Goal: Information Seeking & Learning: Learn about a topic

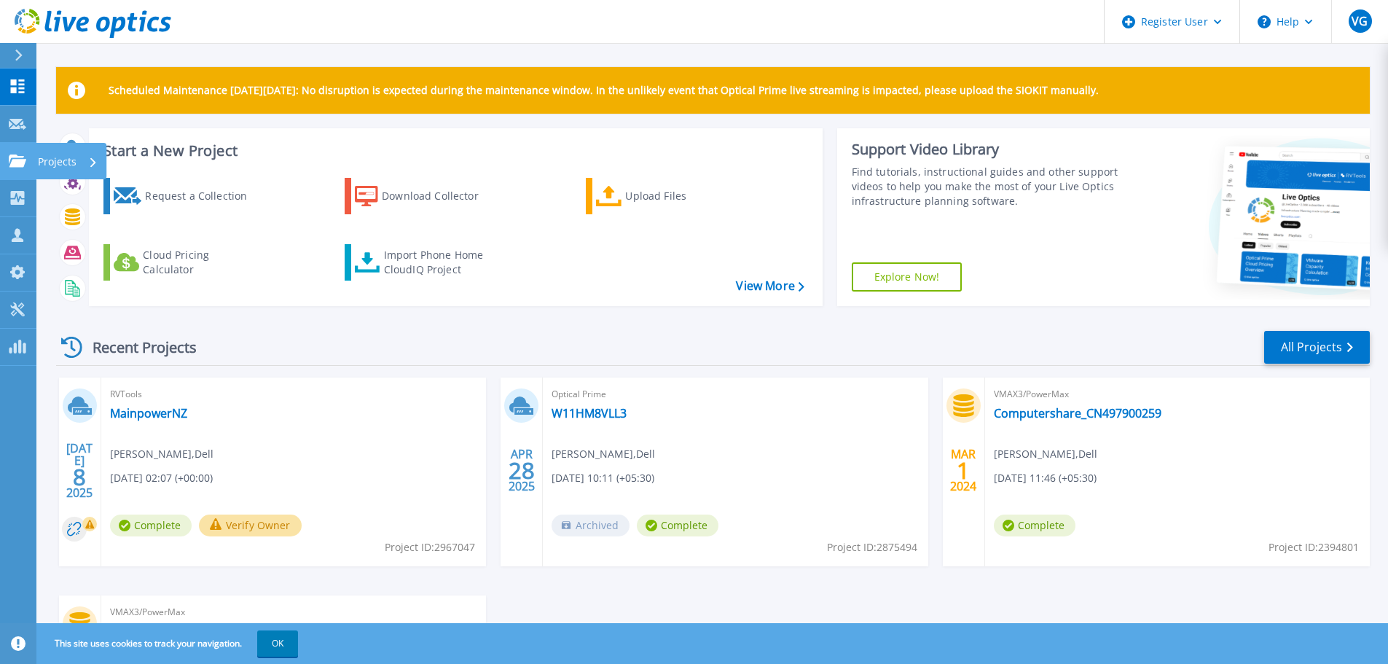
click at [23, 160] on icon at bounding box center [17, 160] width 17 height 12
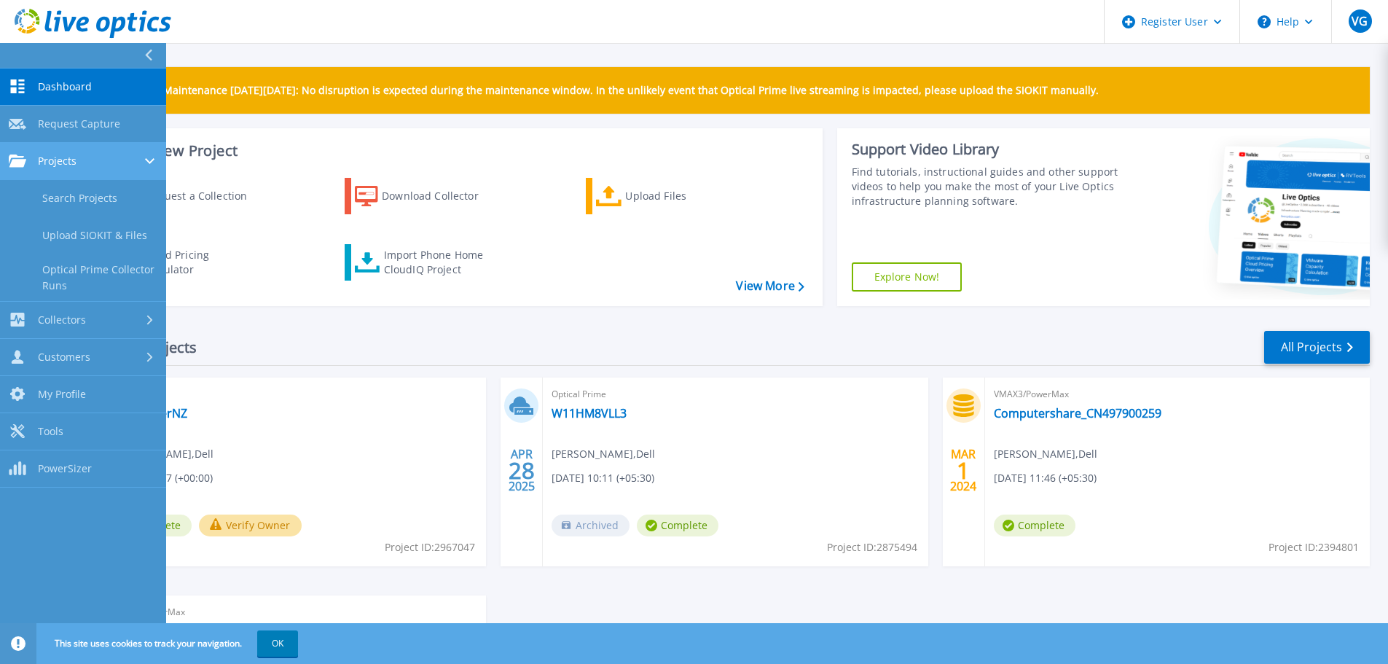
click at [20, 157] on icon at bounding box center [17, 160] width 17 height 12
click at [161, 152] on link "Projects Projects" at bounding box center [83, 161] width 166 height 37
click at [143, 50] on div at bounding box center [154, 55] width 23 height 25
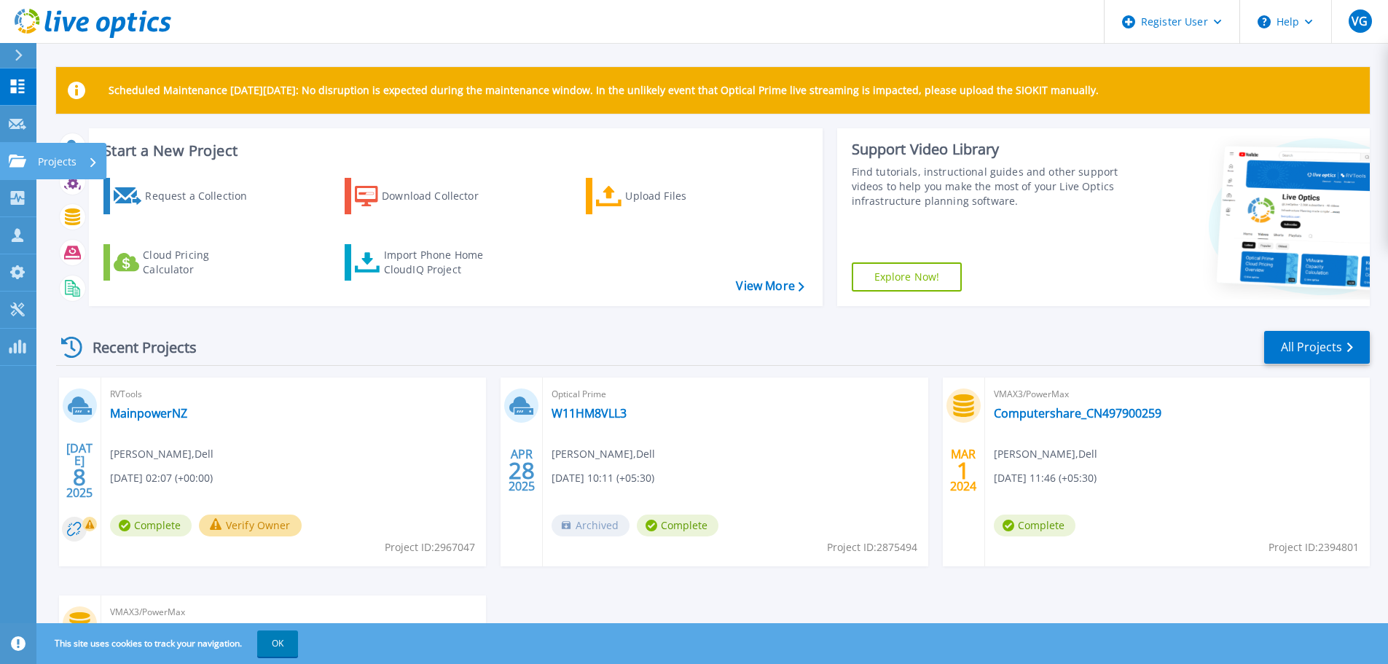
click at [16, 170] on link "Projects Projects" at bounding box center [18, 161] width 36 height 37
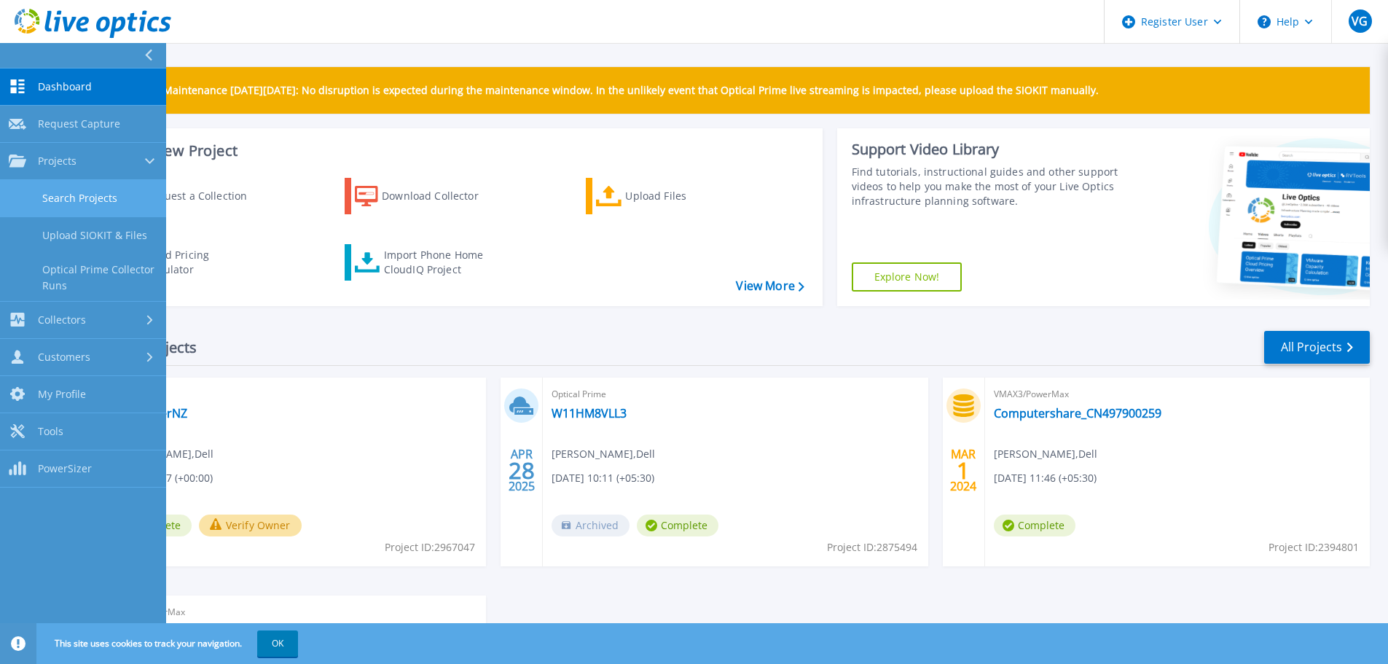
click at [98, 197] on link "Search Projects" at bounding box center [83, 198] width 166 height 37
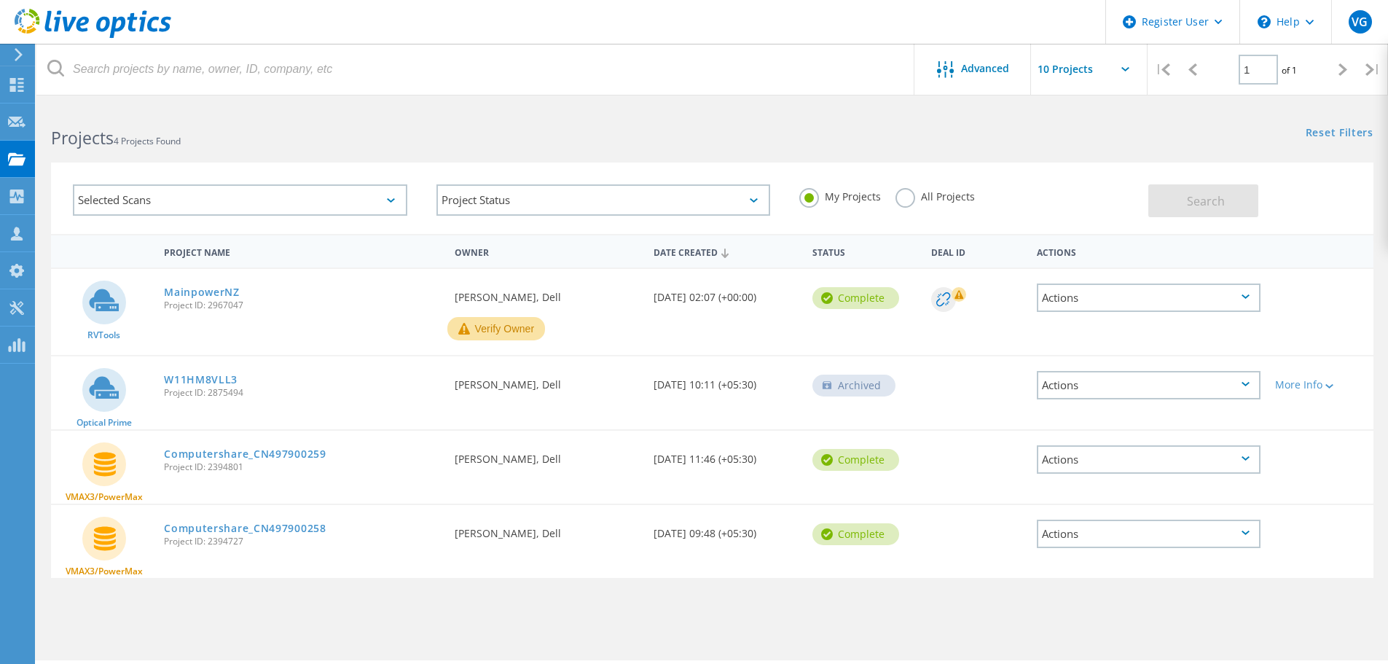
click at [906, 190] on label "All Projects" at bounding box center [934, 195] width 79 height 14
click at [0, 0] on input "All Projects" at bounding box center [0, 0] width 0 height 0
click at [1197, 200] on span "Search" at bounding box center [1205, 201] width 38 height 16
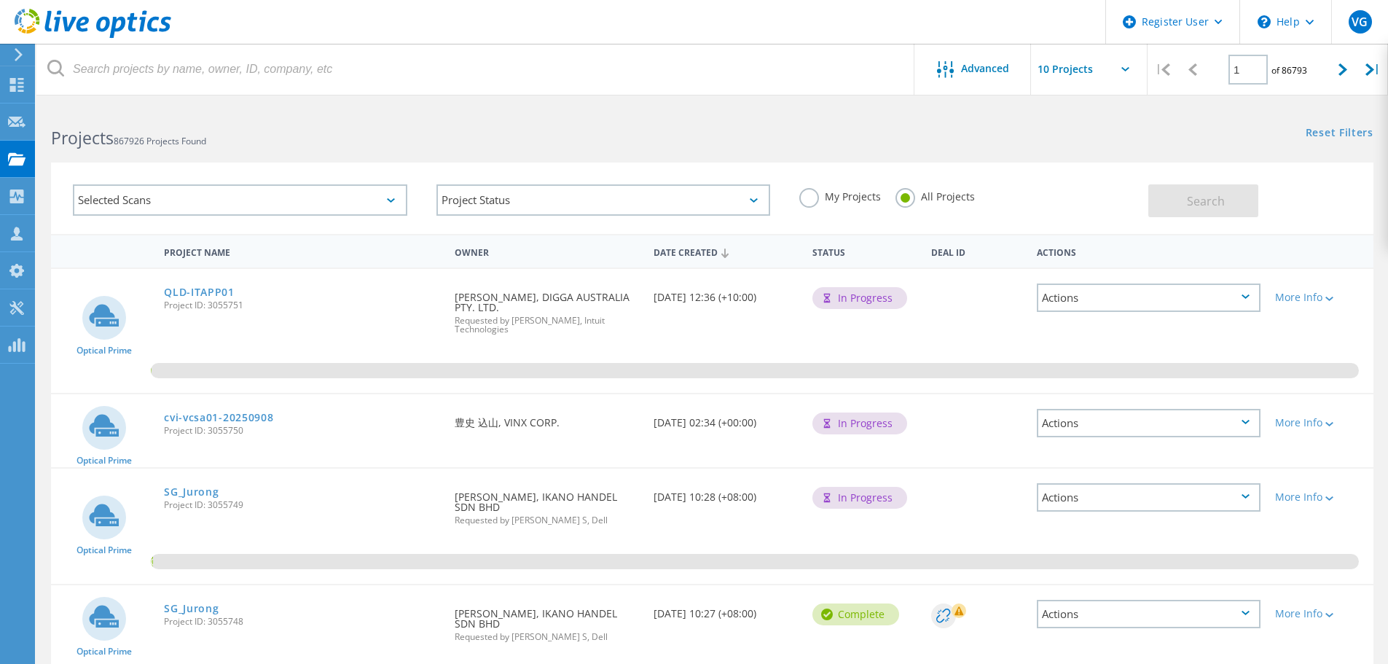
click at [367, 192] on div "Selected Scans" at bounding box center [240, 199] width 334 height 31
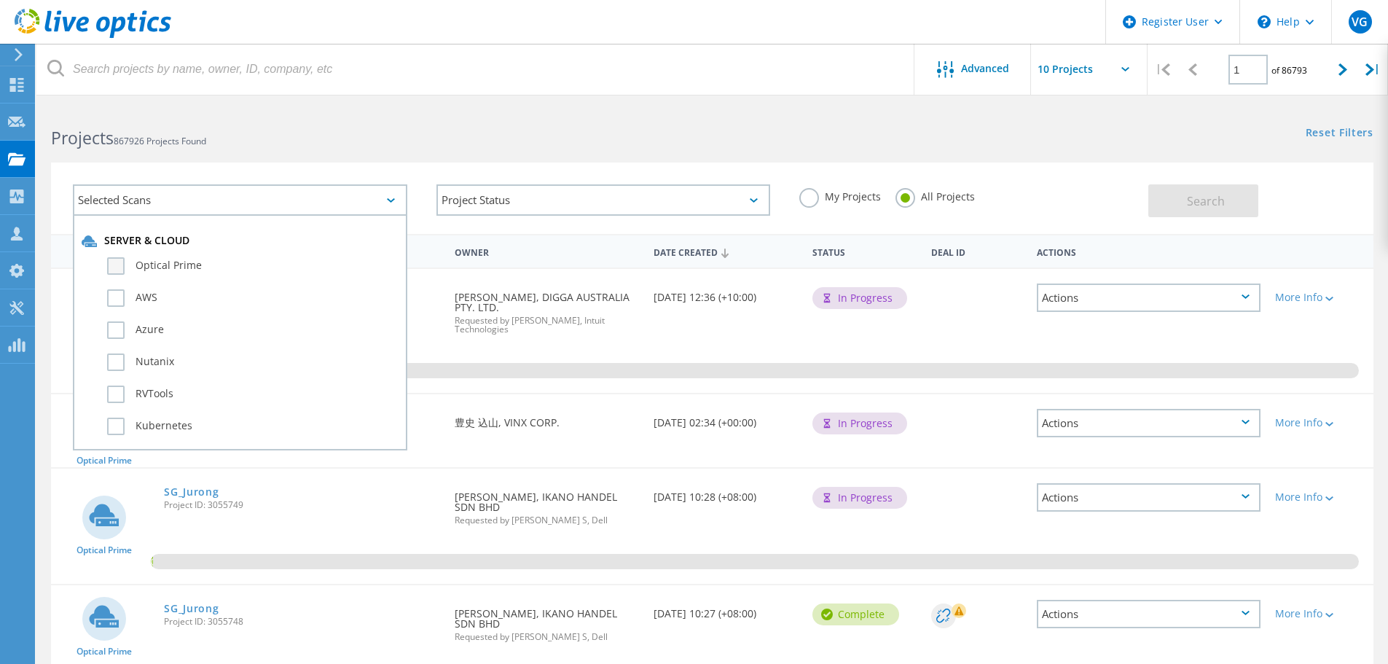
click at [119, 269] on label "Optical Prime" at bounding box center [252, 265] width 291 height 17
click at [0, 0] on input "Optical Prime" at bounding box center [0, 0] width 0 height 0
click at [1170, 192] on button "Search" at bounding box center [1203, 200] width 110 height 33
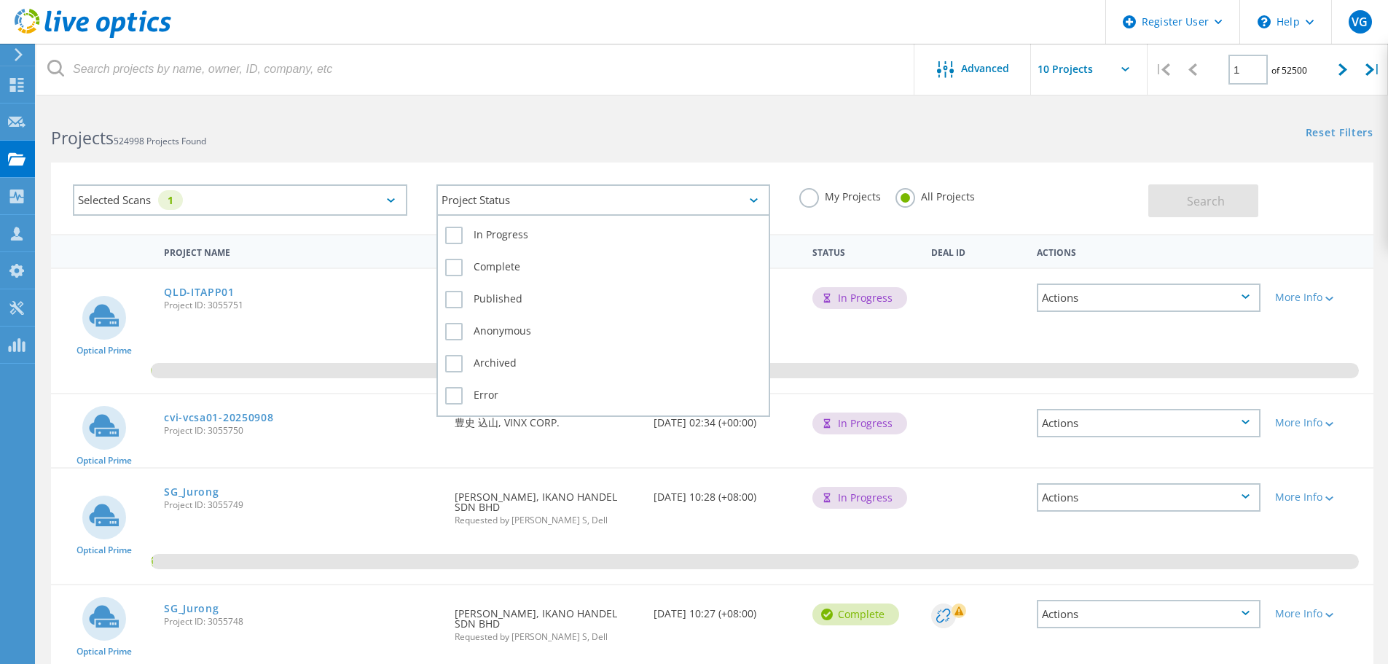
click at [689, 200] on div "Project Status" at bounding box center [603, 199] width 334 height 31
click at [457, 269] on label "Complete" at bounding box center [603, 267] width 317 height 17
click at [0, 0] on input "Complete" at bounding box center [0, 0] width 0 height 0
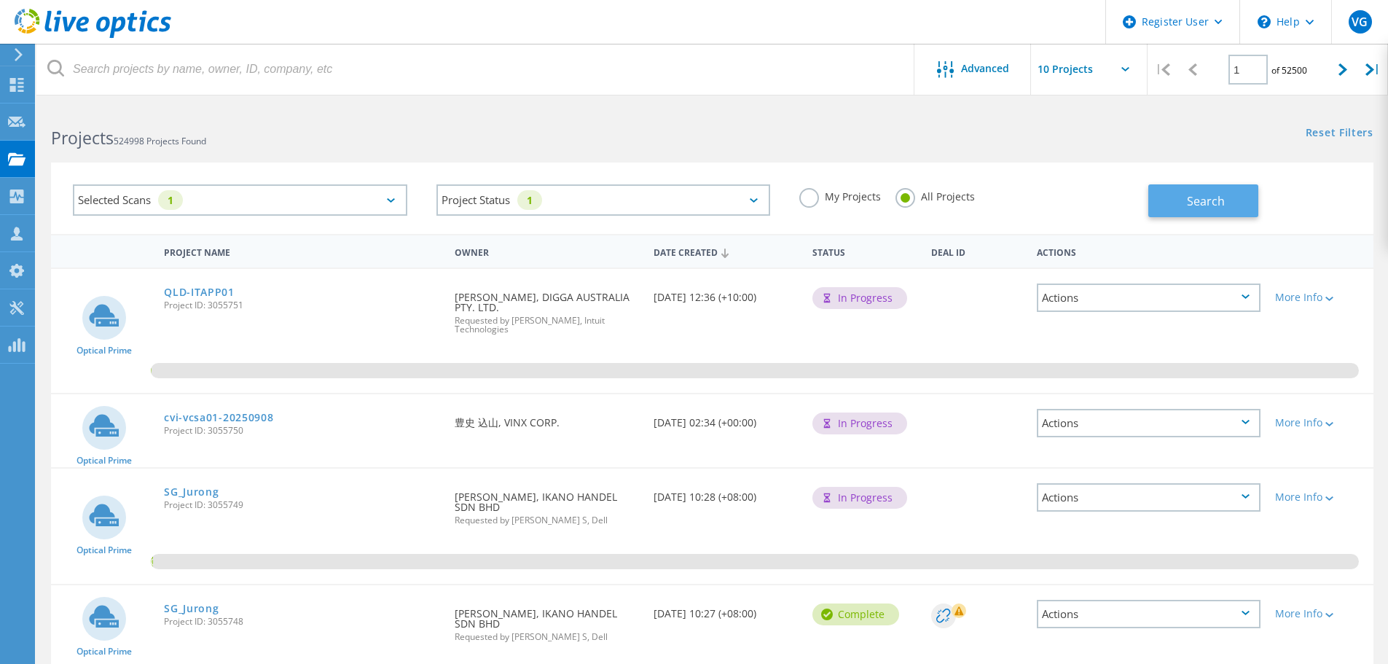
click at [1200, 205] on span "Search" at bounding box center [1205, 201] width 38 height 16
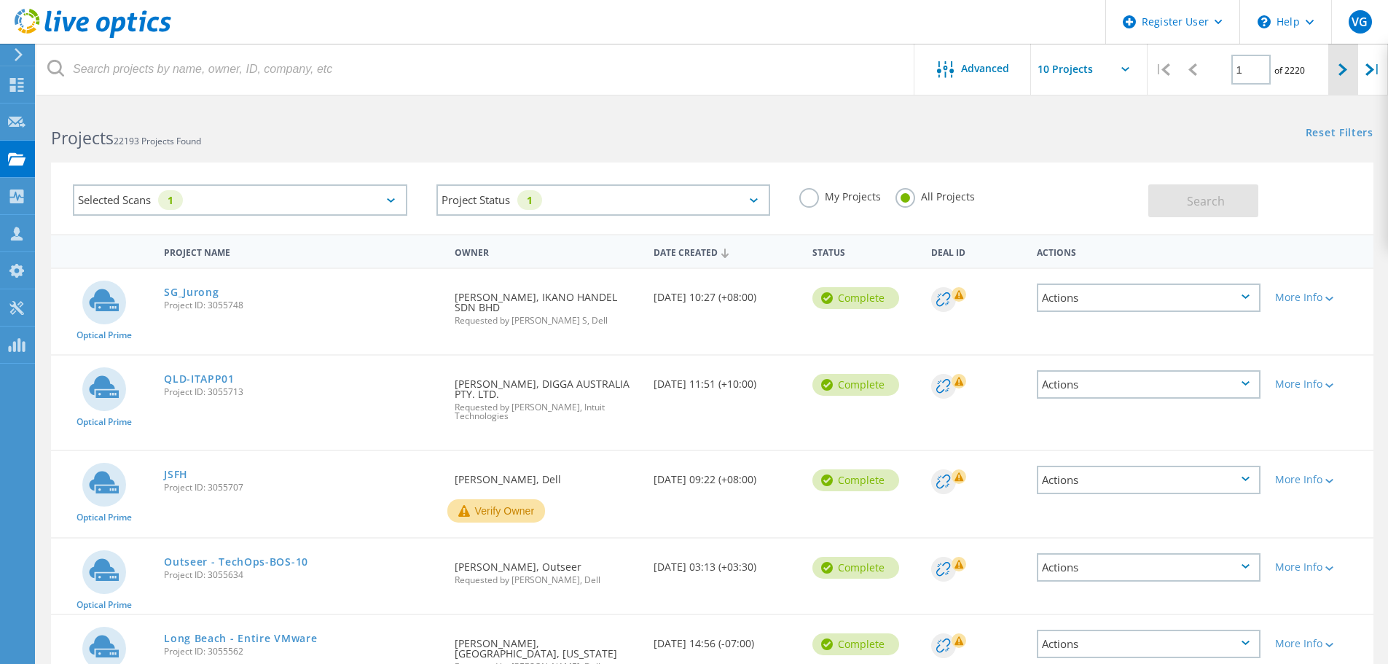
click at [1335, 66] on div at bounding box center [1343, 70] width 30 height 52
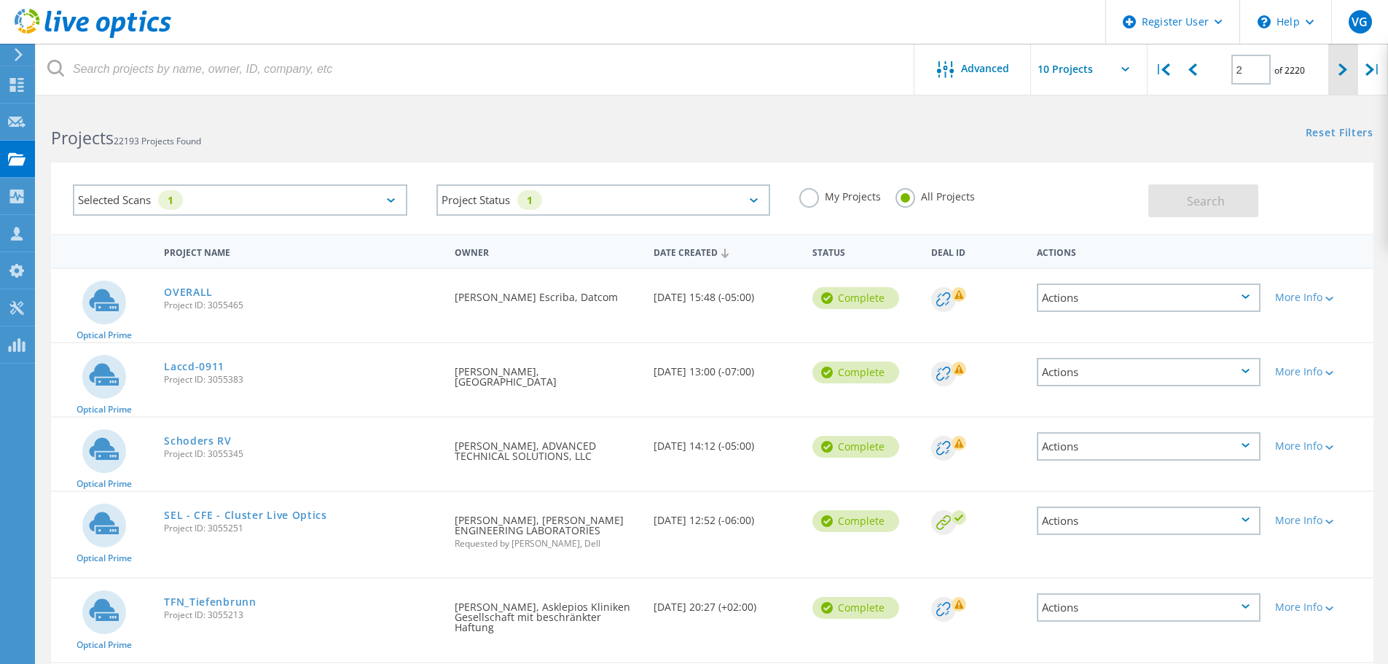
click at [1350, 79] on div at bounding box center [1343, 70] width 30 height 52
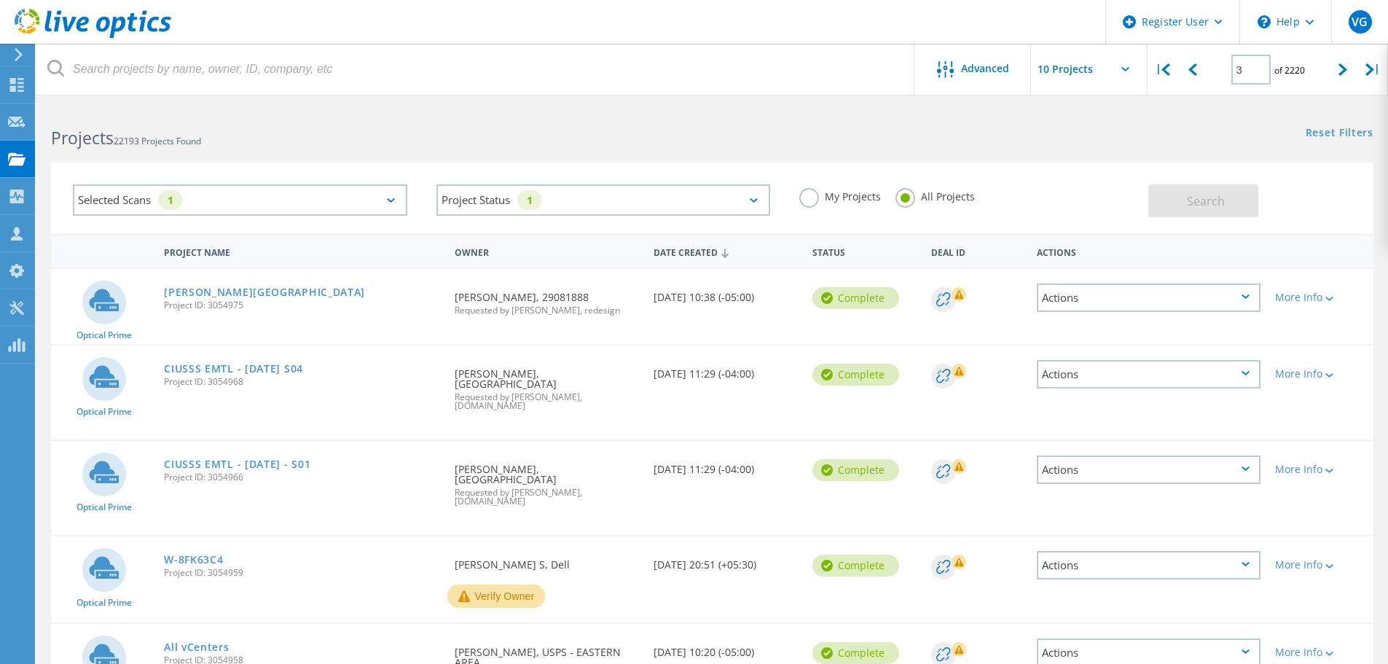
click at [1321, 57] on div "3 of 2220" at bounding box center [1268, 64] width 120 height 41
click at [1339, 63] on lo-svg-helper at bounding box center [1342, 69] width 9 height 12
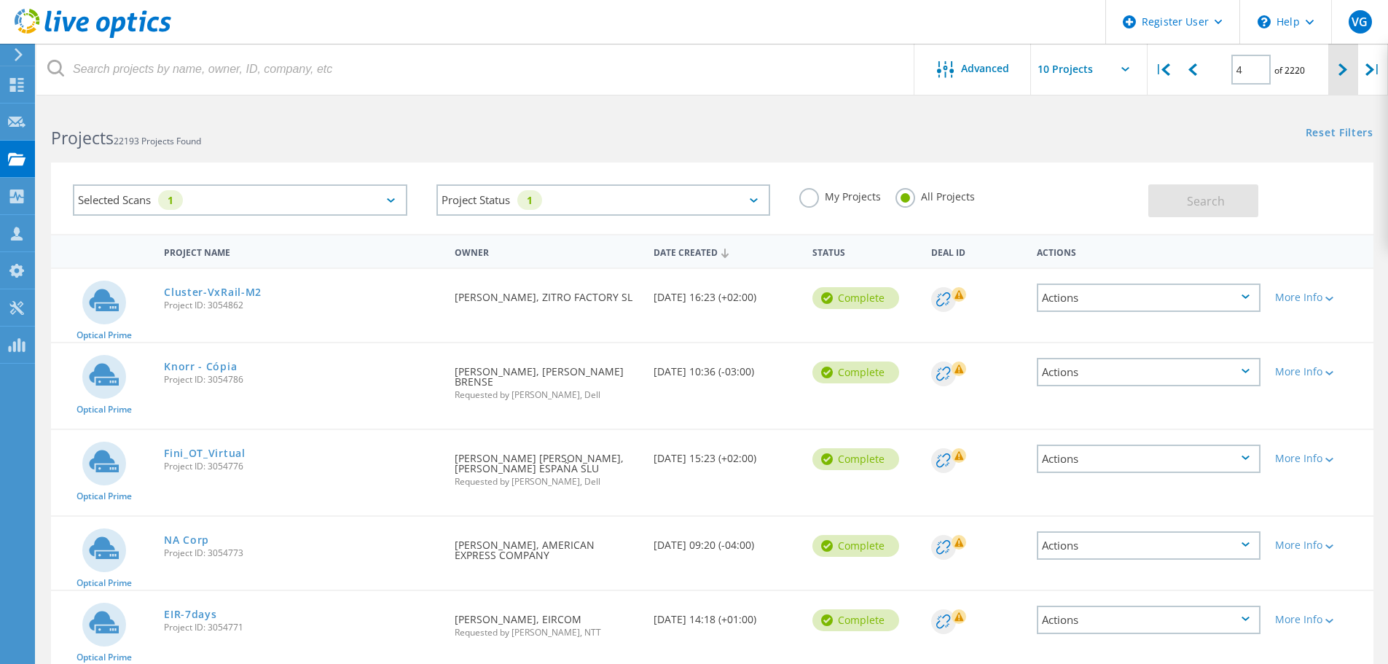
click at [1347, 74] on div at bounding box center [1343, 70] width 30 height 52
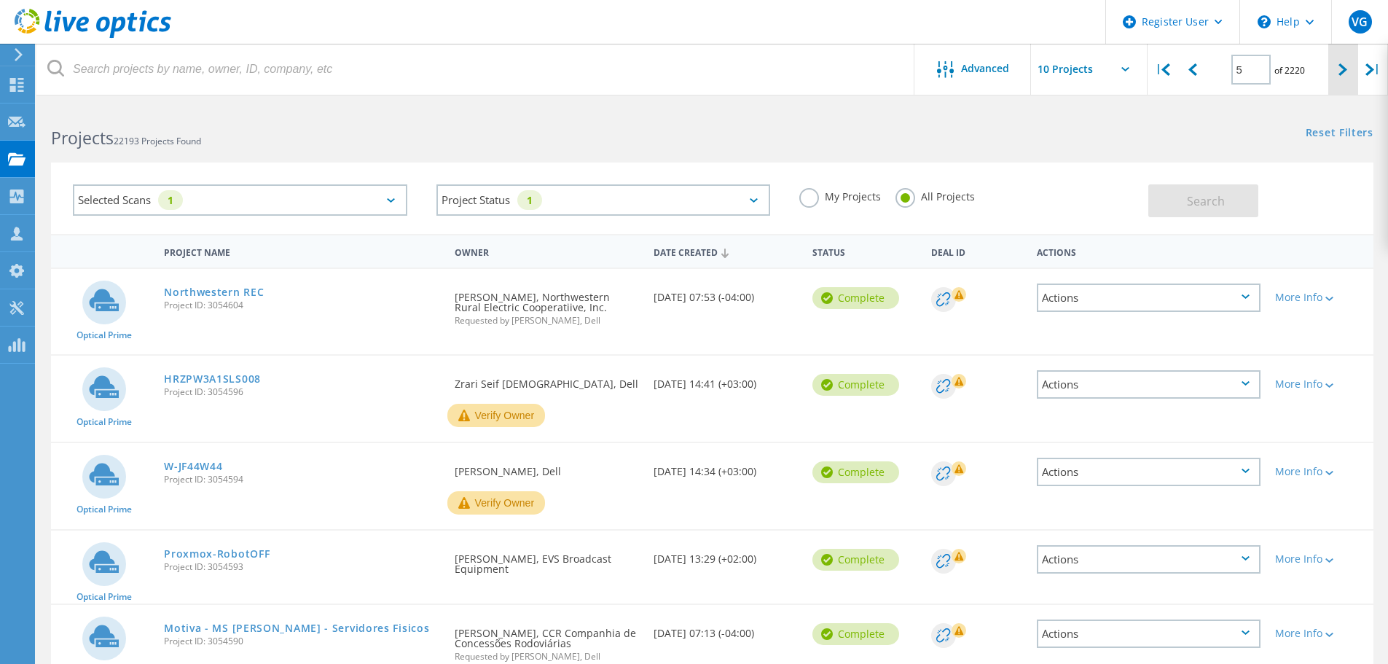
click at [1336, 74] on div at bounding box center [1343, 70] width 30 height 52
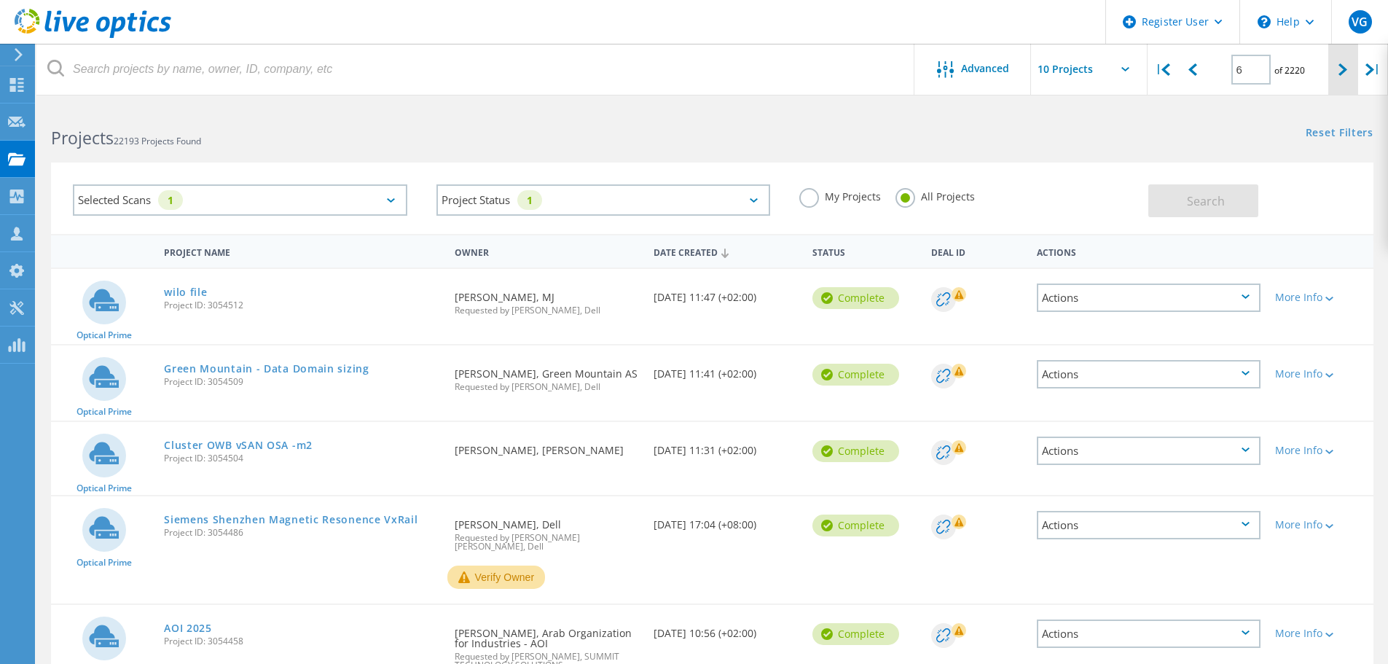
click at [1348, 66] on div at bounding box center [1343, 70] width 30 height 52
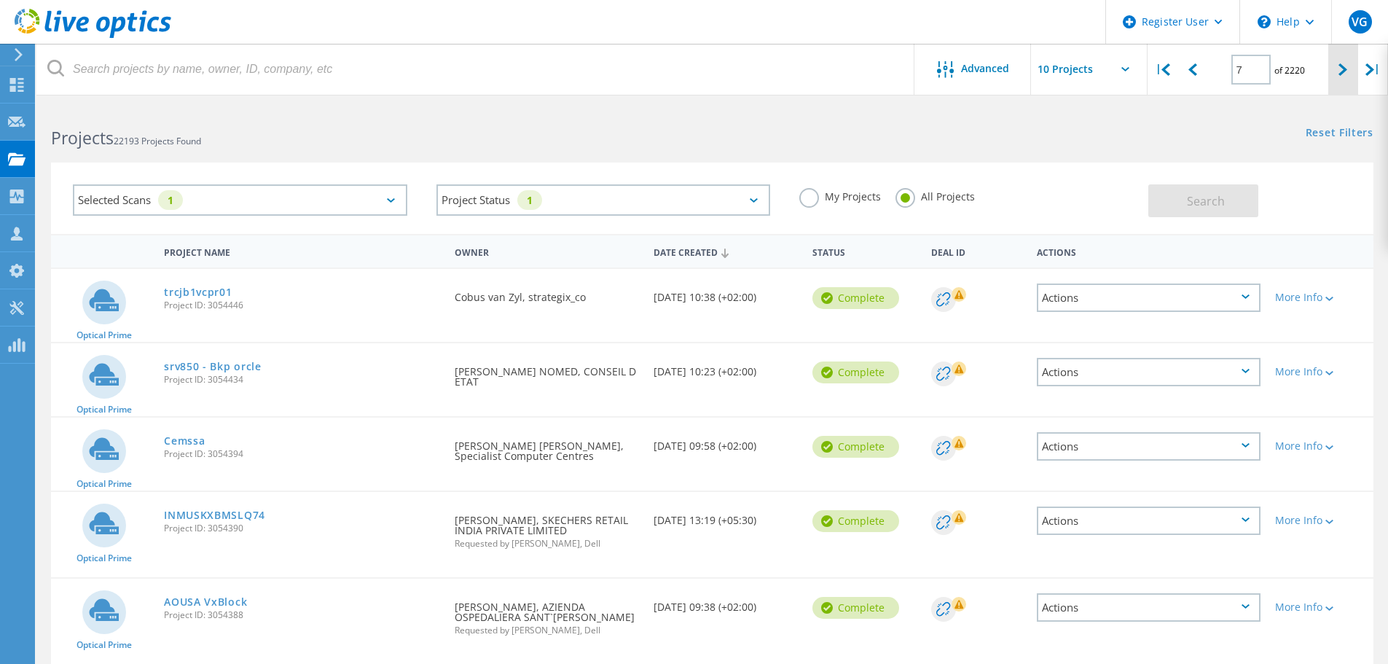
click at [1337, 70] on div at bounding box center [1343, 70] width 30 height 52
type input "8"
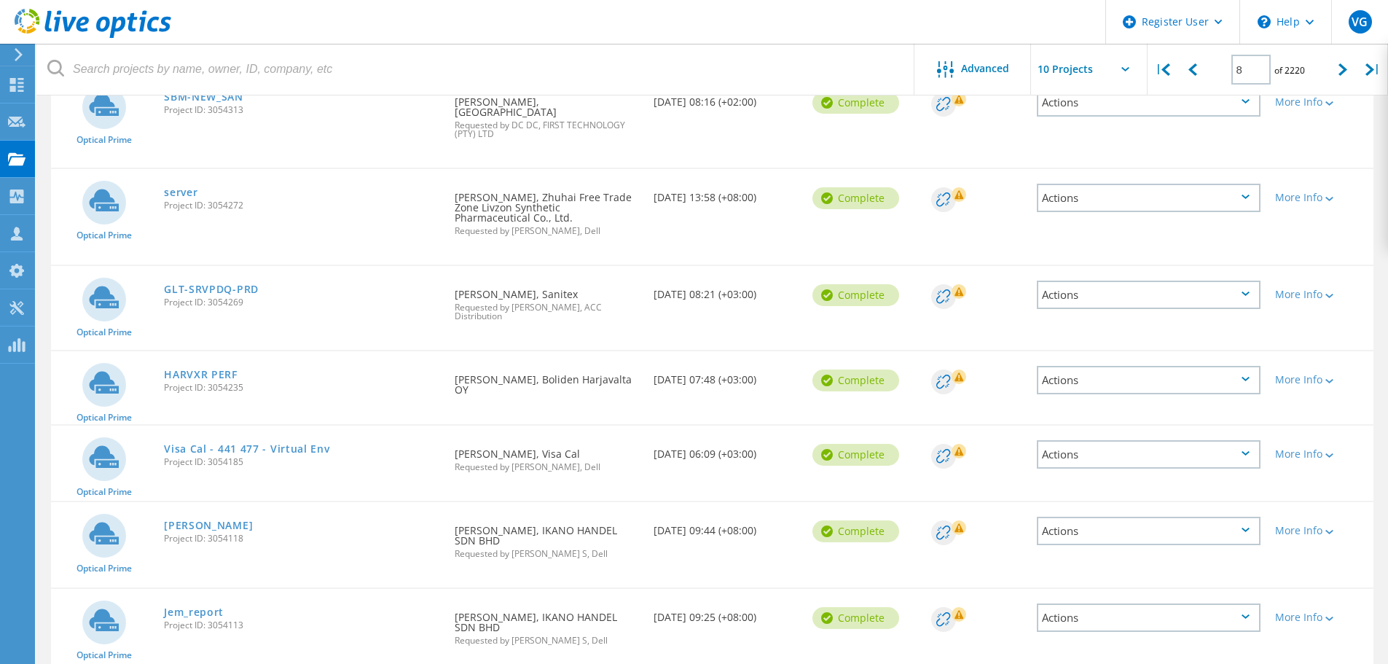
scroll to position [291, 0]
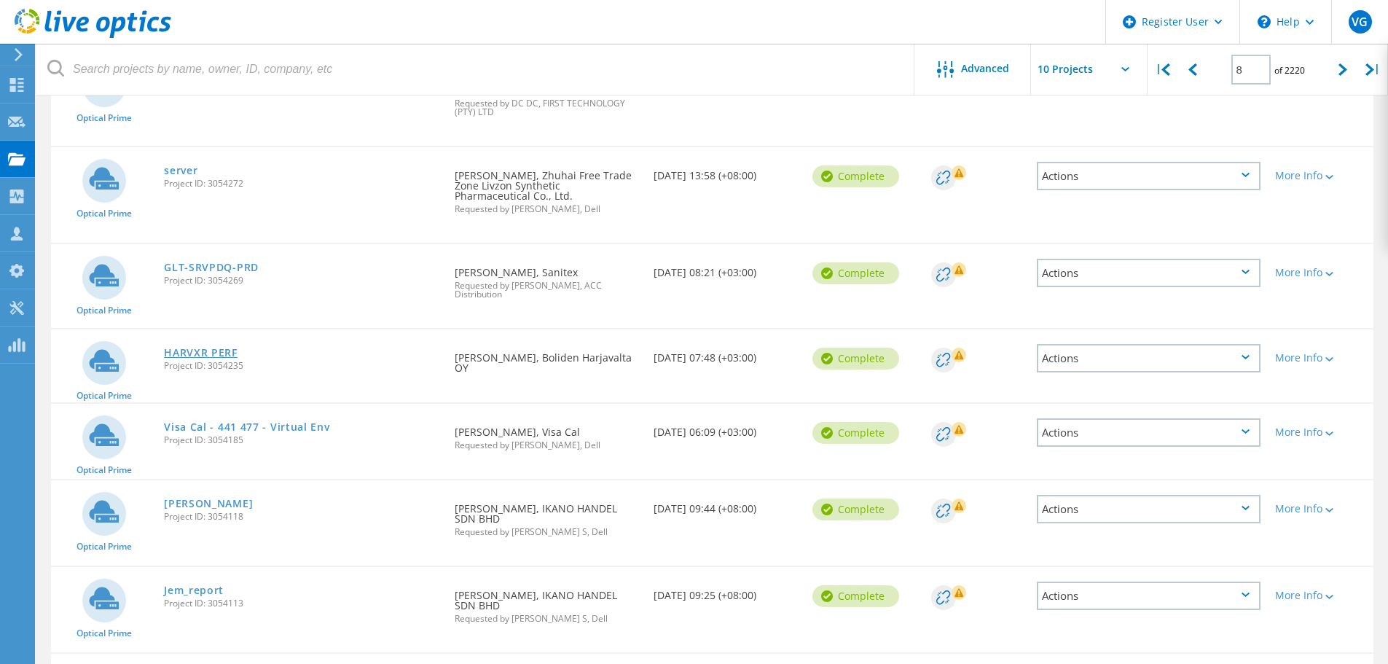
click at [227, 352] on link "HARVXR PERF" at bounding box center [201, 352] width 74 height 10
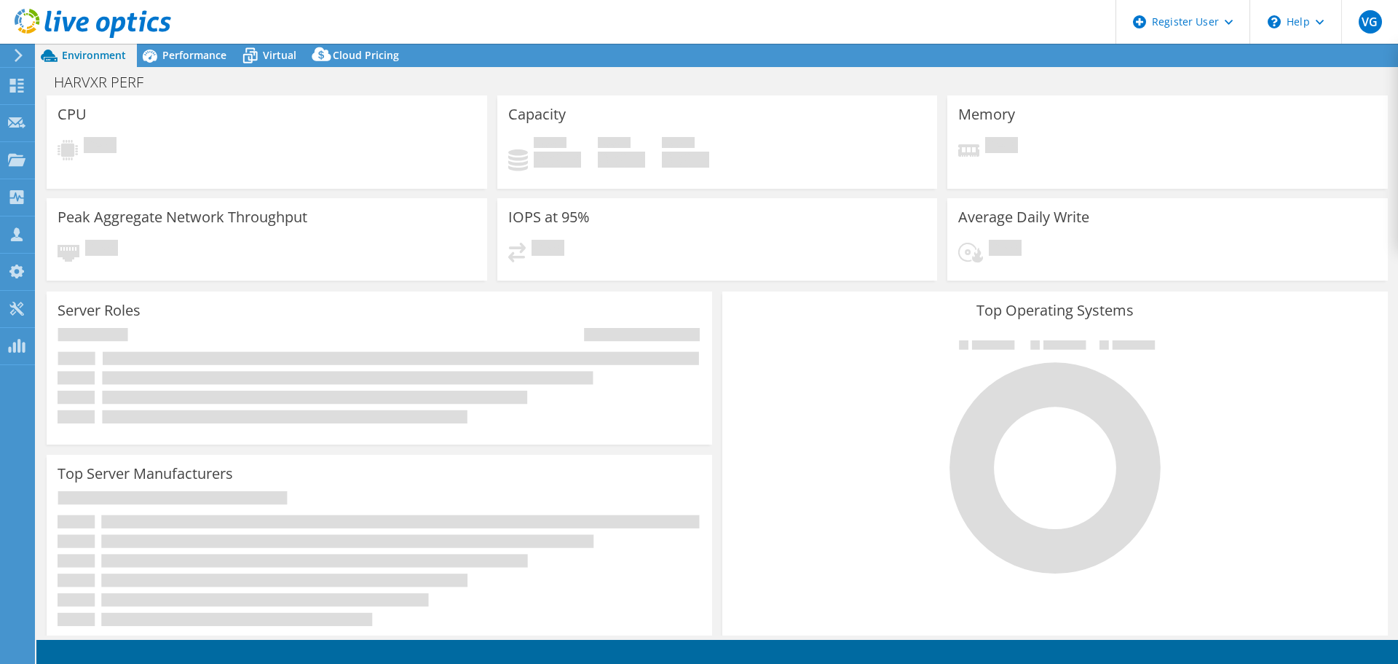
select select "USD"
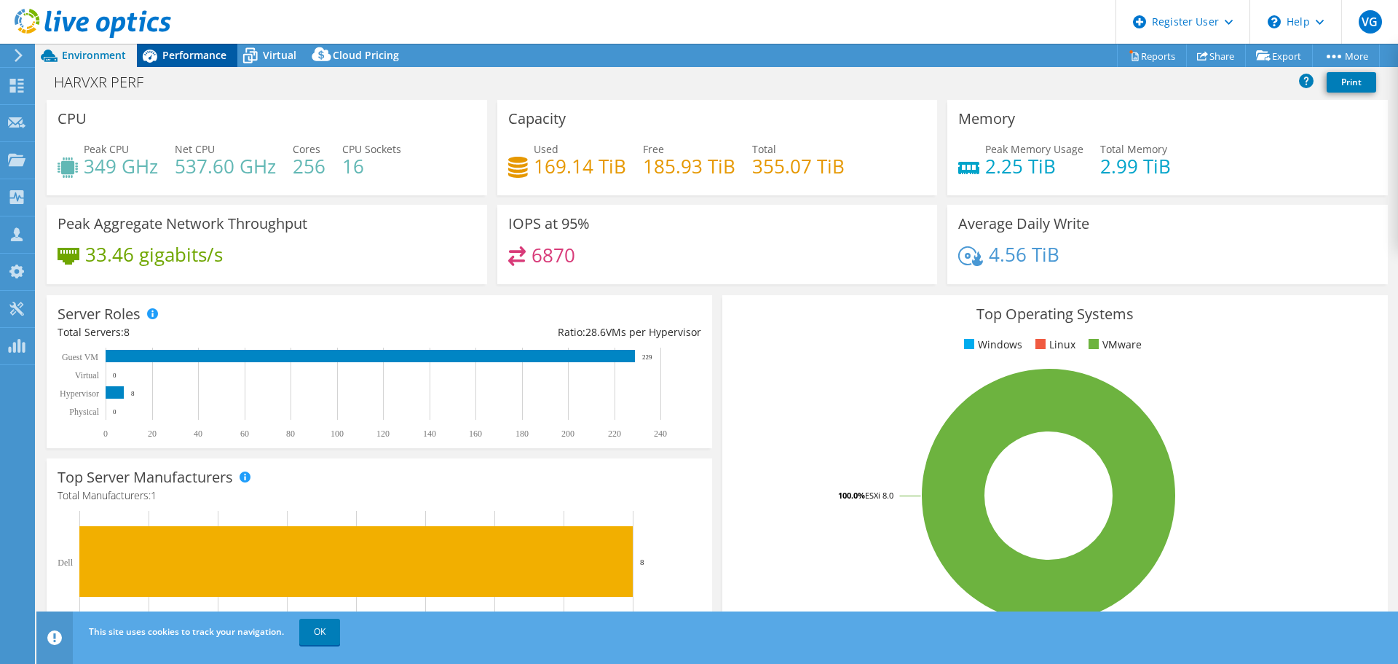
click at [216, 58] on span "Performance" at bounding box center [194, 55] width 64 height 14
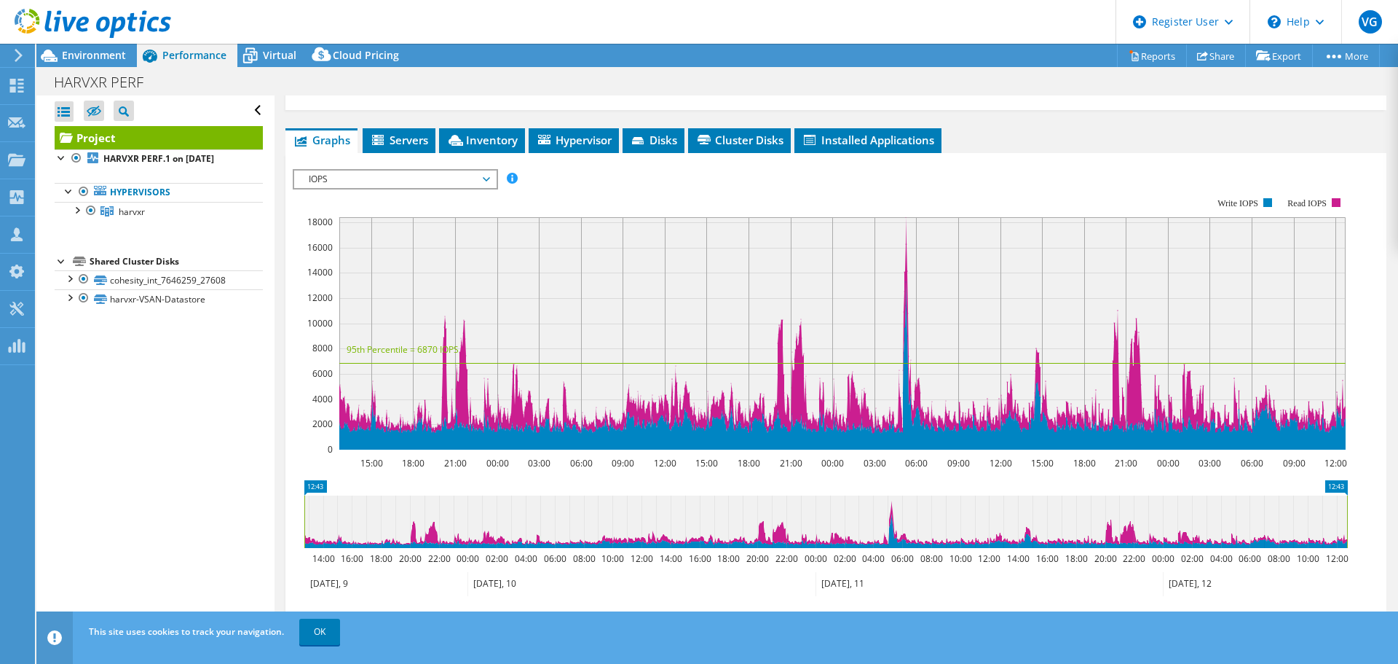
scroll to position [67, 0]
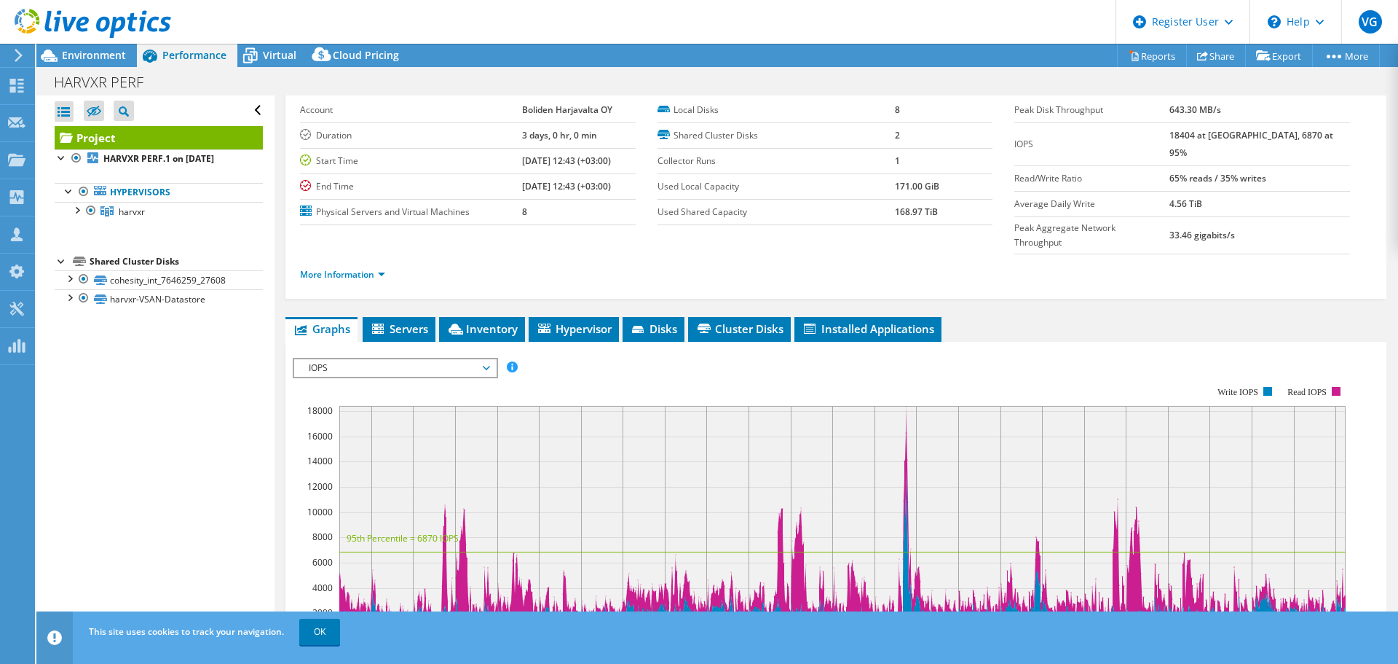
click at [908, 406] on rect at bounding box center [842, 522] width 1007 height 232
click at [905, 406] on rect at bounding box center [842, 522] width 1007 height 232
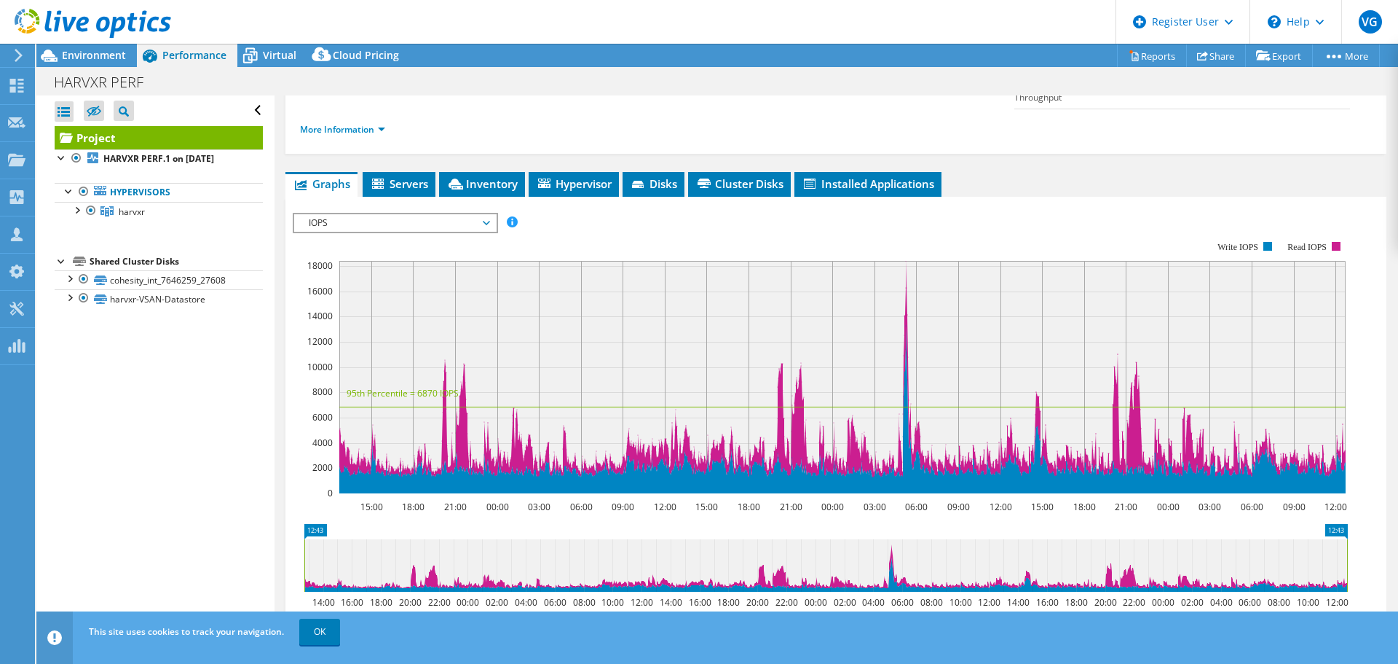
scroll to position [213, 0]
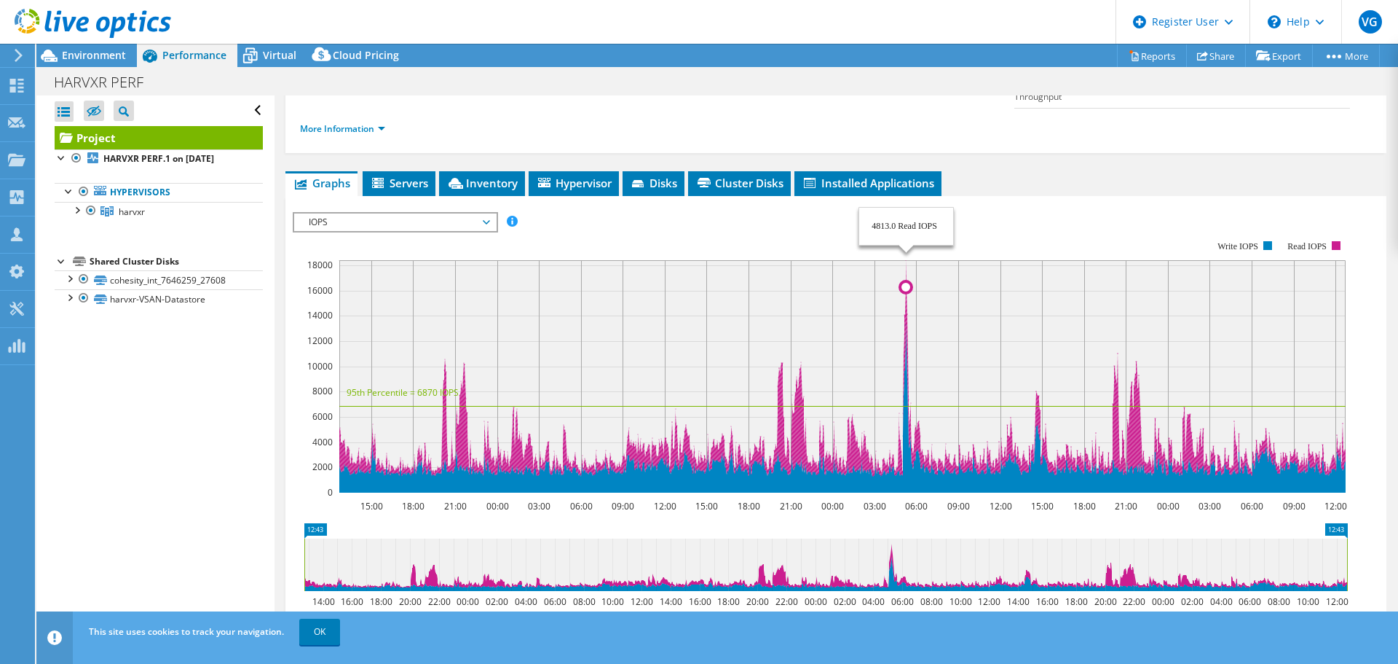
click at [907, 260] on icon at bounding box center [842, 368] width 1007 height 216
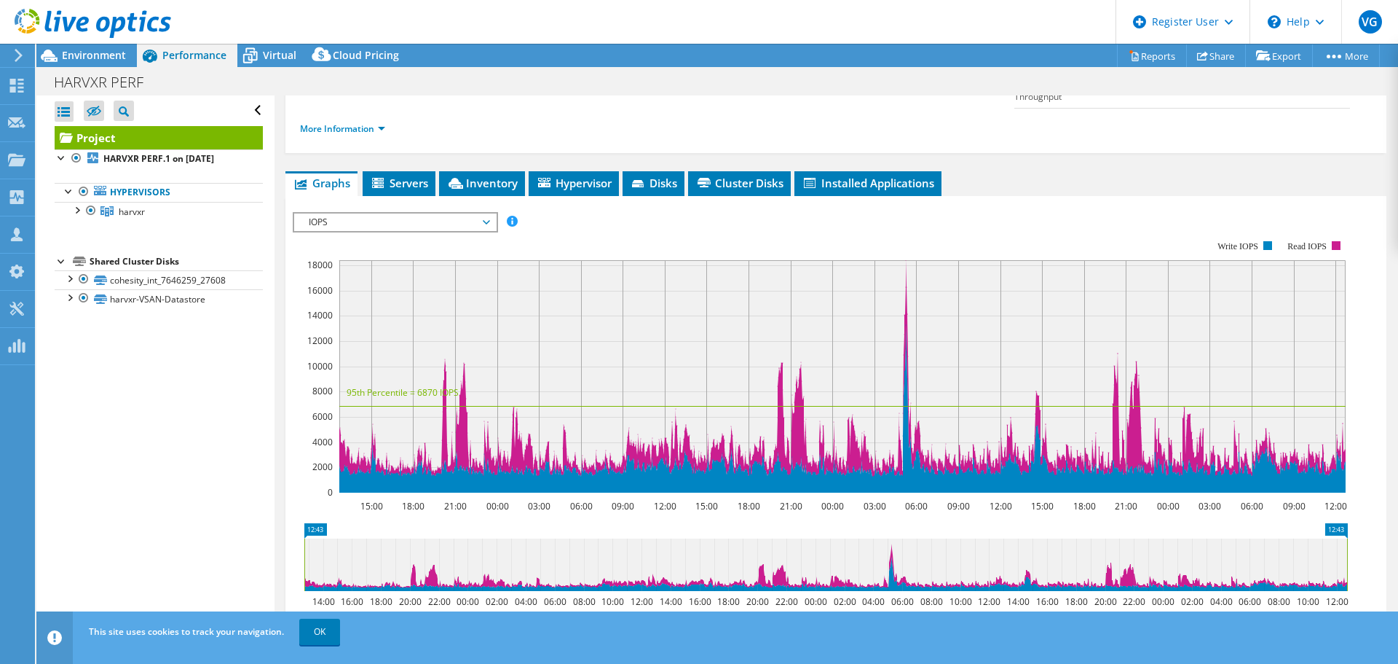
click at [476, 213] on span "IOPS" at bounding box center [395, 221] width 187 height 17
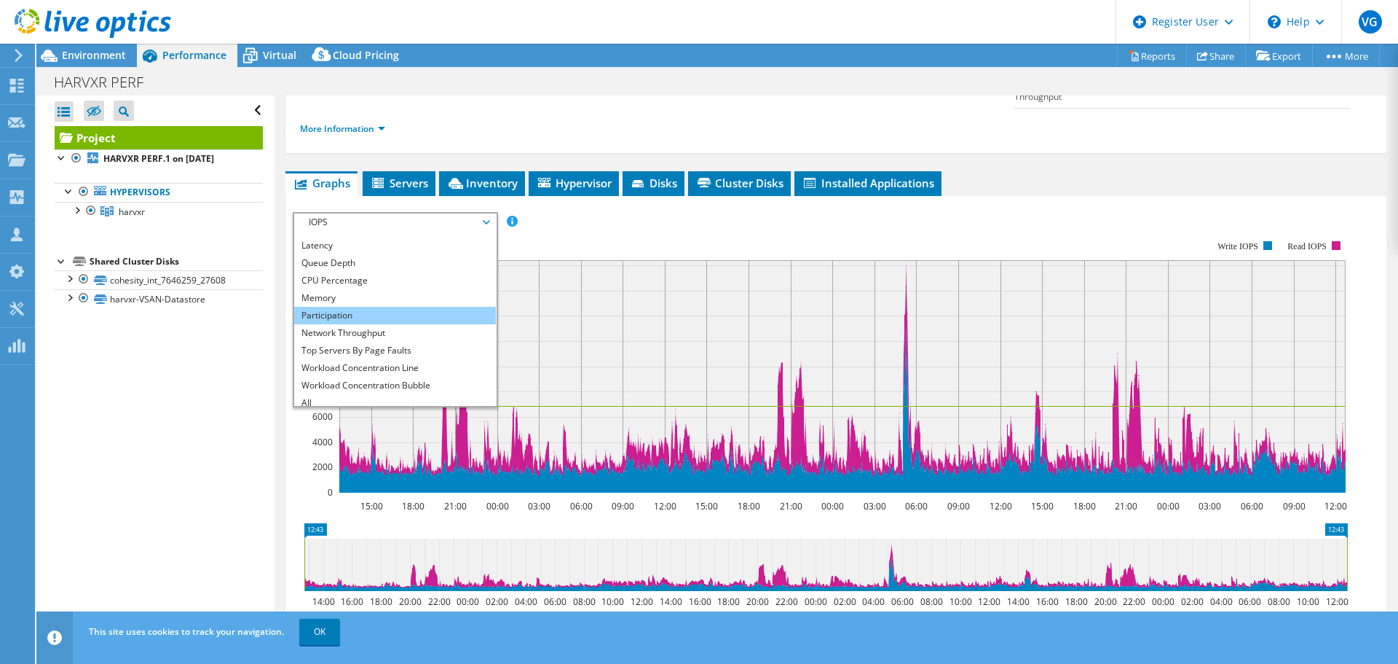
scroll to position [52, 0]
click at [412, 371] on li "Workload Concentration Bubble" at bounding box center [395, 379] width 202 height 17
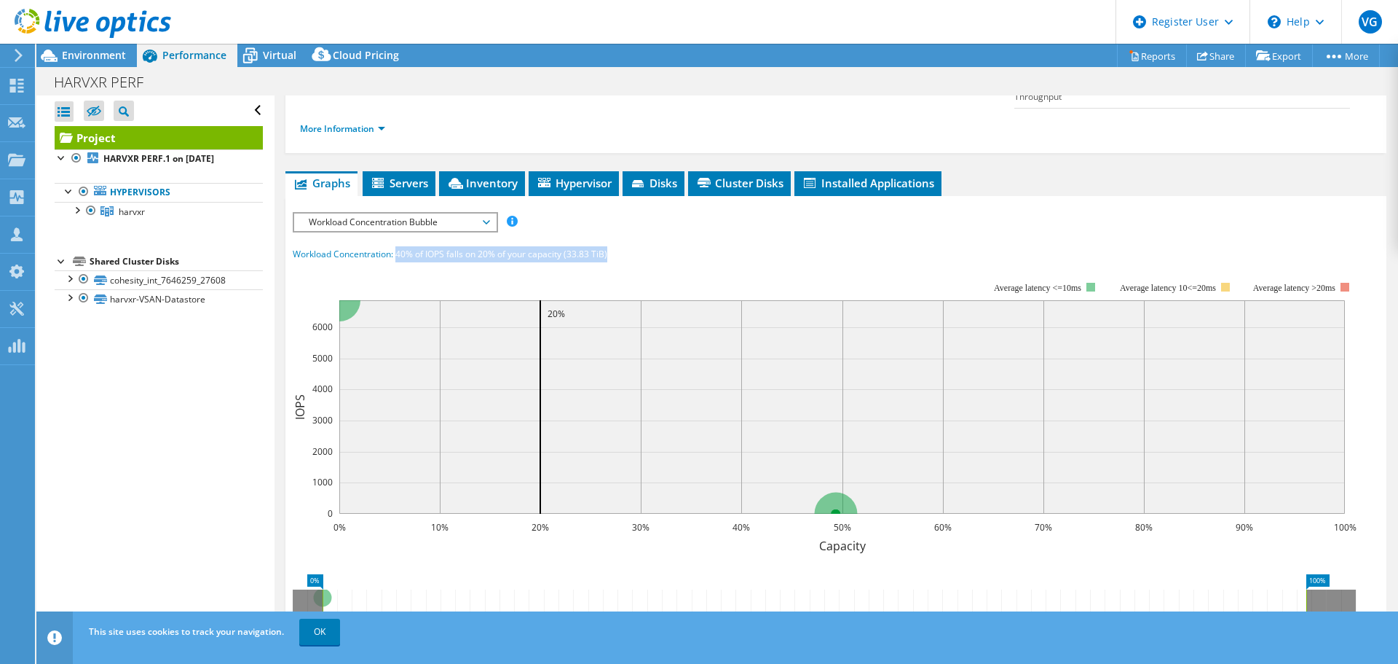
drag, startPoint x: 398, startPoint y: 227, endPoint x: 615, endPoint y: 221, distance: 217.1
click at [615, 246] on div "Workload Concentration: 40% of IOPS falls on 20% of your capacity (33.83 TiB)" at bounding box center [836, 254] width 1087 height 16
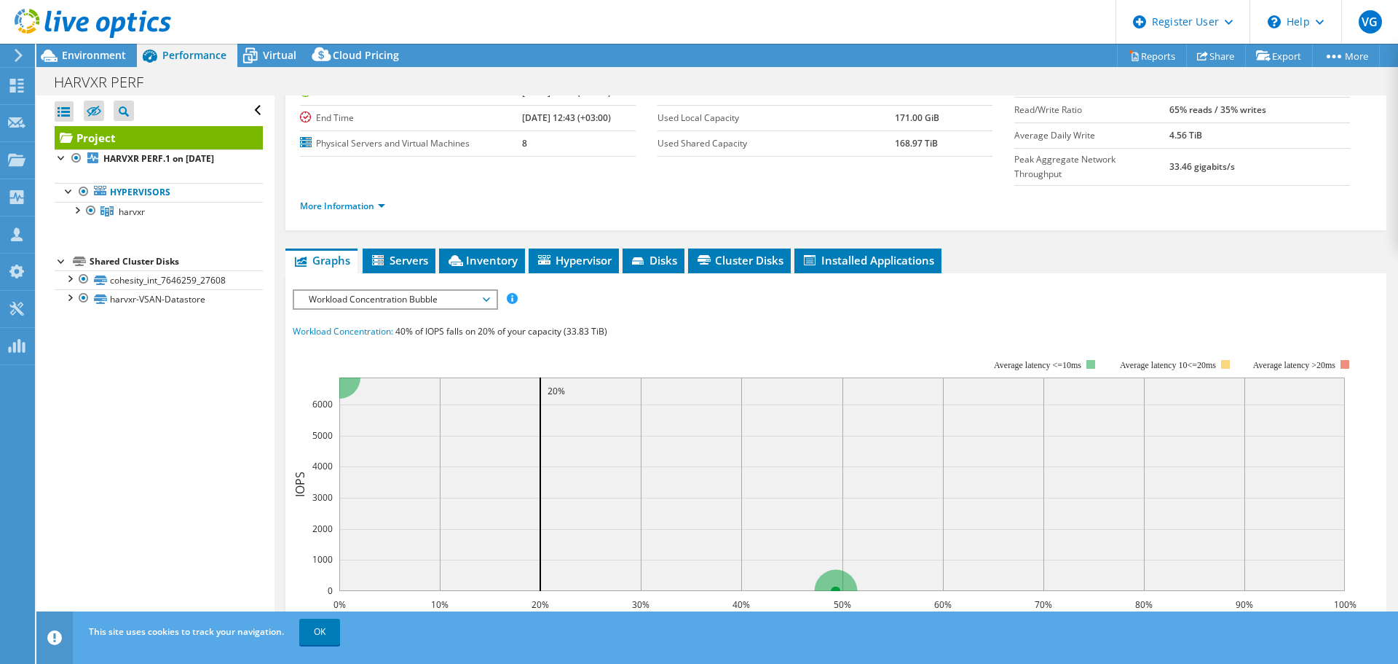
scroll to position [0, 0]
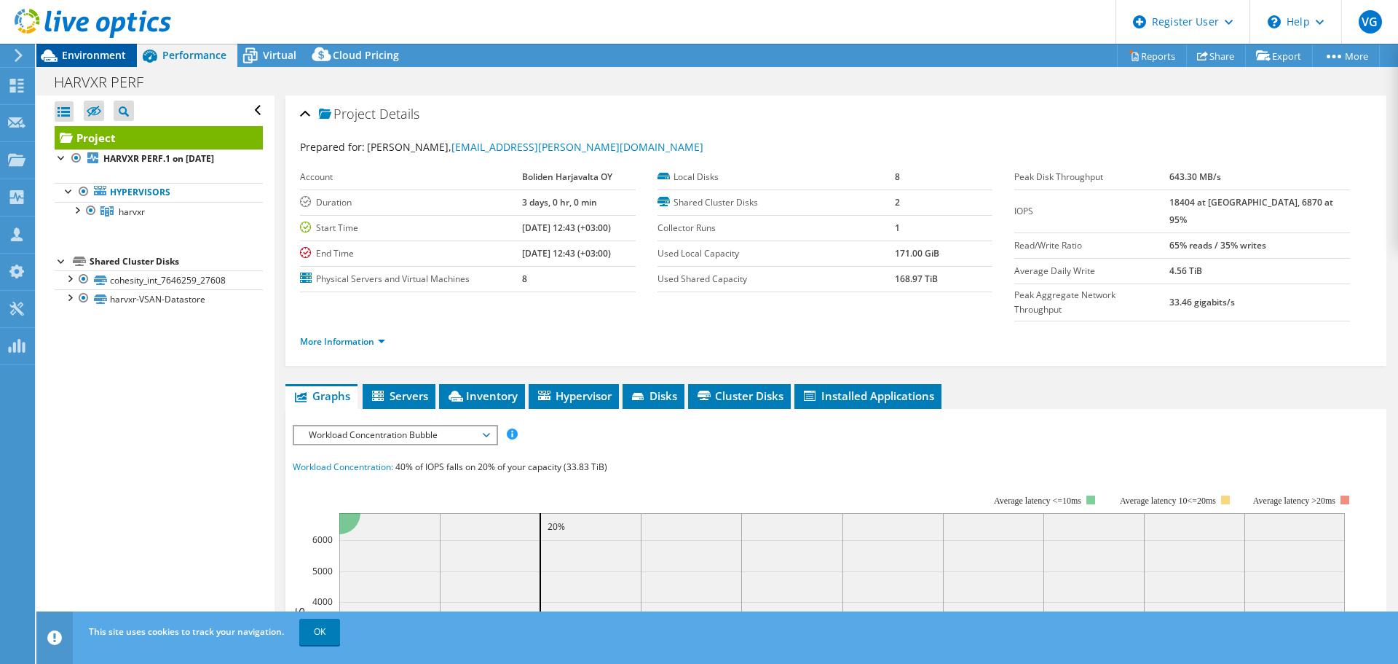
click at [109, 56] on span "Environment" at bounding box center [94, 55] width 64 height 14
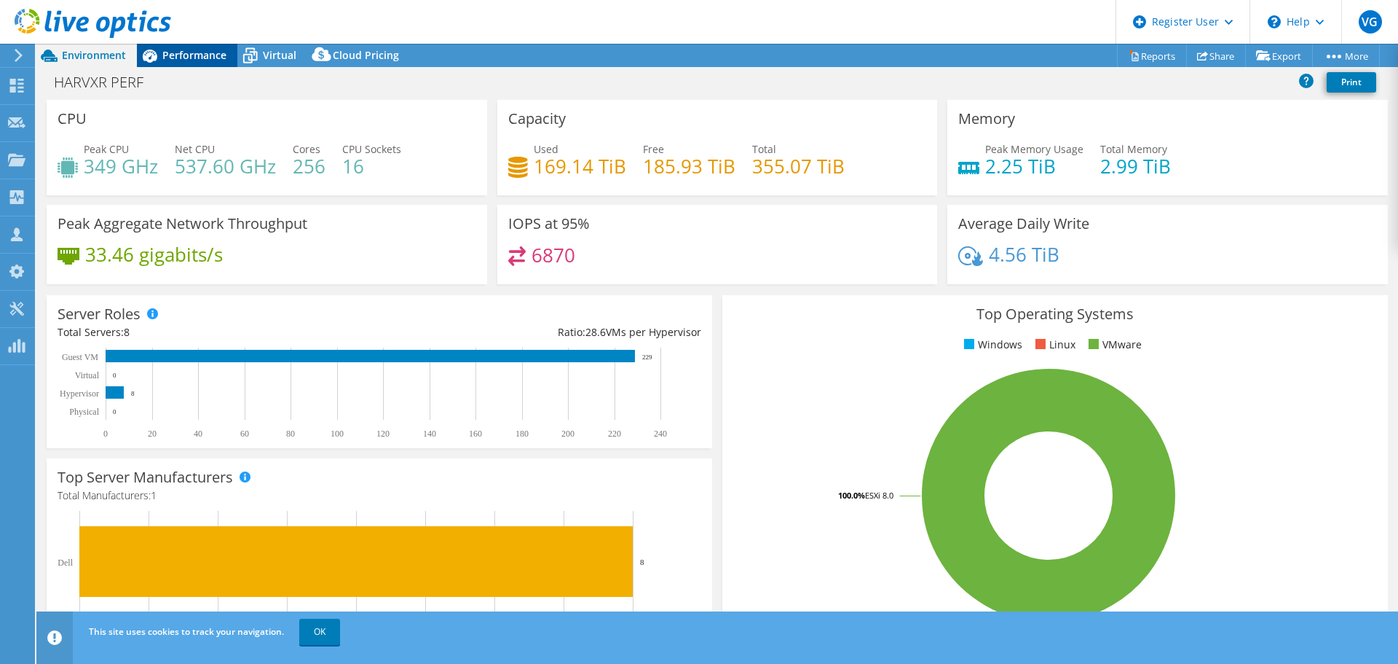
click at [194, 59] on span "Performance" at bounding box center [194, 55] width 64 height 14
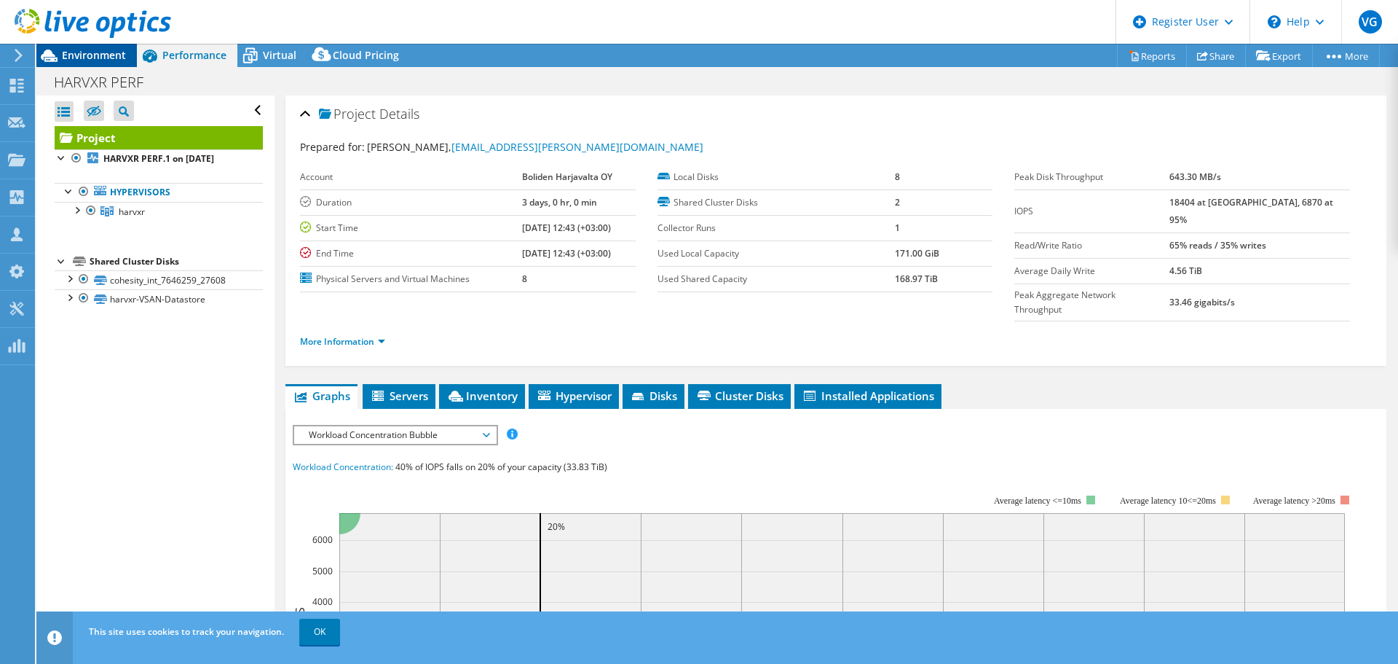
click at [95, 54] on span "Environment" at bounding box center [94, 55] width 64 height 14
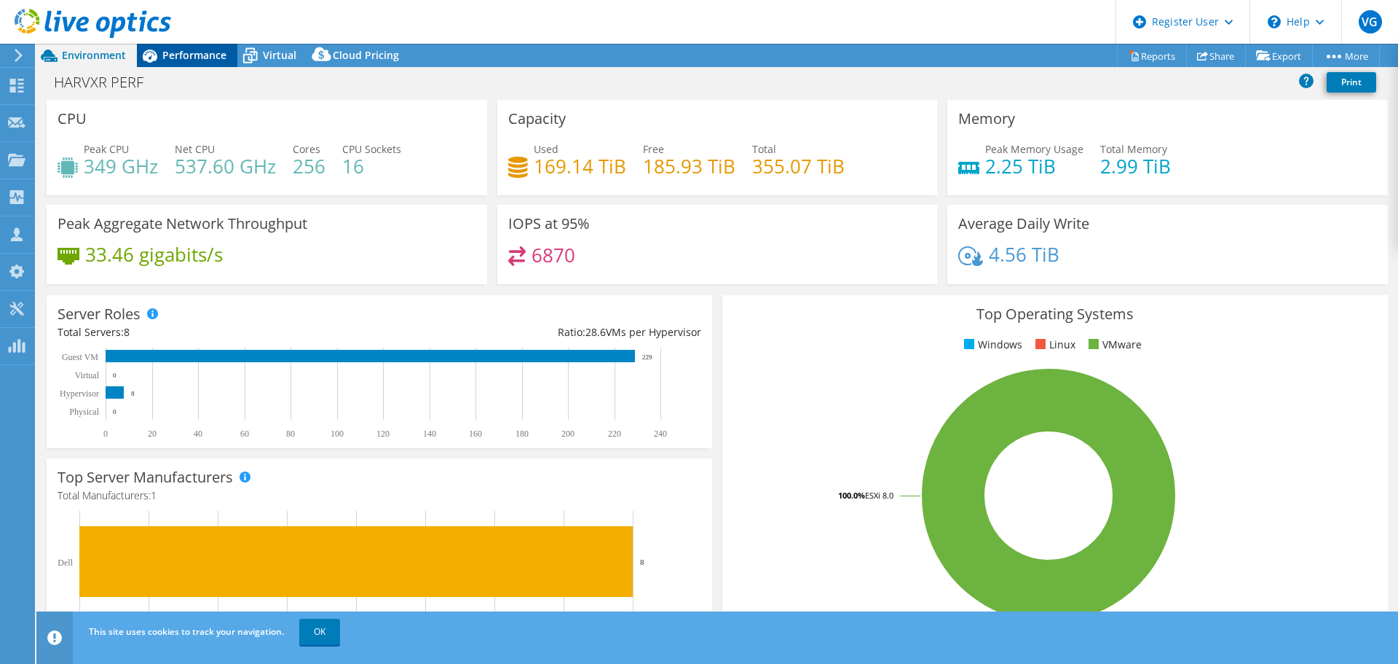
click at [142, 52] on icon at bounding box center [149, 55] width 25 height 25
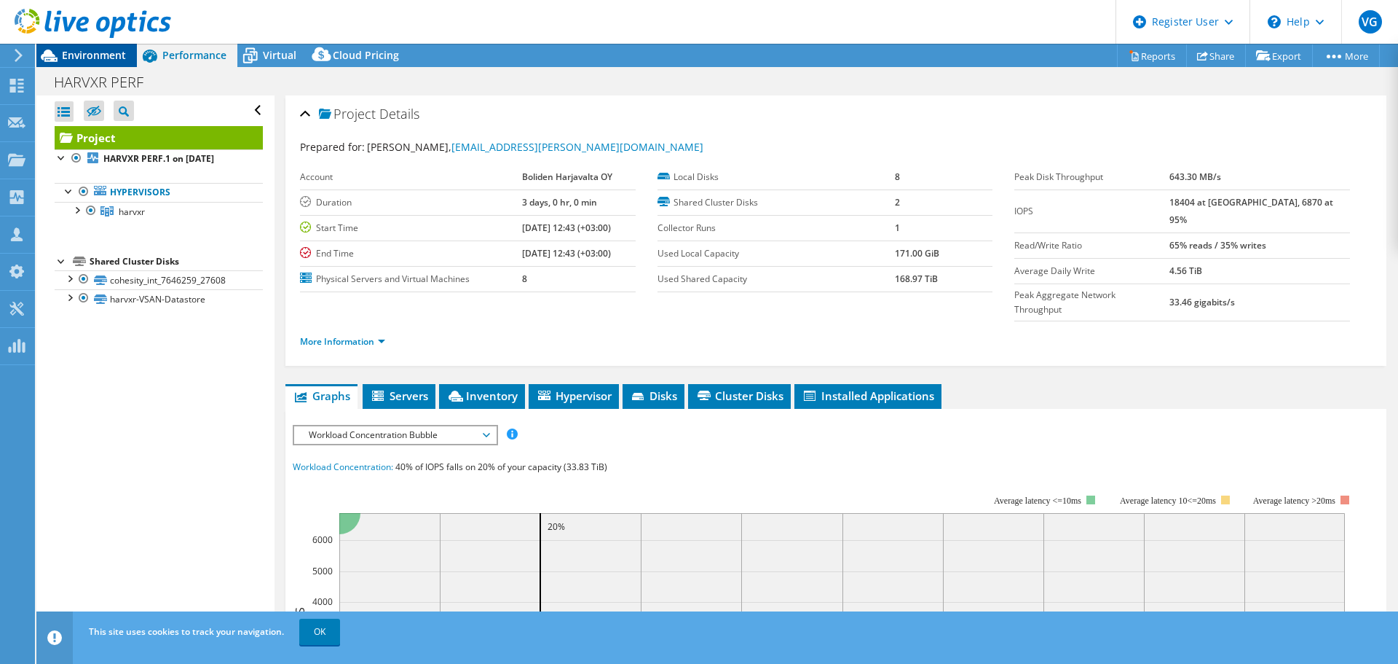
click at [100, 59] on span "Environment" at bounding box center [94, 55] width 64 height 14
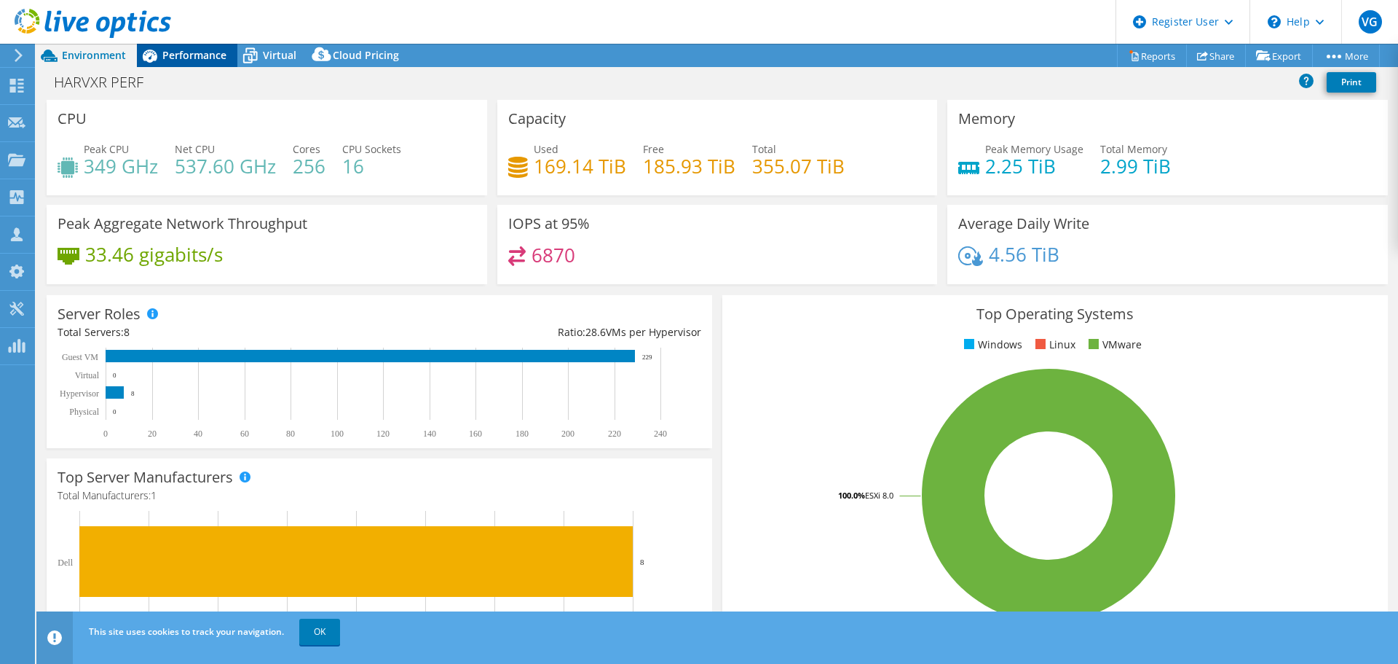
click at [162, 58] on icon at bounding box center [149, 55] width 25 height 25
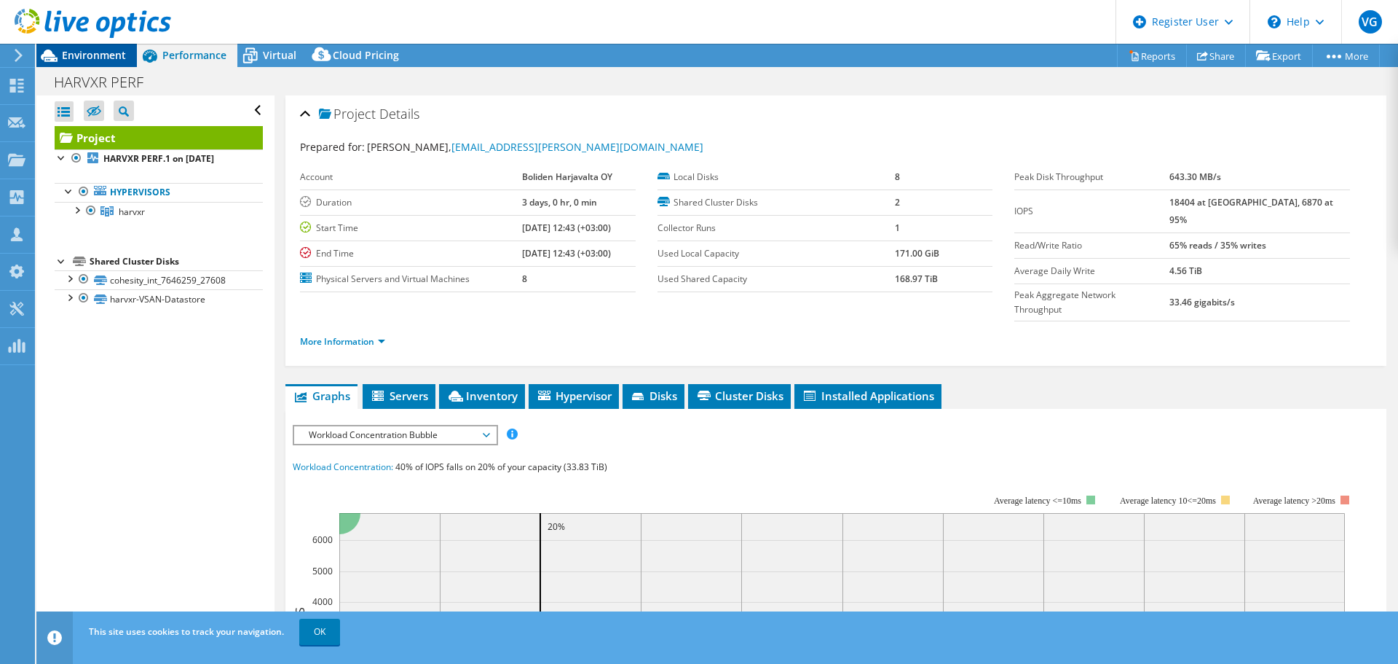
click at [71, 55] on span "Environment" at bounding box center [94, 55] width 64 height 14
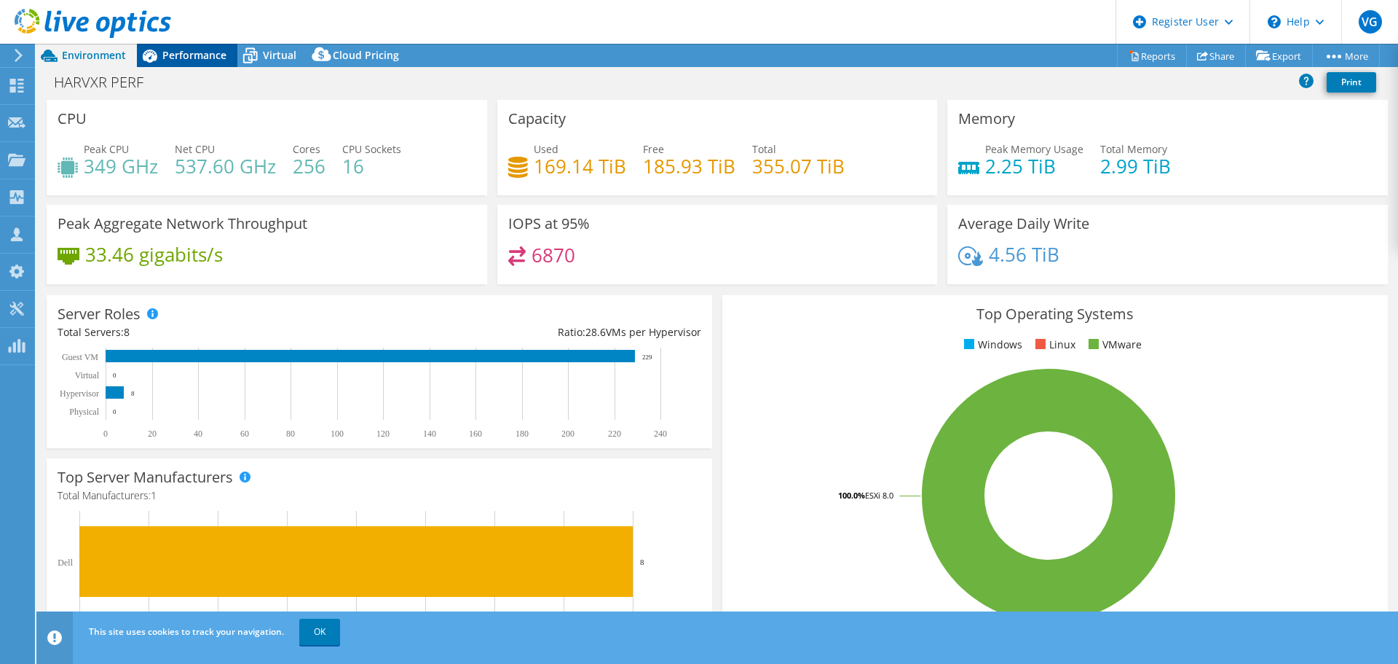
click at [149, 58] on icon at bounding box center [149, 55] width 25 height 25
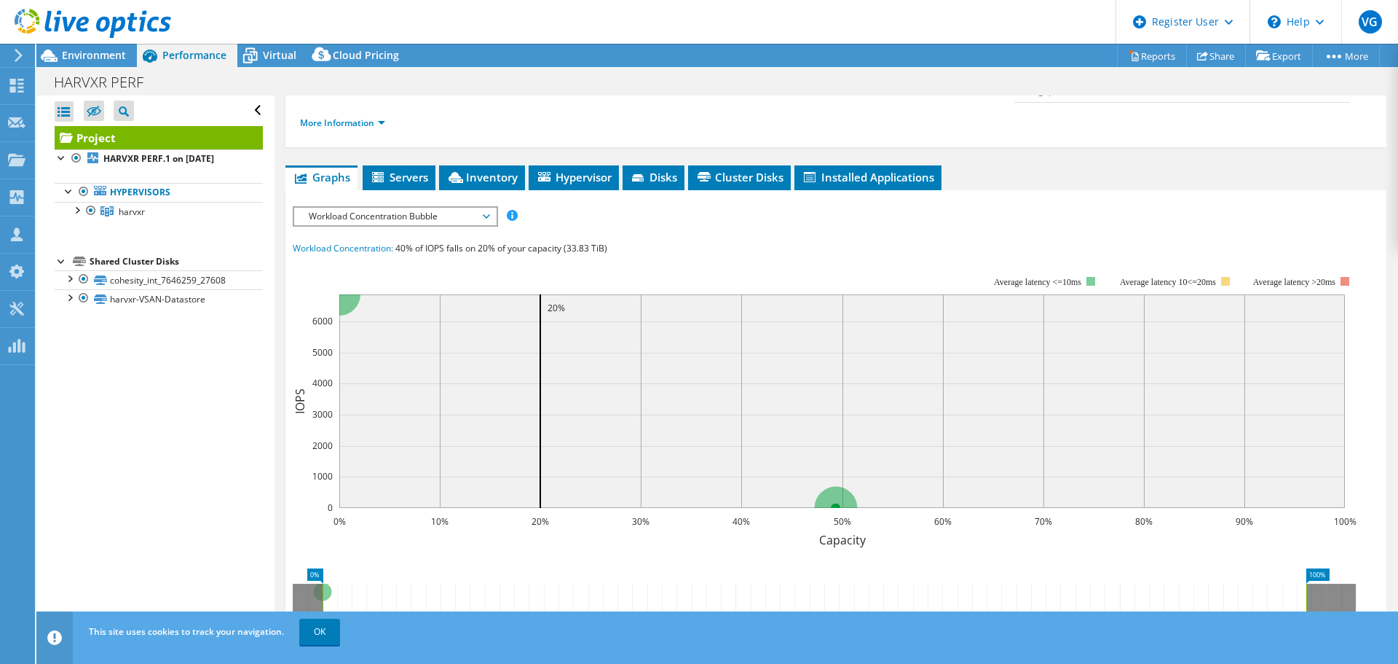
scroll to position [400, 0]
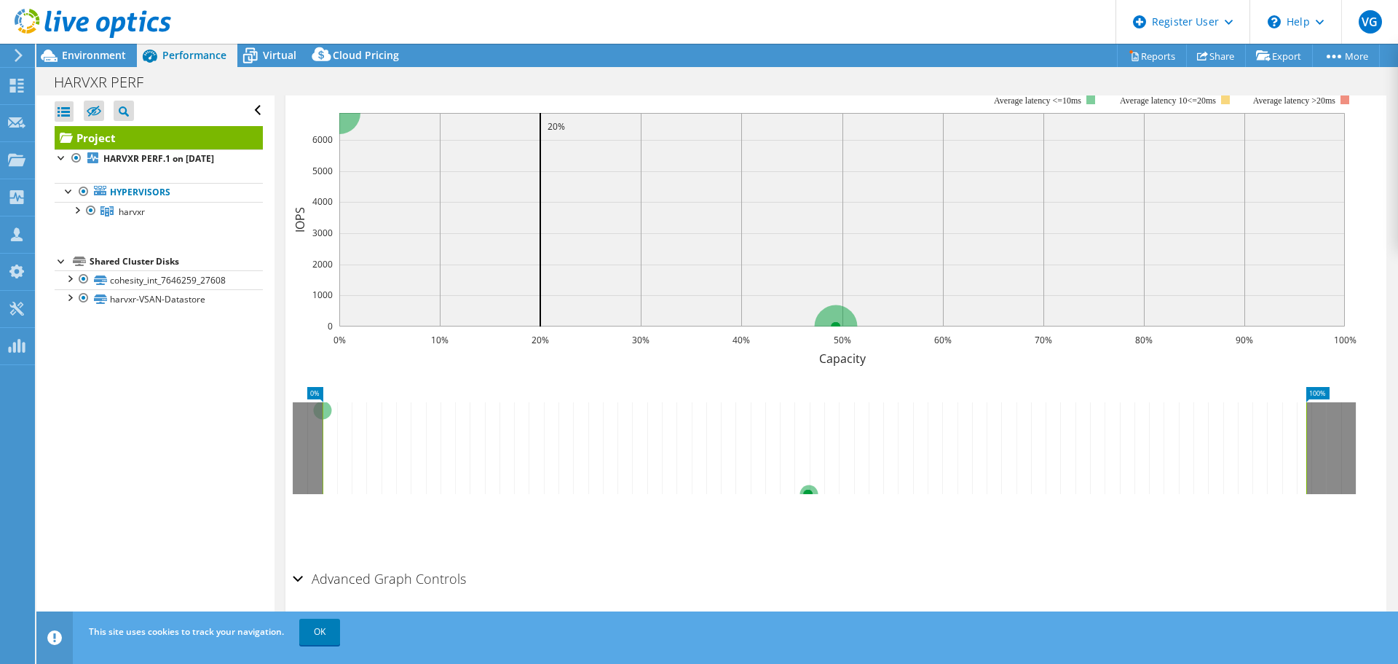
click at [805, 506] on ul "Save Zoom" at bounding box center [832, 524] width 1079 height 42
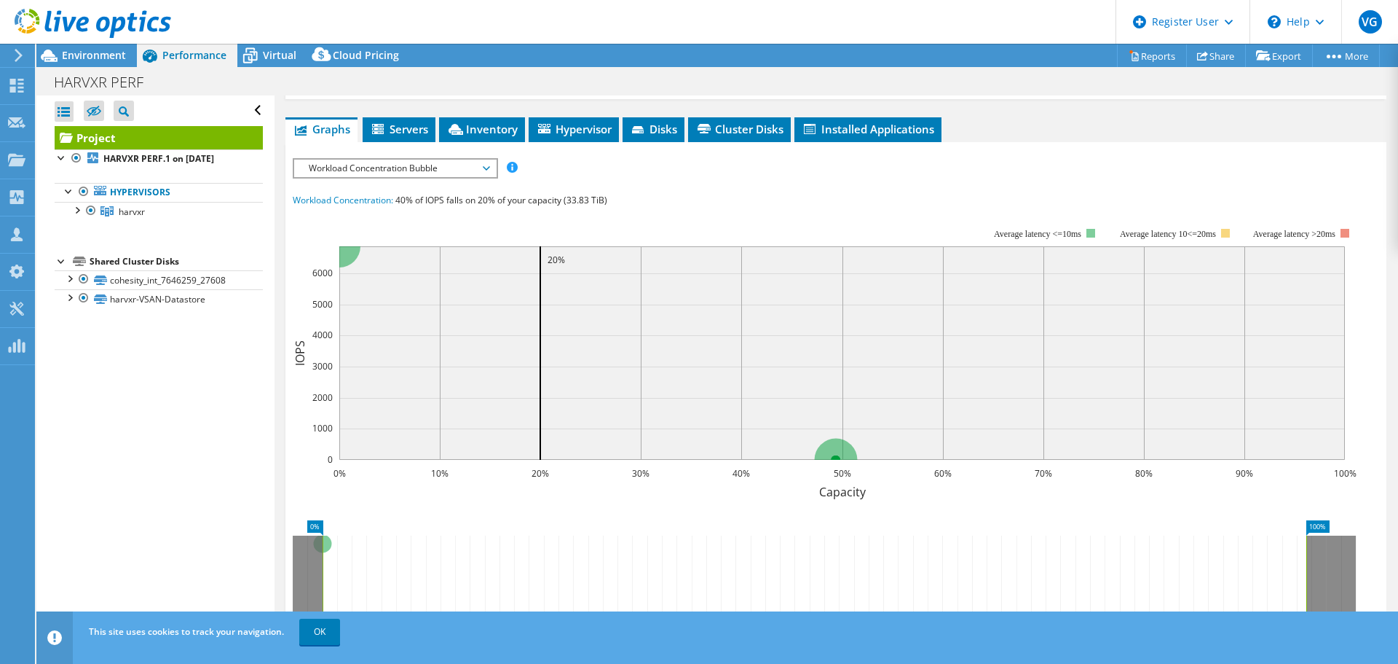
scroll to position [254, 0]
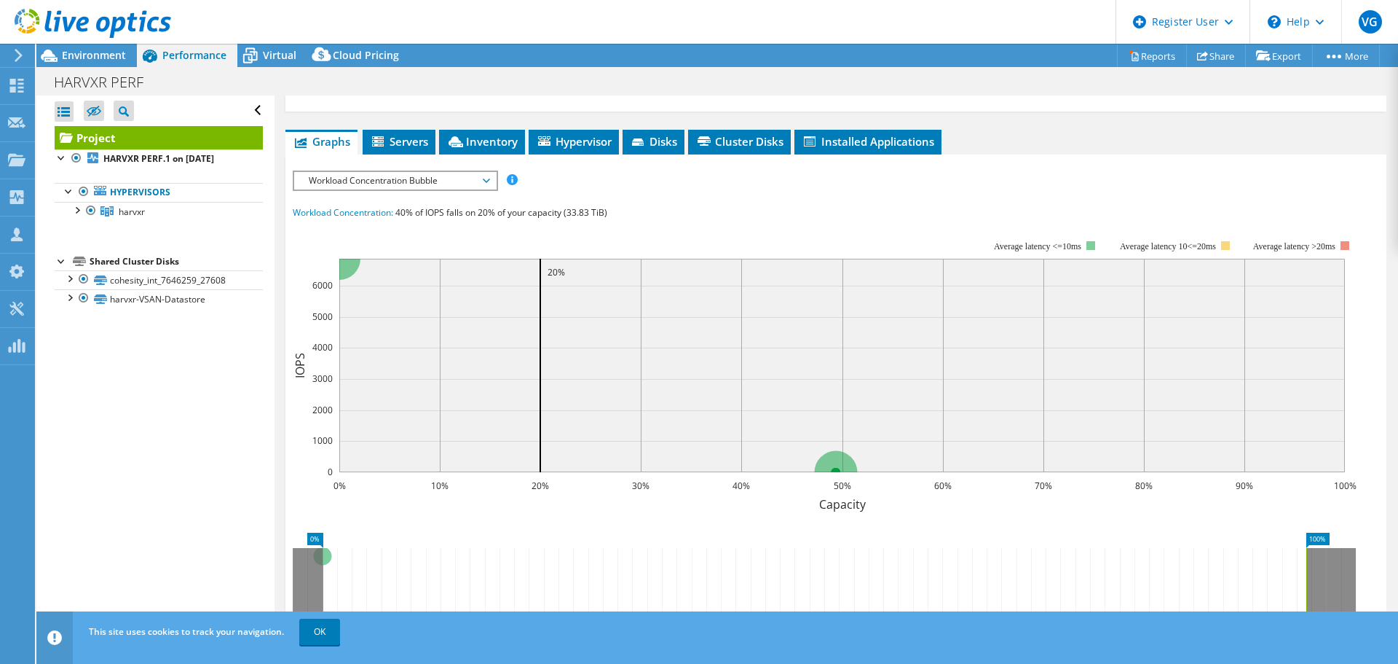
click at [555, 221] on rect at bounding box center [825, 366] width 1064 height 291
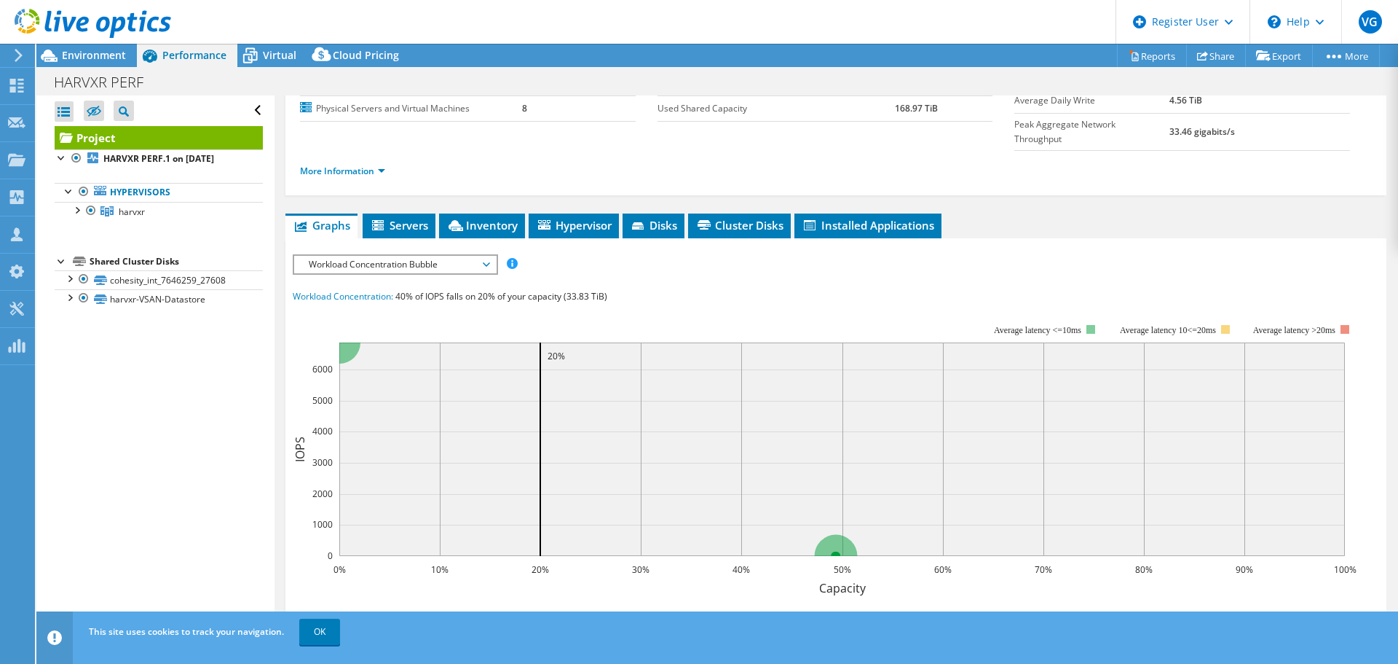
scroll to position [0, 0]
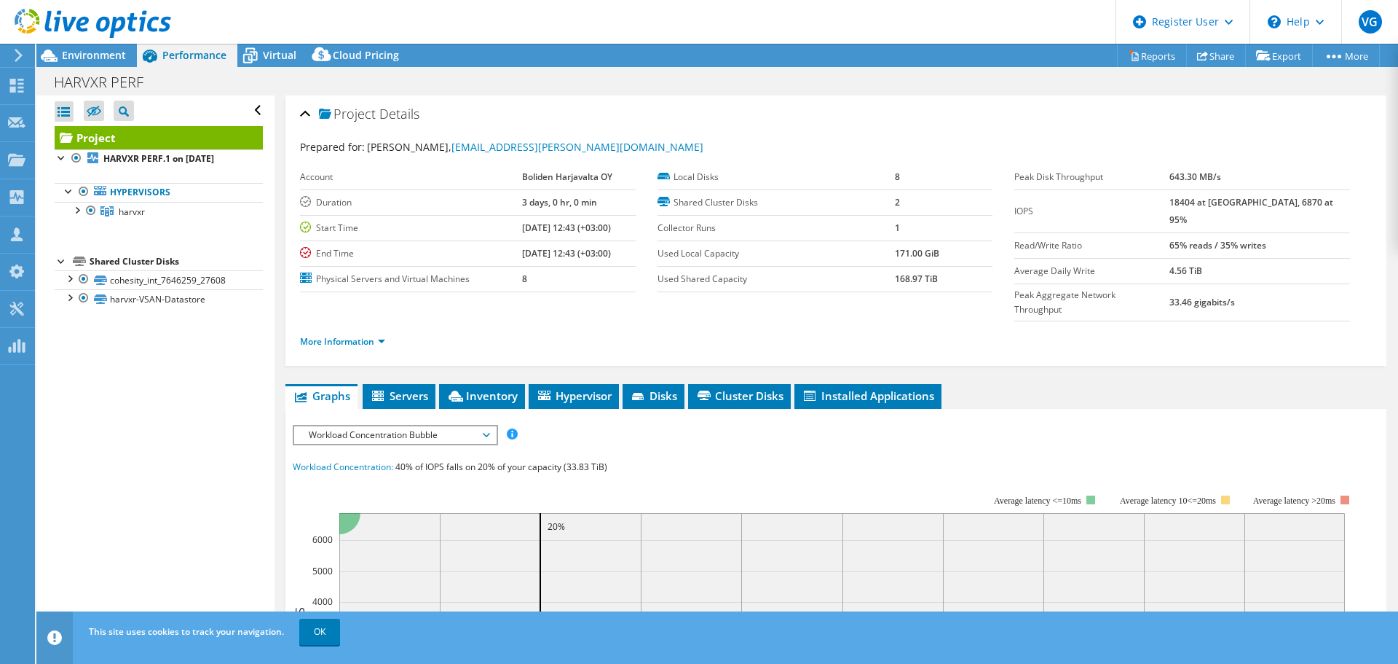
drag, startPoint x: 1227, startPoint y: 201, endPoint x: 1200, endPoint y: 208, distance: 28.6
click at [1200, 208] on tr "IOPS 18404 at Peak, 6870 at 95%" at bounding box center [1183, 210] width 336 height 43
drag, startPoint x: 399, startPoint y: 438, endPoint x: 614, endPoint y: 434, distance: 214.9
click at [614, 459] on div "Workload Concentration: 40% of IOPS falls on 20% of your capacity (33.83 TiB)" at bounding box center [836, 467] width 1087 height 16
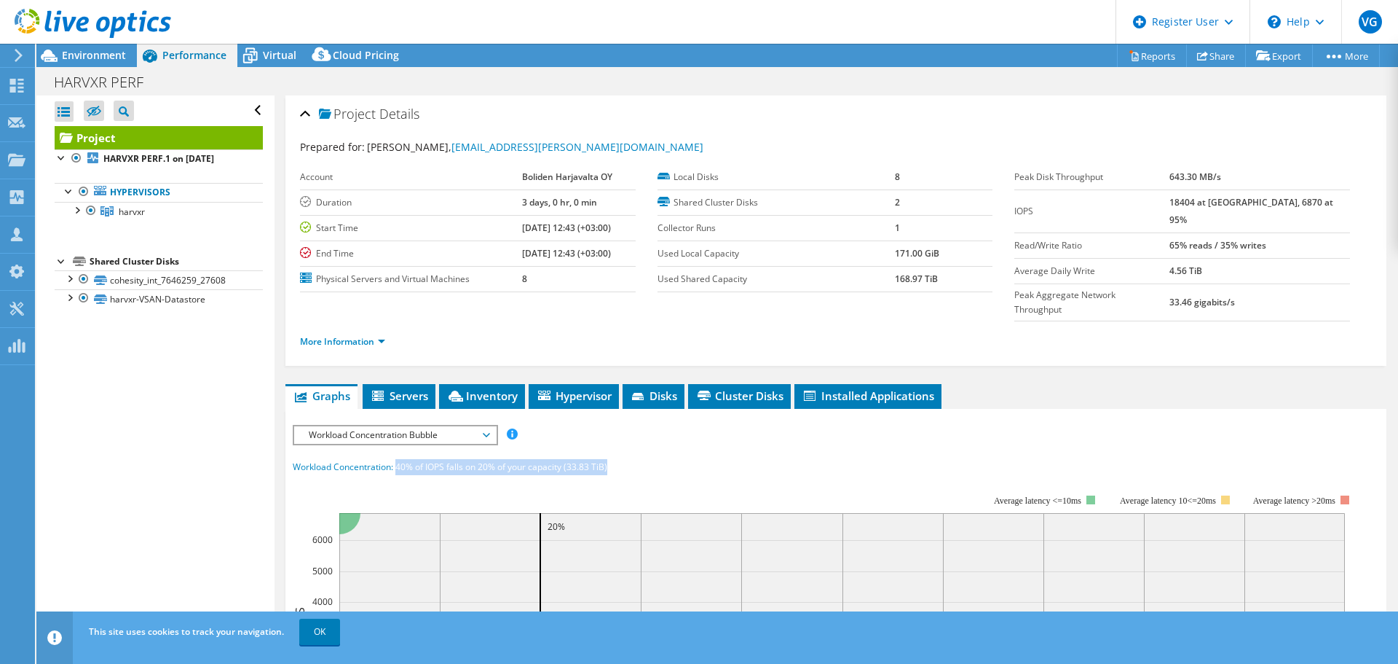
click at [1211, 202] on b "18404 at [GEOGRAPHIC_DATA], 6870 at 95%" at bounding box center [1252, 211] width 164 height 30
click at [442, 475] on rect at bounding box center [825, 620] width 1064 height 291
click at [656, 459] on div "Workload Concentration: 40% of IOPS falls on 20% of your capacity (33.83 TiB)" at bounding box center [836, 467] width 1087 height 16
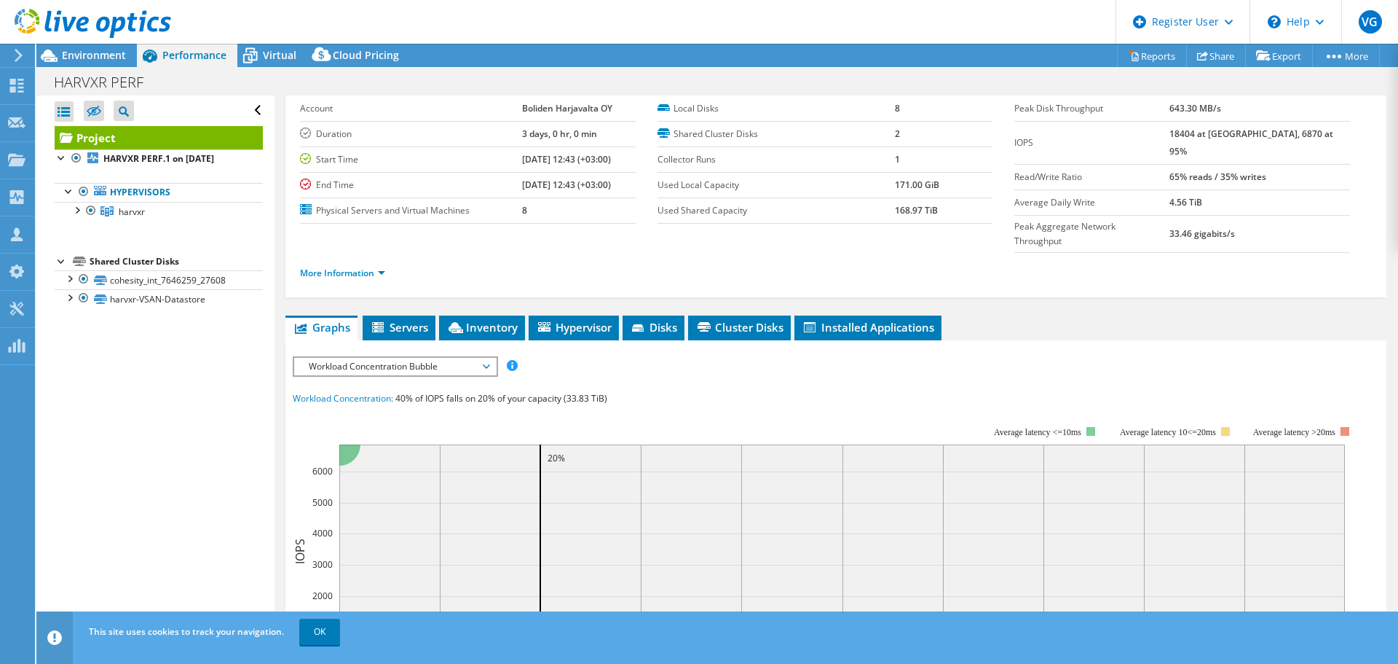
scroll to position [146, 0]
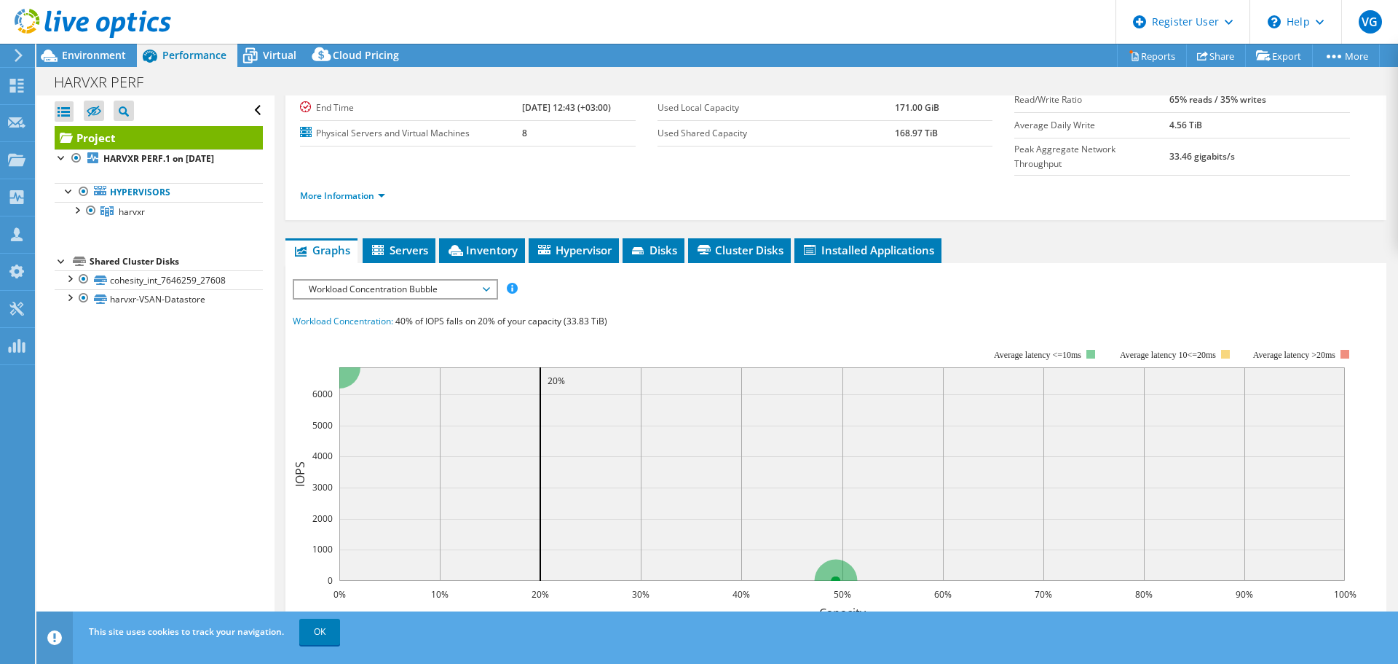
click at [1218, 238] on ul "Graphs Servers Inventory Hypervisor Disks Cluster Disks Installed Applications" at bounding box center [836, 250] width 1101 height 25
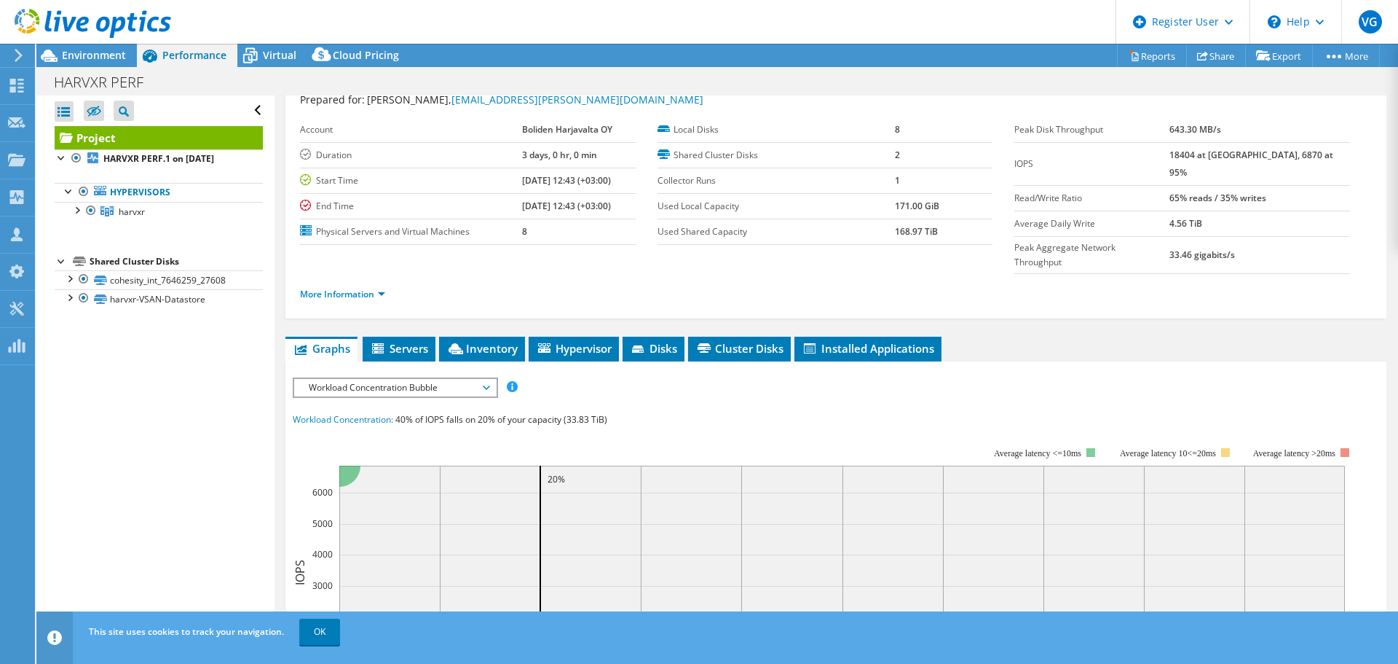
scroll to position [219, 0]
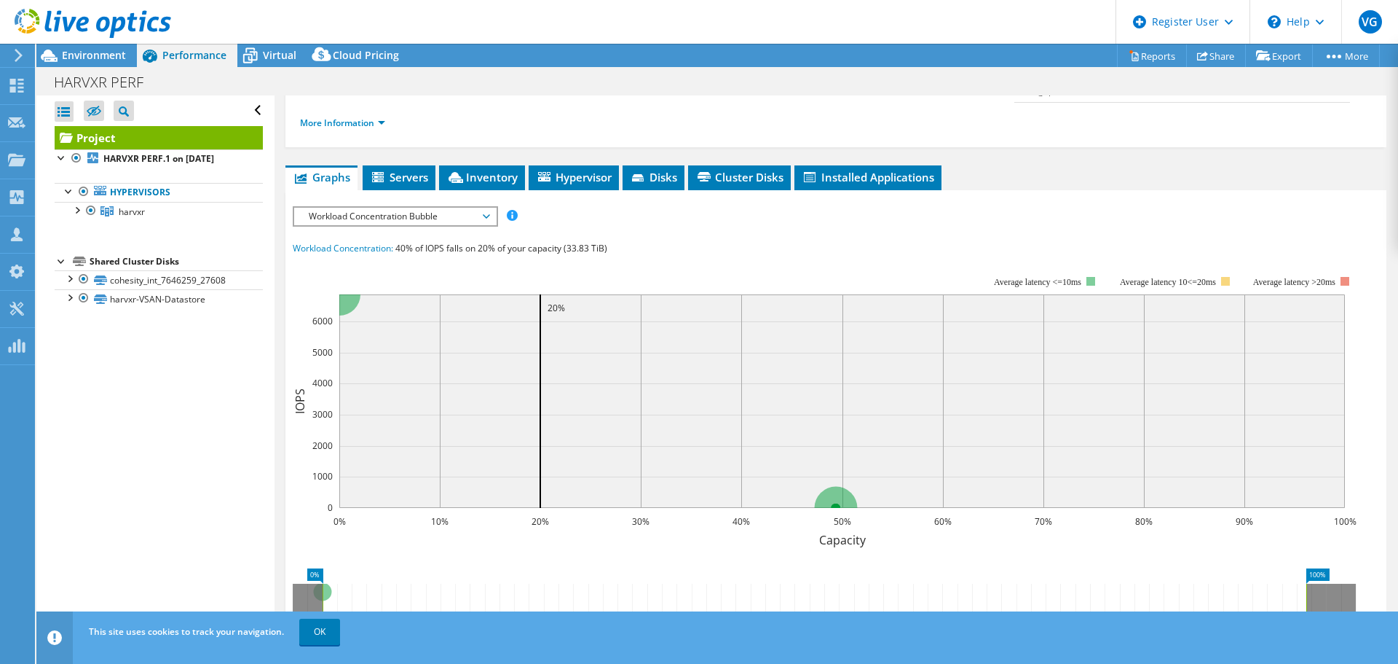
click at [588, 242] on span "40% of IOPS falls on 20% of your capacity (33.83 TiB)" at bounding box center [501, 248] width 212 height 12
click at [605, 242] on span "40% of IOPS falls on 20% of your capacity (33.83 TiB)" at bounding box center [501, 248] width 212 height 12
drag, startPoint x: 608, startPoint y: 219, endPoint x: 572, endPoint y: 219, distance: 35.7
click at [572, 242] on span "40% of IOPS falls on 20% of your capacity (33.83 TiB)" at bounding box center [501, 248] width 212 height 12
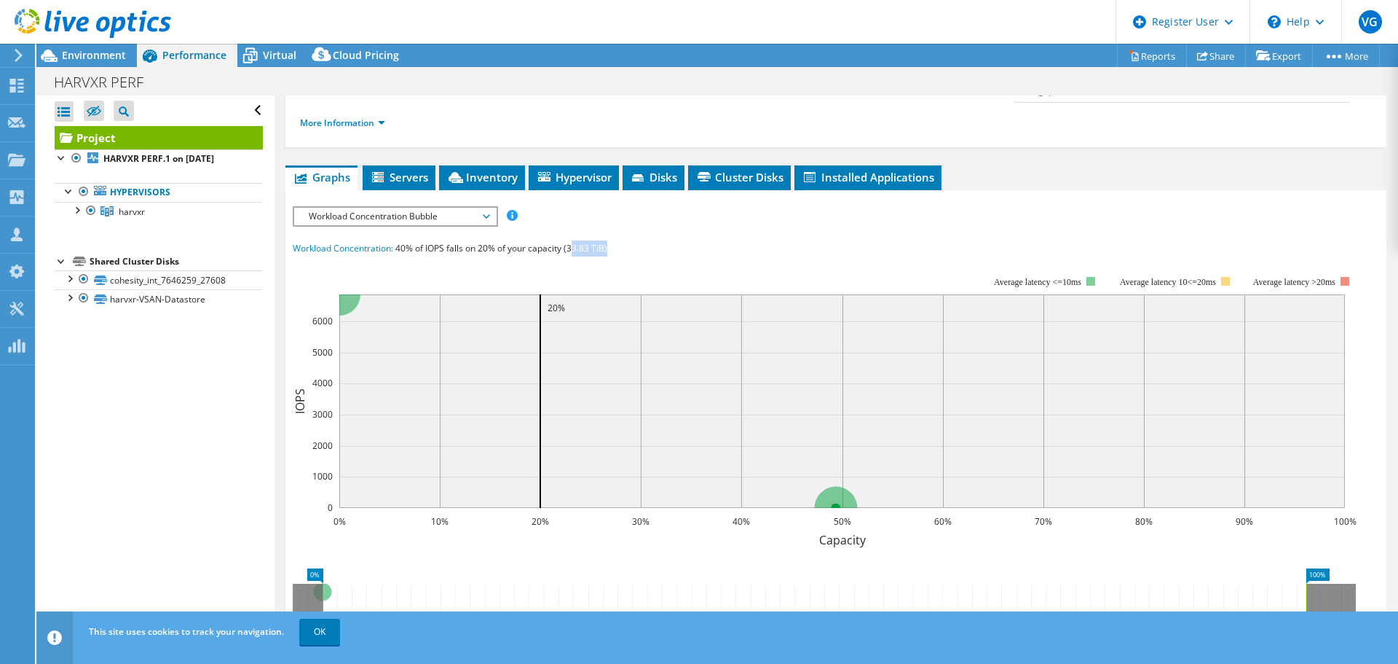
click at [701, 256] on rect at bounding box center [825, 401] width 1064 height 291
click at [543, 256] on rect at bounding box center [825, 401] width 1064 height 291
click at [635, 256] on rect at bounding box center [825, 401] width 1064 height 291
click at [559, 242] on span "40% of IOPS falls on 20% of your capacity (33.83 TiB)" at bounding box center [501, 248] width 212 height 12
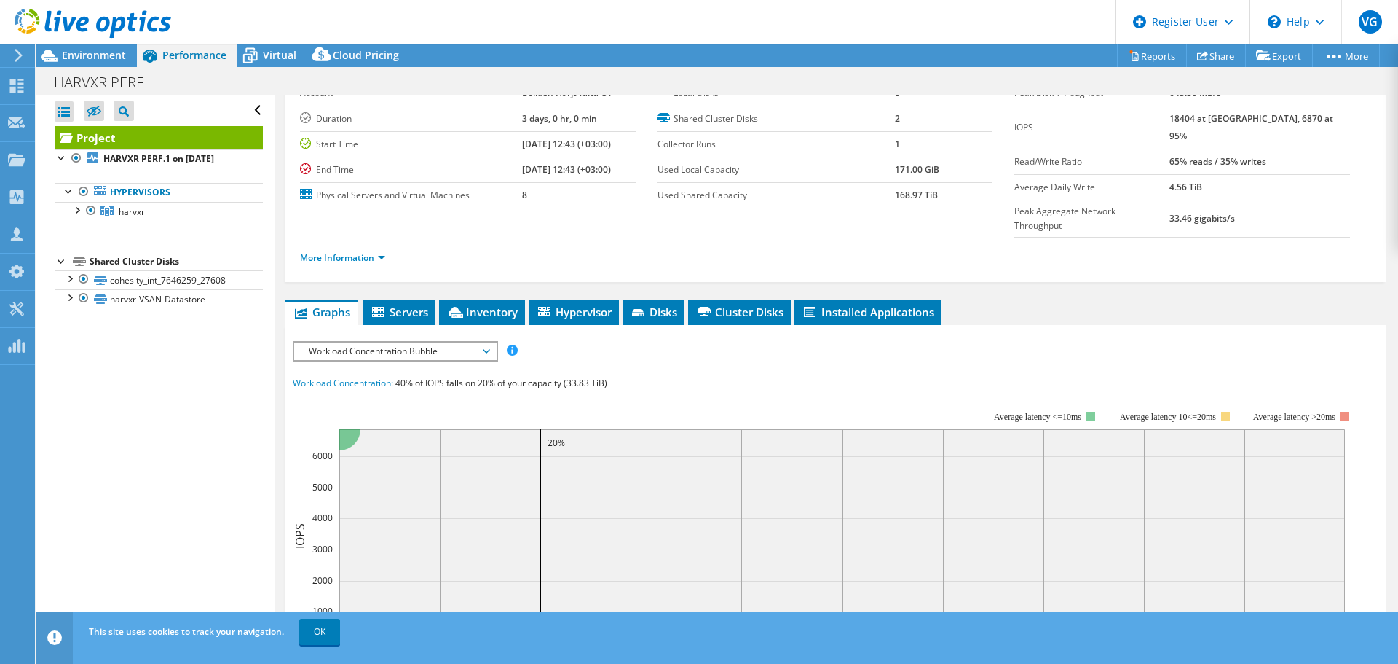
scroll to position [73, 0]
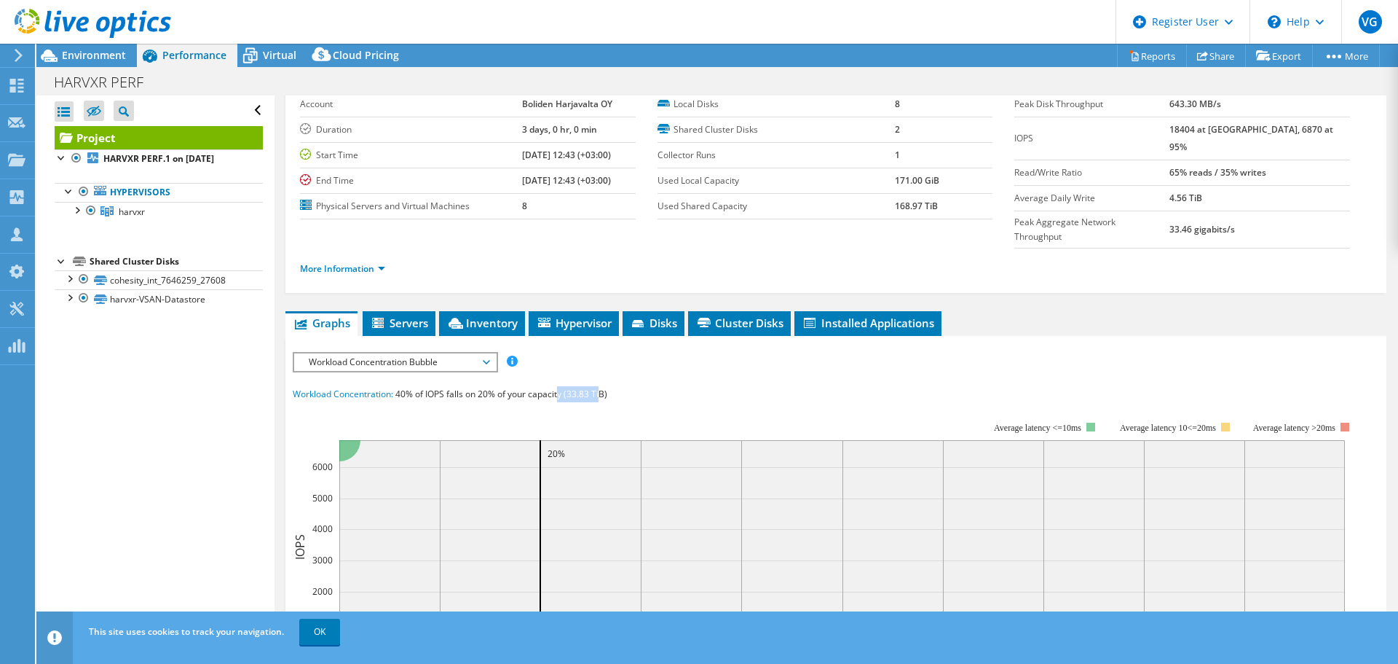
drag, startPoint x: 602, startPoint y: 363, endPoint x: 561, endPoint y: 364, distance: 41.5
click at [561, 387] on span "40% of IOPS falls on 20% of your capacity (33.83 TiB)" at bounding box center [501, 393] width 212 height 12
click at [621, 386] on div "Workload Concentration: 40% of IOPS falls on 20% of your capacity (33.83 TiB)" at bounding box center [836, 394] width 1087 height 16
drag, startPoint x: 607, startPoint y: 366, endPoint x: 569, endPoint y: 366, distance: 37.9
click at [569, 387] on span "40% of IOPS falls on 20% of your capacity (33.83 TiB)" at bounding box center [501, 393] width 212 height 12
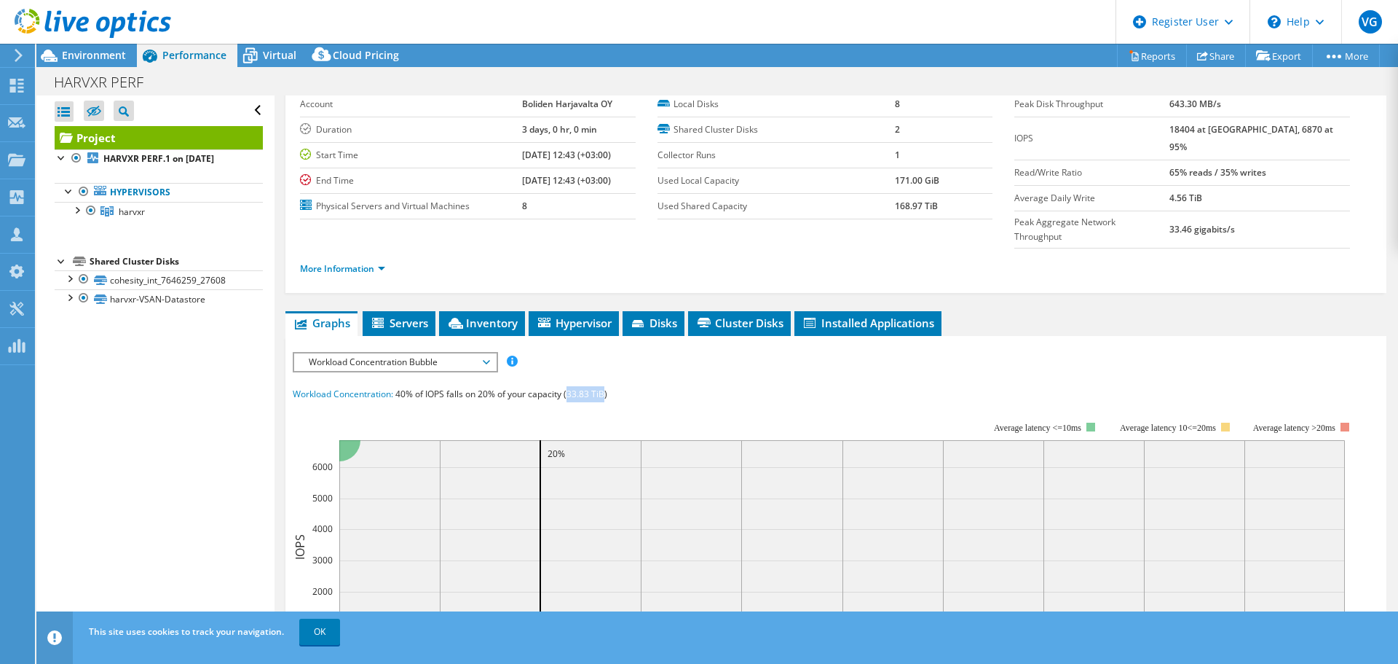
click at [739, 402] on rect at bounding box center [825, 547] width 1064 height 291
click at [607, 387] on span "40% of IOPS falls on 20% of your capacity (33.83 TiB)" at bounding box center [501, 393] width 212 height 12
drag, startPoint x: 607, startPoint y: 368, endPoint x: 565, endPoint y: 366, distance: 42.3
click at [565, 387] on span "40% of IOPS falls on 20% of your capacity (33.83 TiB)" at bounding box center [501, 393] width 212 height 12
click at [101, 64] on div "Environment" at bounding box center [86, 55] width 101 height 23
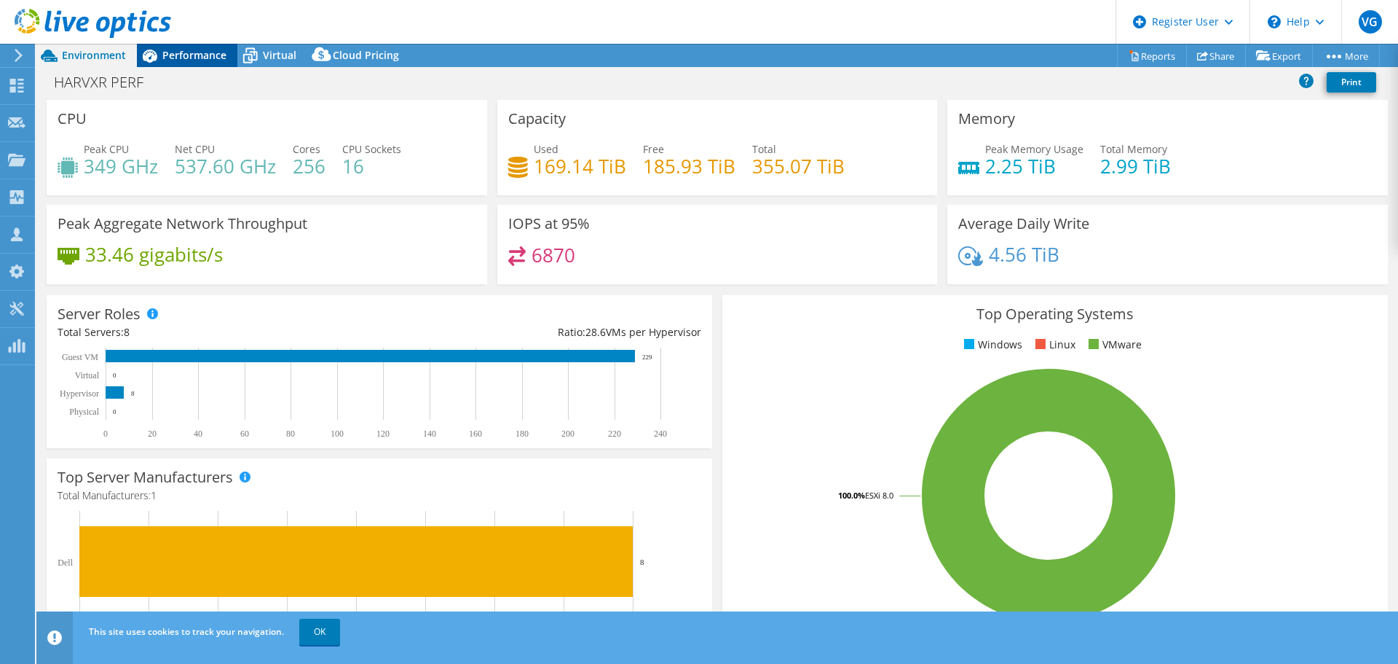
click at [154, 54] on icon at bounding box center [150, 56] width 15 height 13
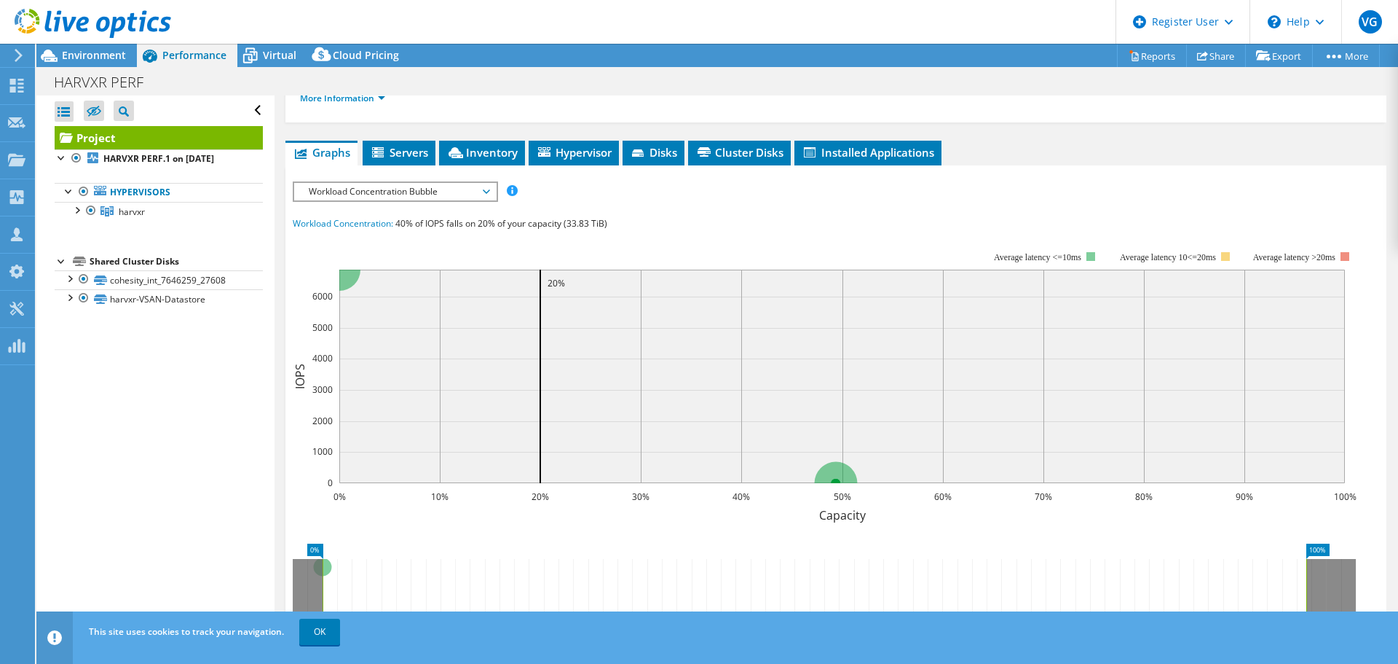
scroll to position [181, 0]
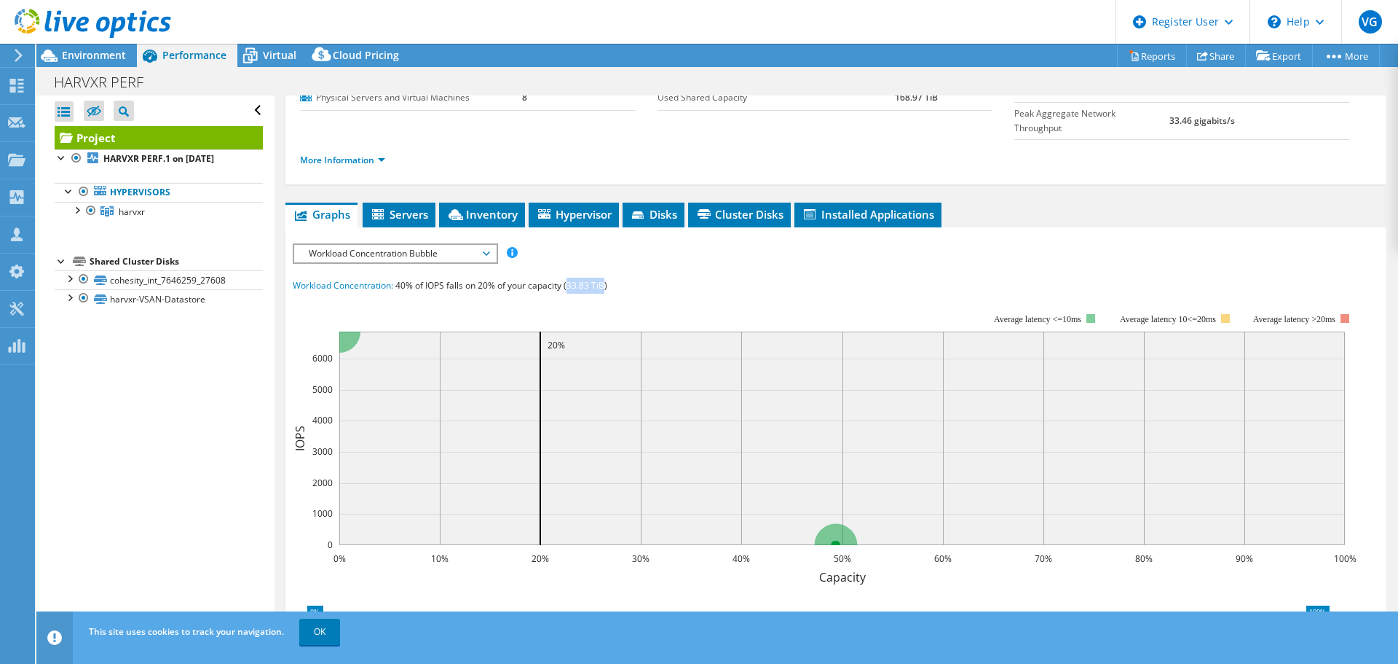
drag, startPoint x: 607, startPoint y: 256, endPoint x: 569, endPoint y: 251, distance: 38.3
click at [569, 279] on span "40% of IOPS falls on 20% of your capacity (33.83 TiB)" at bounding box center [501, 285] width 212 height 12
click at [838, 278] on div "Workload Concentration: 40% of IOPS falls on 20% of your capacity (33.83 TiB)" at bounding box center [836, 286] width 1087 height 16
click at [899, 596] on icon "100% 0%" at bounding box center [830, 654] width 1075 height 117
drag, startPoint x: 607, startPoint y: 255, endPoint x: 566, endPoint y: 265, distance: 42.8
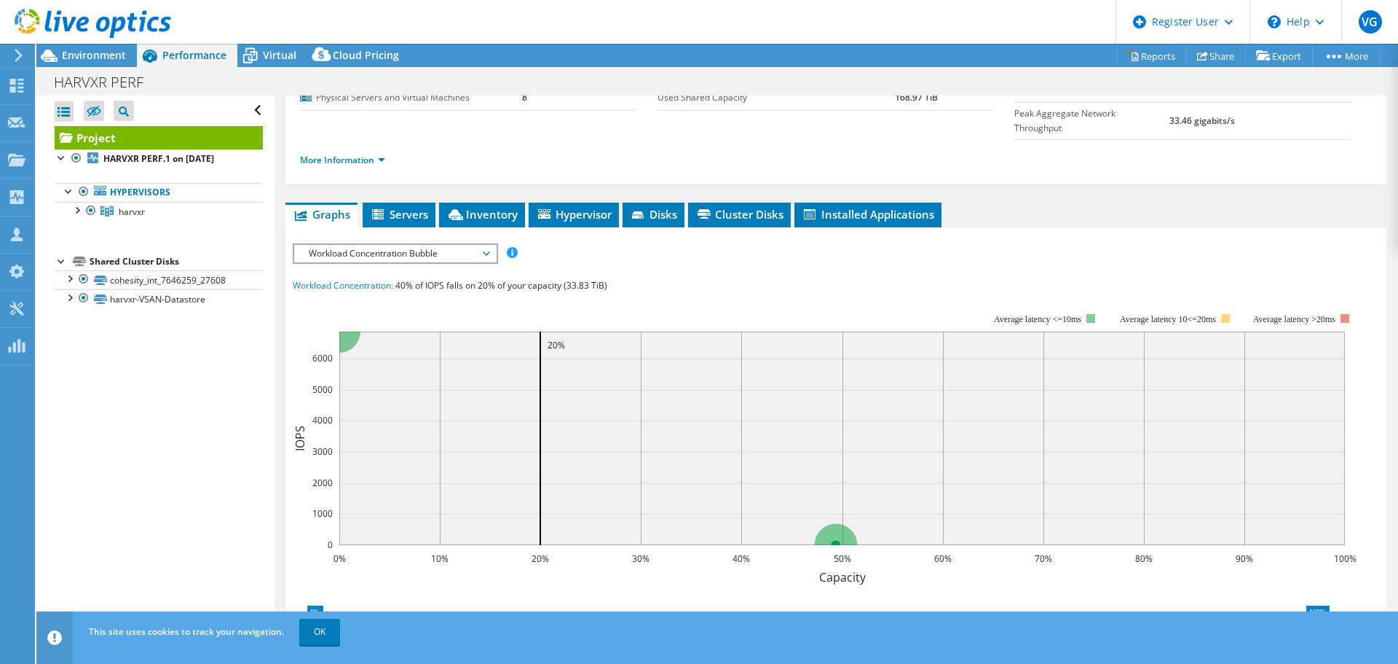
click at [566, 278] on section "Workload Concentration: 40% of IOPS falls on 20% of your capacity (33.83 TiB) 0…" at bounding box center [836, 526] width 1087 height 497
click at [567, 294] on rect at bounding box center [825, 439] width 1064 height 291
drag, startPoint x: 568, startPoint y: 256, endPoint x: 605, endPoint y: 261, distance: 36.8
click at [605, 279] on span "40% of IOPS falls on 20% of your capacity (33.83 TiB)" at bounding box center [501, 285] width 212 height 12
click at [635, 294] on rect at bounding box center [825, 439] width 1064 height 291
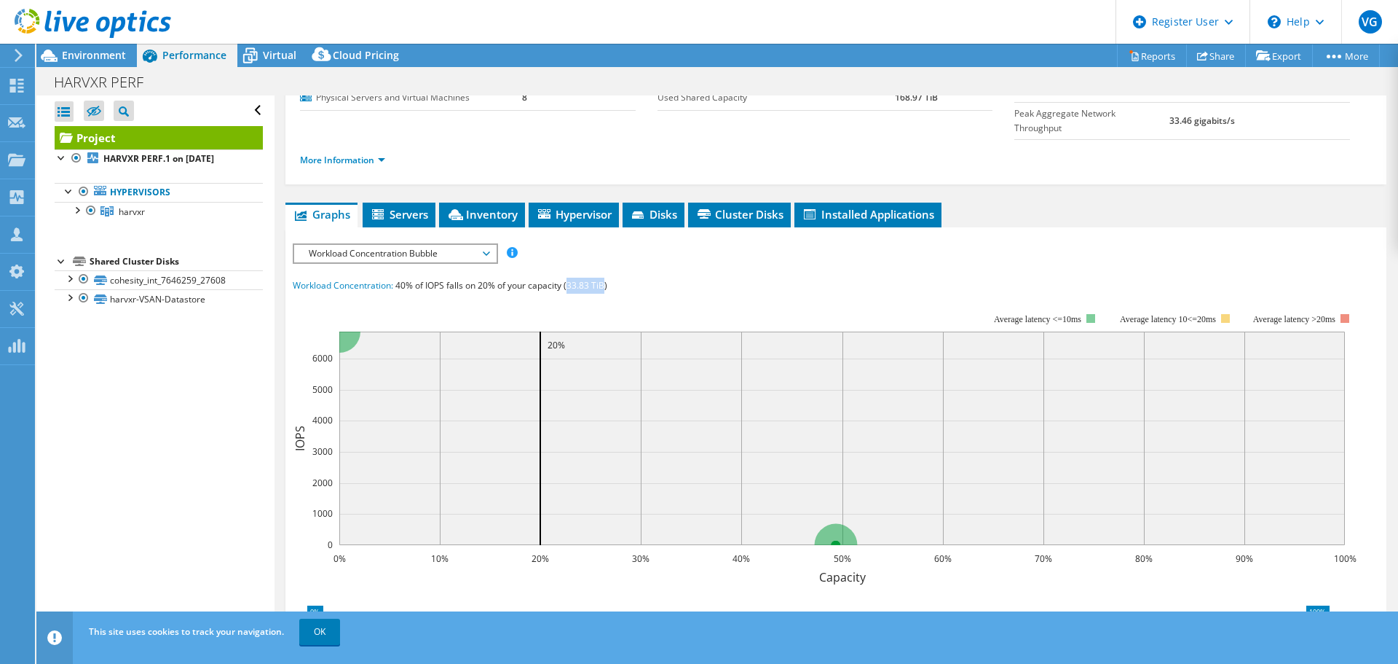
click at [637, 294] on rect at bounding box center [825, 439] width 1064 height 291
click at [586, 279] on span "40% of IOPS falls on 20% of your capacity (33.83 TiB)" at bounding box center [501, 285] width 212 height 12
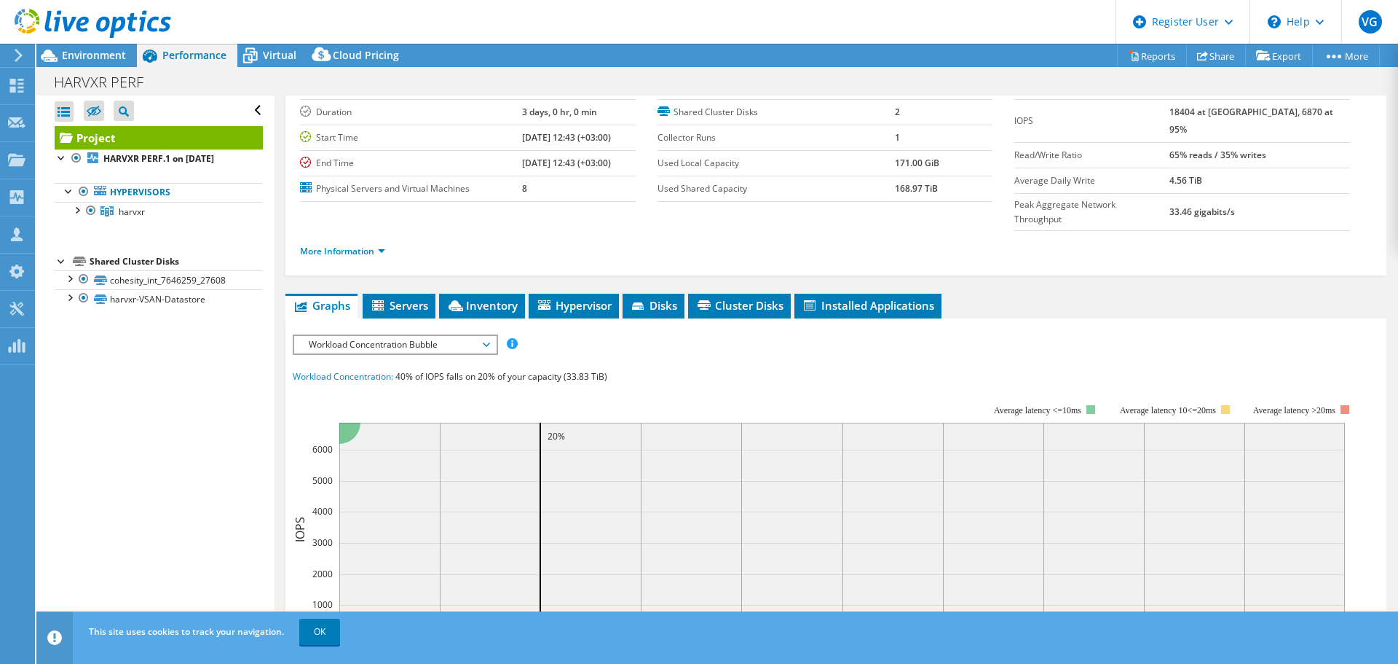
scroll to position [0, 0]
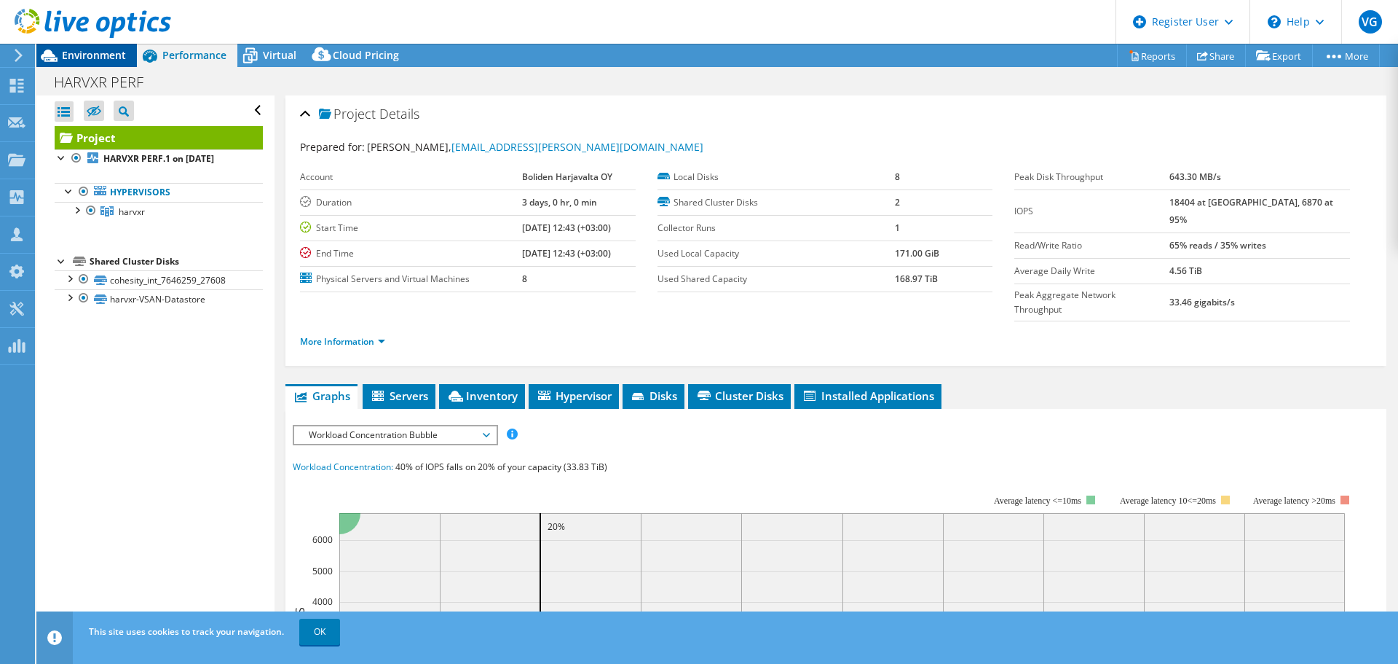
click at [106, 58] on span "Environment" at bounding box center [94, 55] width 64 height 14
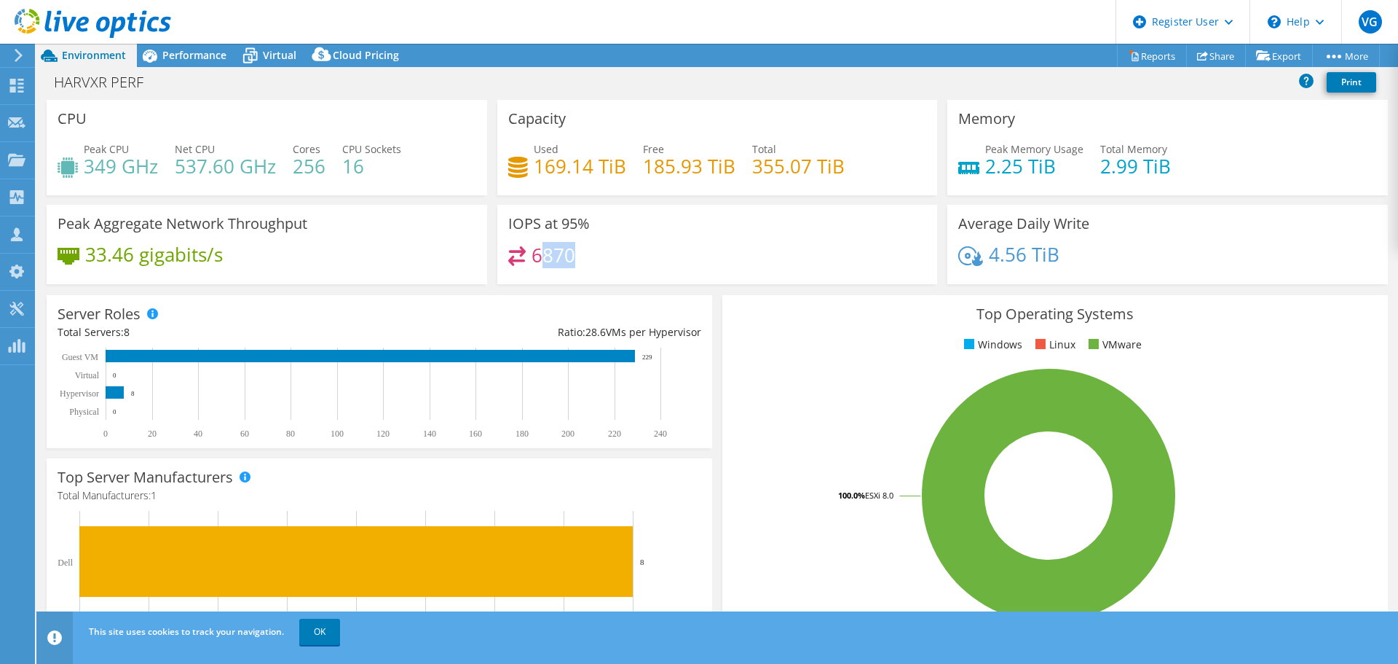
drag, startPoint x: 565, startPoint y: 270, endPoint x: 536, endPoint y: 263, distance: 30.0
click at [536, 263] on div "6870" at bounding box center [717, 261] width 419 height 31
click at [651, 240] on div "IOPS at 95% 6870" at bounding box center [717, 244] width 441 height 79
click at [184, 49] on span "Performance" at bounding box center [194, 55] width 64 height 14
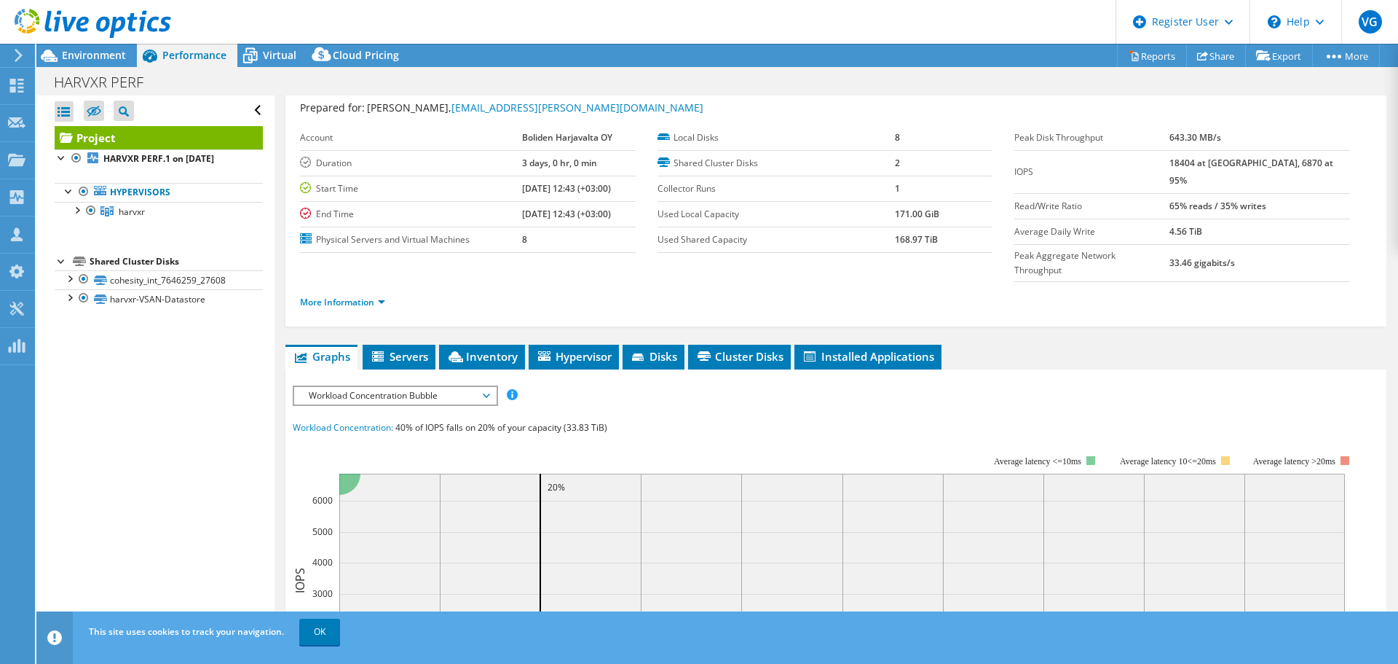
scroll to position [73, 0]
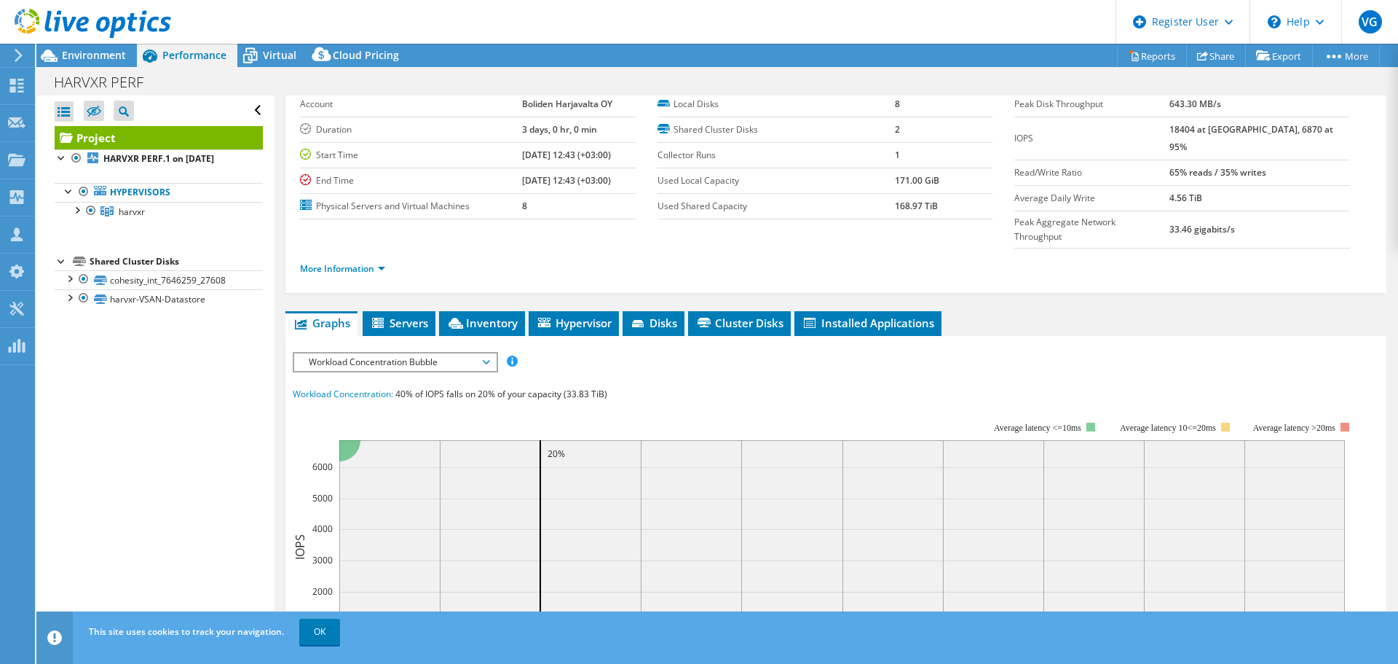
click at [1112, 269] on div "Project Details Prepared for: Tomi Makela, Tomi.Makela@boliden.com Account Boli…" at bounding box center [836, 507] width 1123 height 969
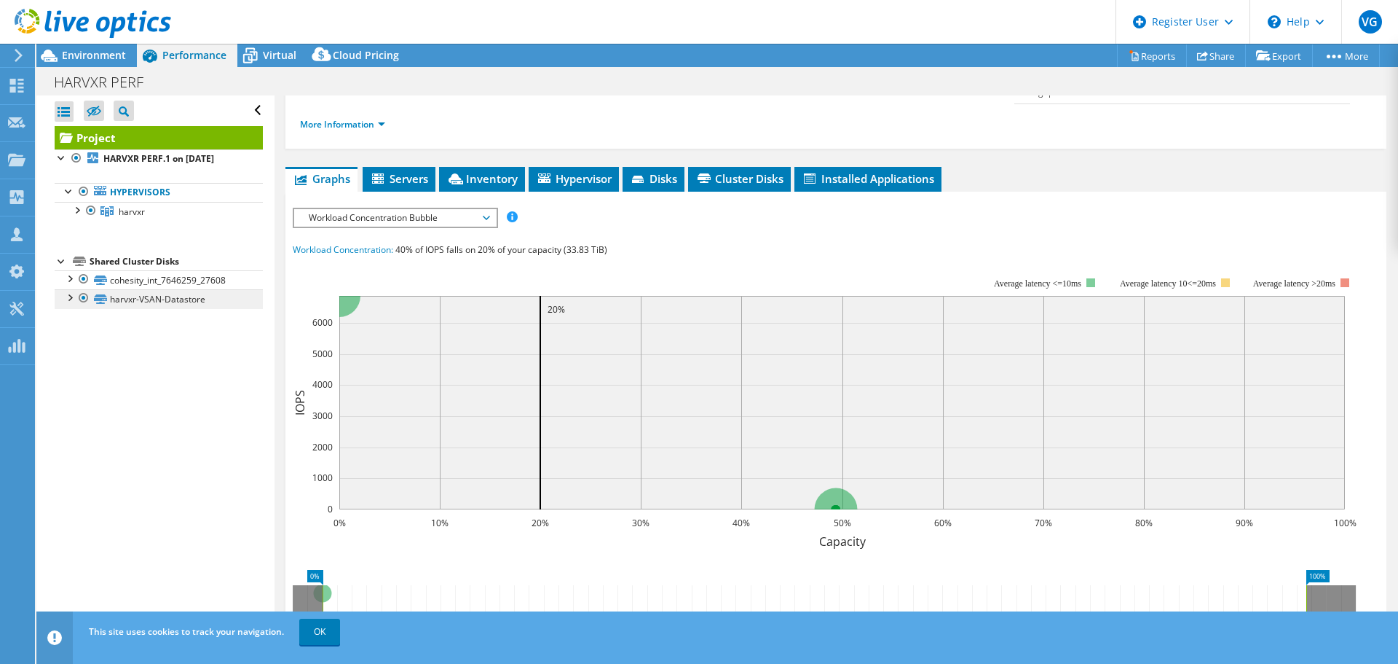
scroll to position [219, 0]
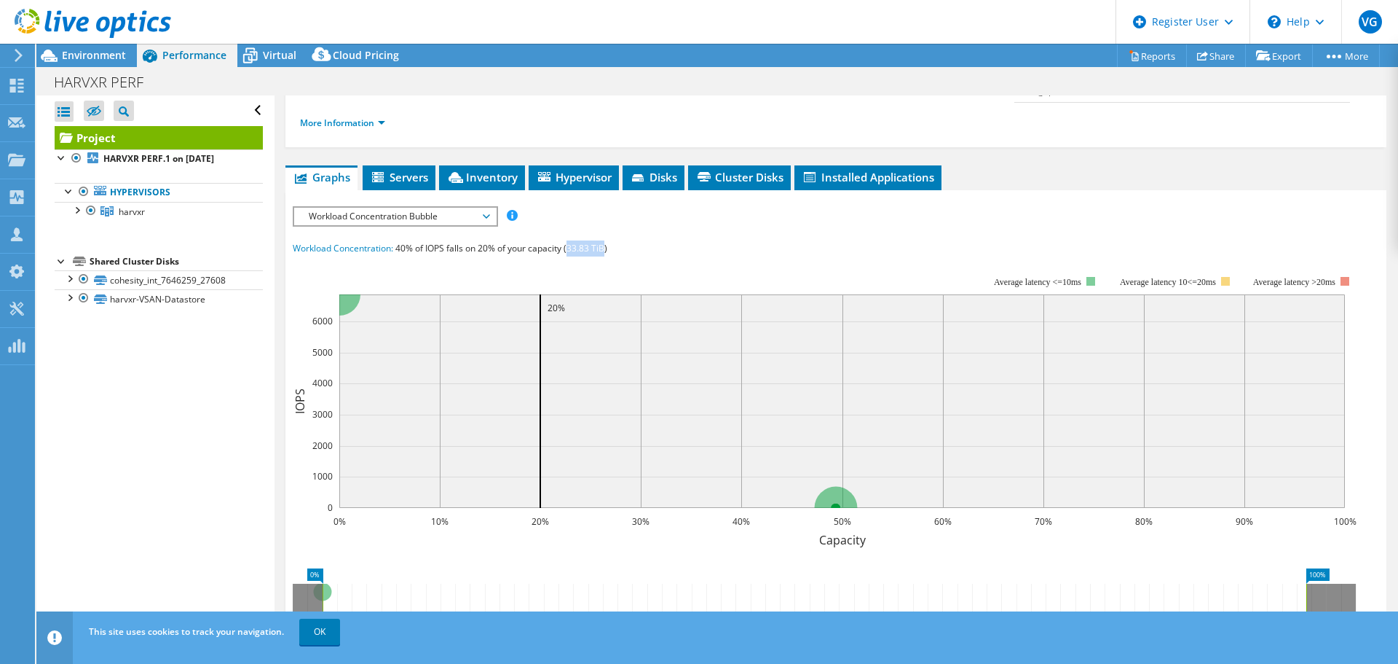
drag, startPoint x: 605, startPoint y: 218, endPoint x: 570, endPoint y: 216, distance: 35.0
click at [570, 242] on span "40% of IOPS falls on 20% of your capacity (33.83 TiB)" at bounding box center [501, 248] width 212 height 12
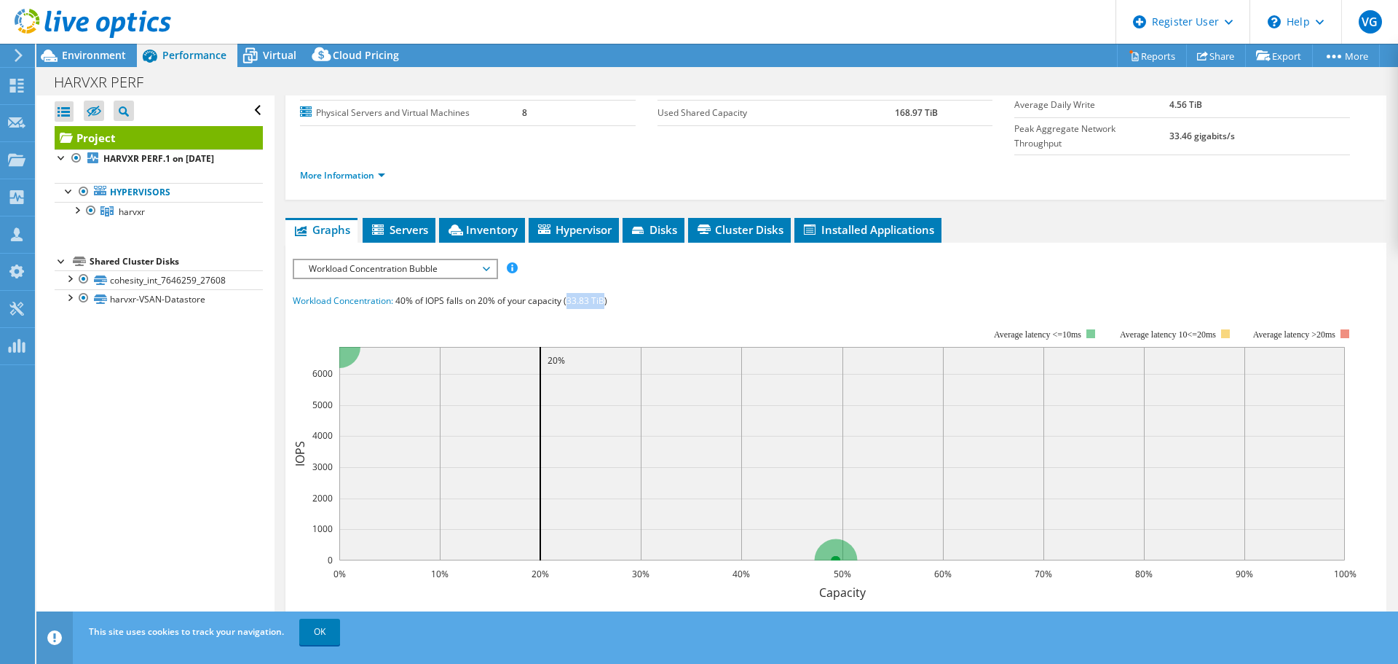
scroll to position [146, 0]
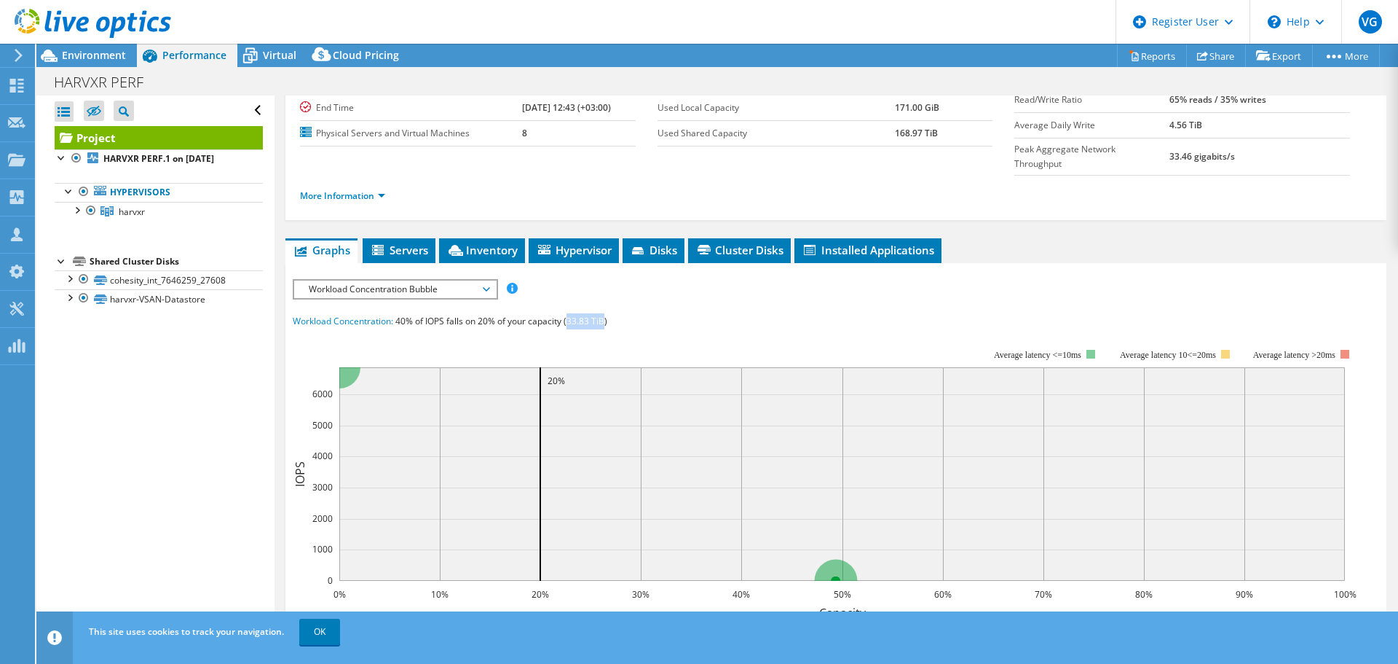
click at [785, 329] on rect at bounding box center [825, 474] width 1064 height 291
click at [612, 329] on rect at bounding box center [825, 474] width 1064 height 291
click at [564, 315] on span "40% of IOPS falls on 20% of your capacity (33.83 TiB)" at bounding box center [501, 321] width 212 height 12
click at [539, 329] on rect at bounding box center [825, 474] width 1064 height 291
click at [111, 58] on span "Environment" at bounding box center [94, 55] width 64 height 14
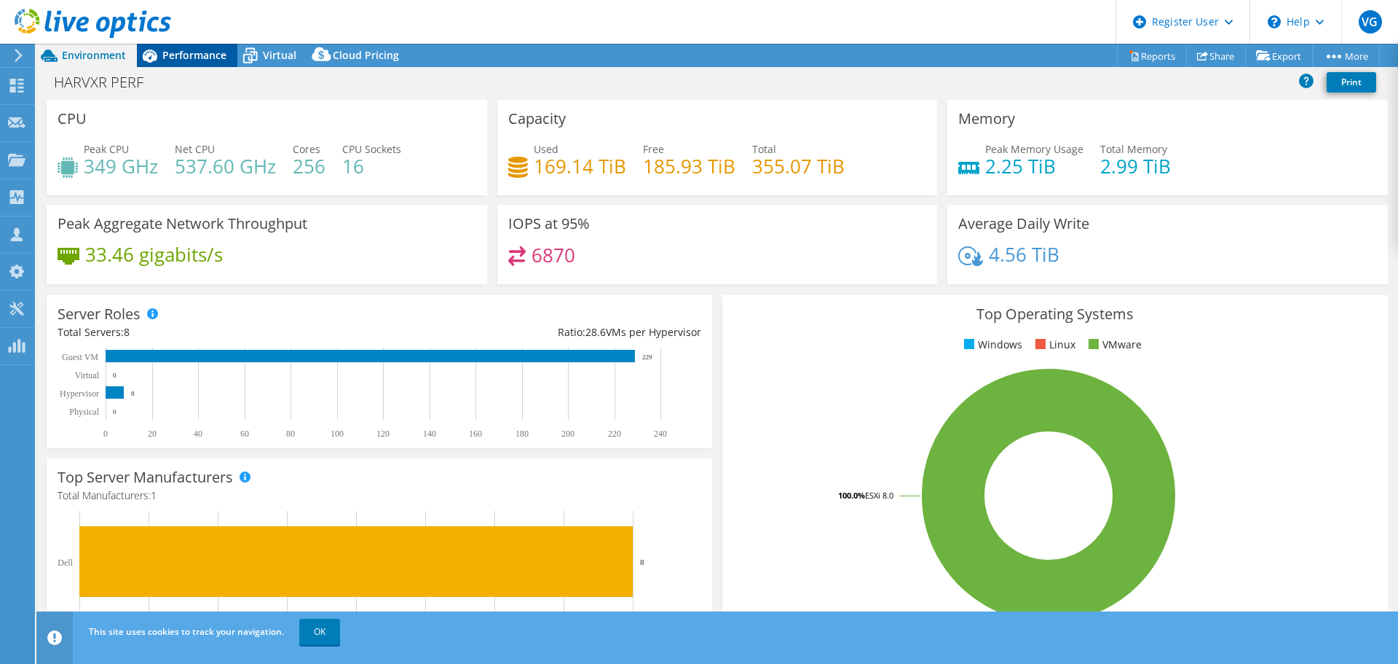
click at [160, 52] on icon at bounding box center [149, 55] width 25 height 25
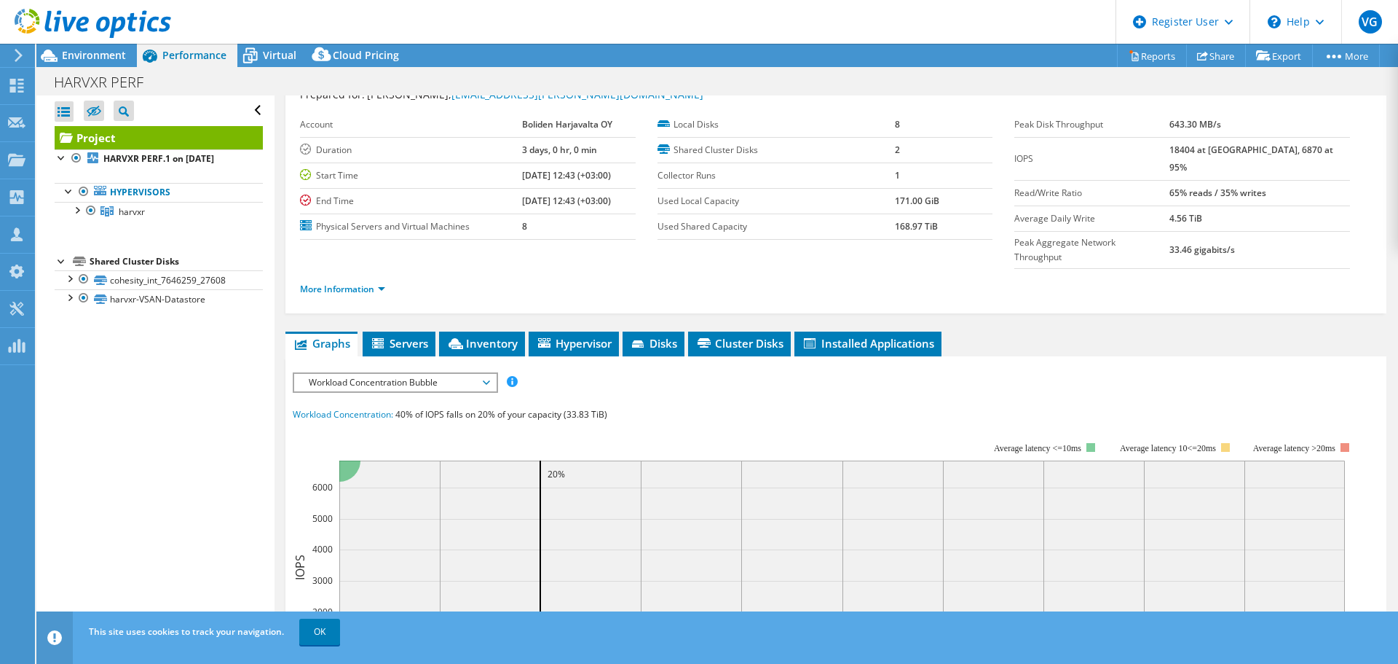
scroll to position [0, 0]
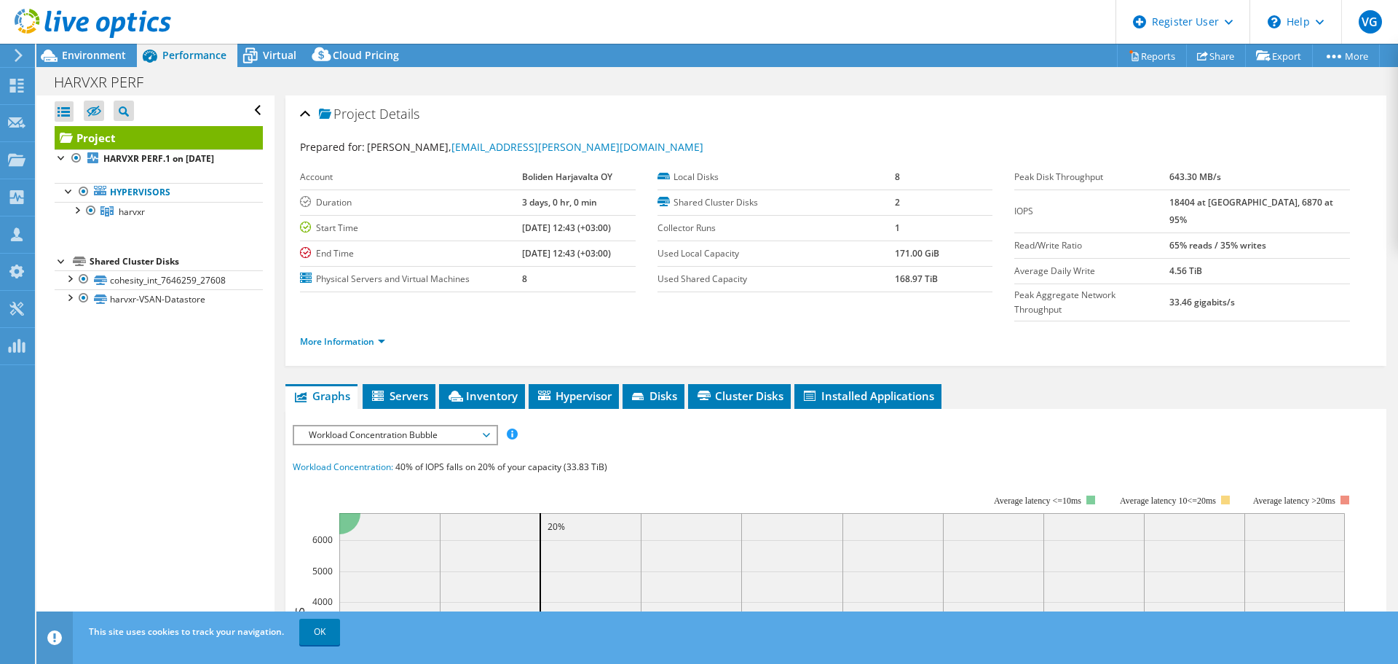
click at [473, 426] on span "Workload Concentration Bubble" at bounding box center [395, 434] width 187 height 17
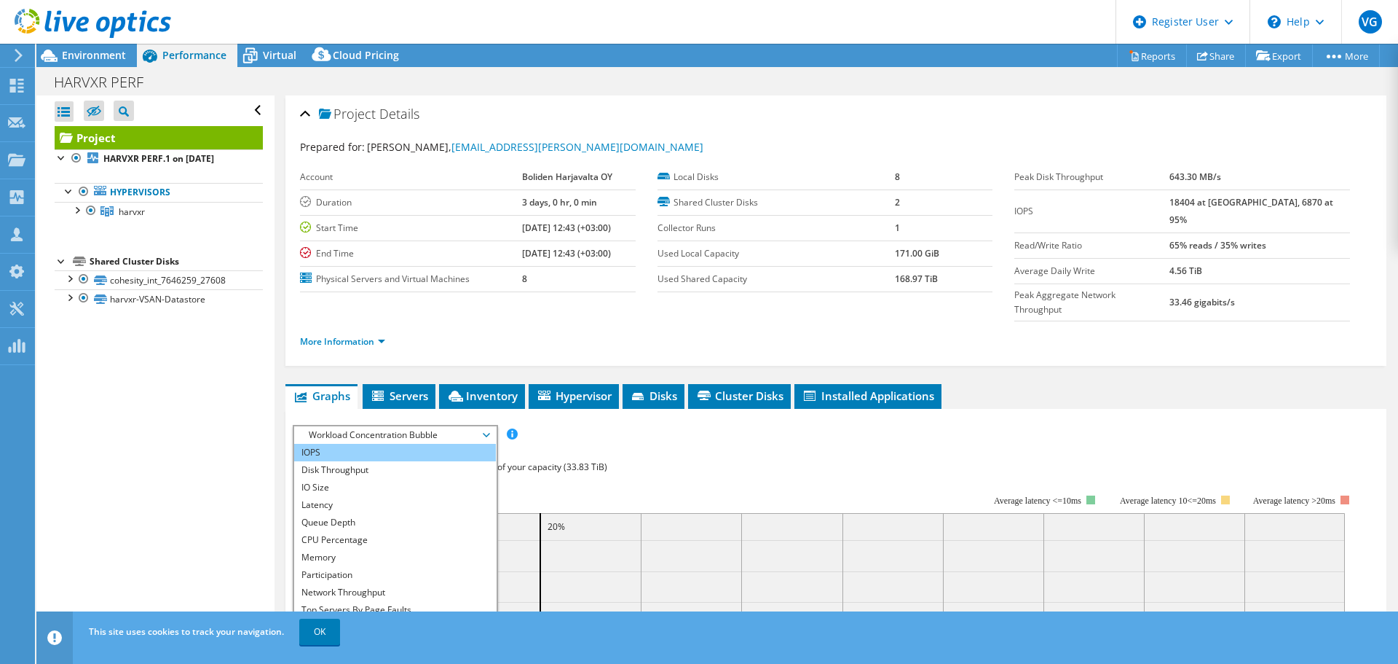
click at [434, 444] on li "IOPS" at bounding box center [395, 452] width 202 height 17
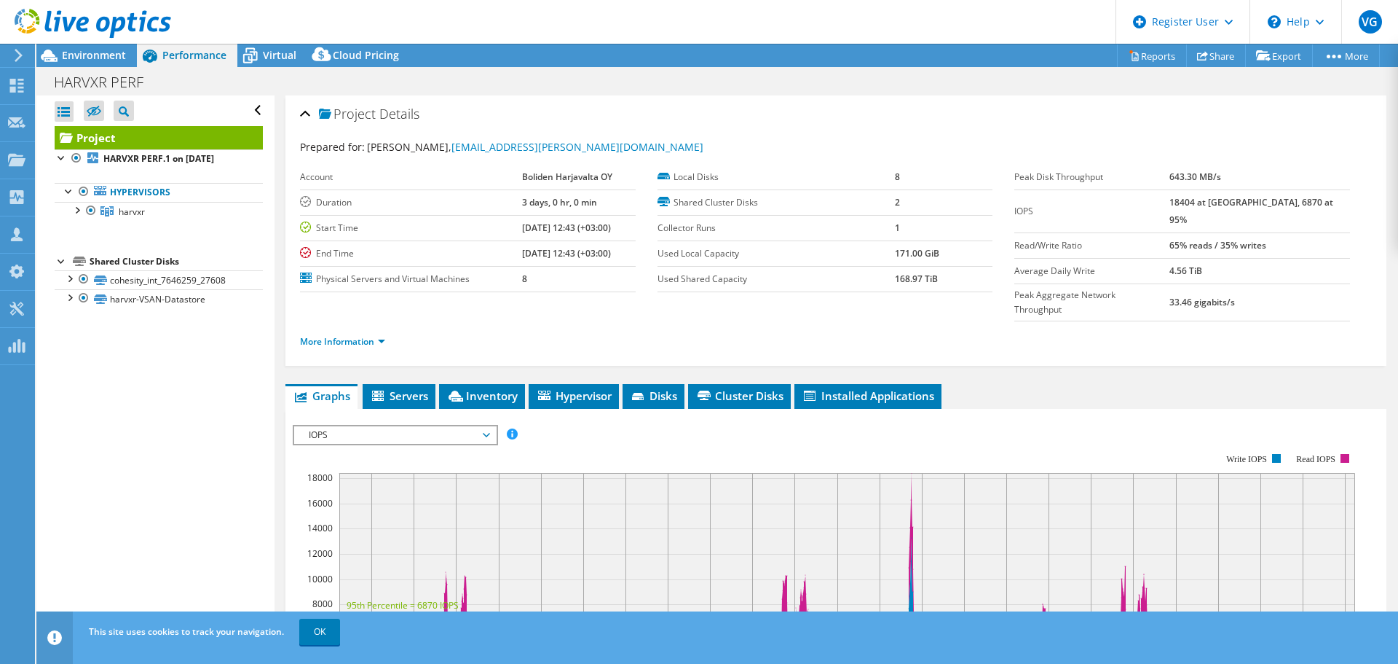
click at [454, 426] on span "IOPS" at bounding box center [395, 434] width 187 height 17
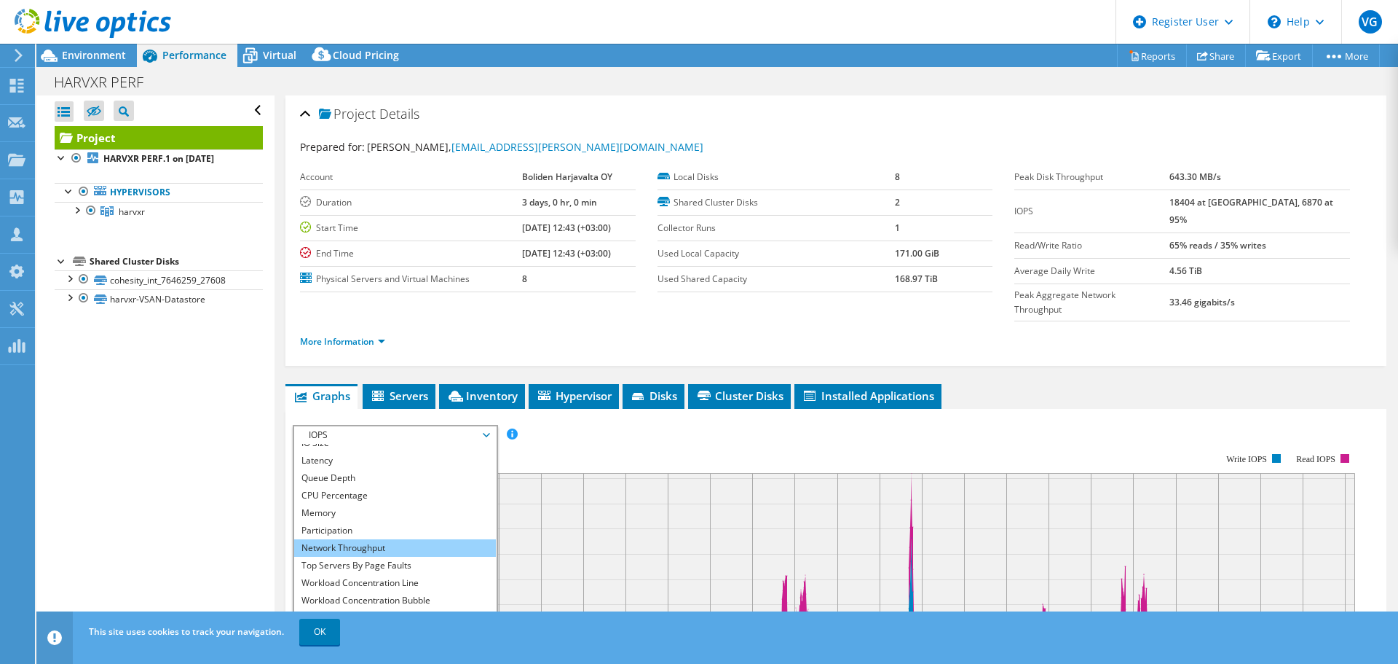
scroll to position [52, 0]
click at [367, 583] on li "Workload Concentration Bubble" at bounding box center [395, 591] width 202 height 17
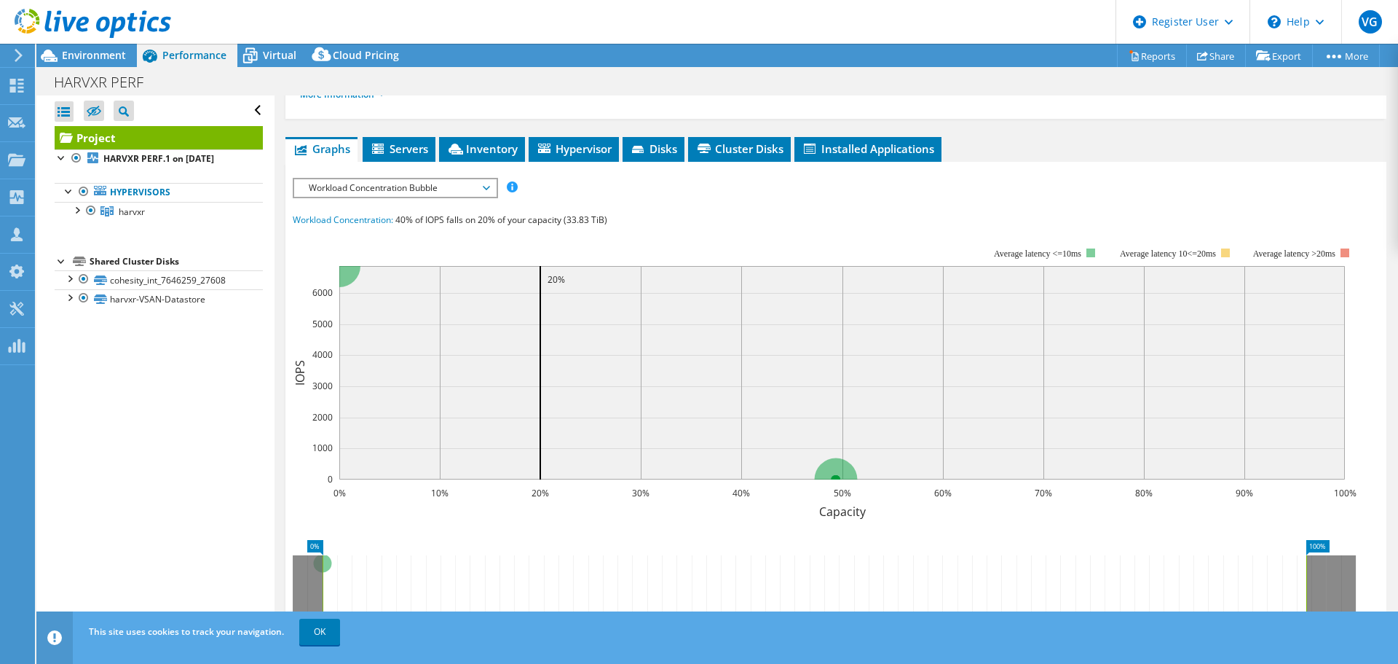
scroll to position [291, 0]
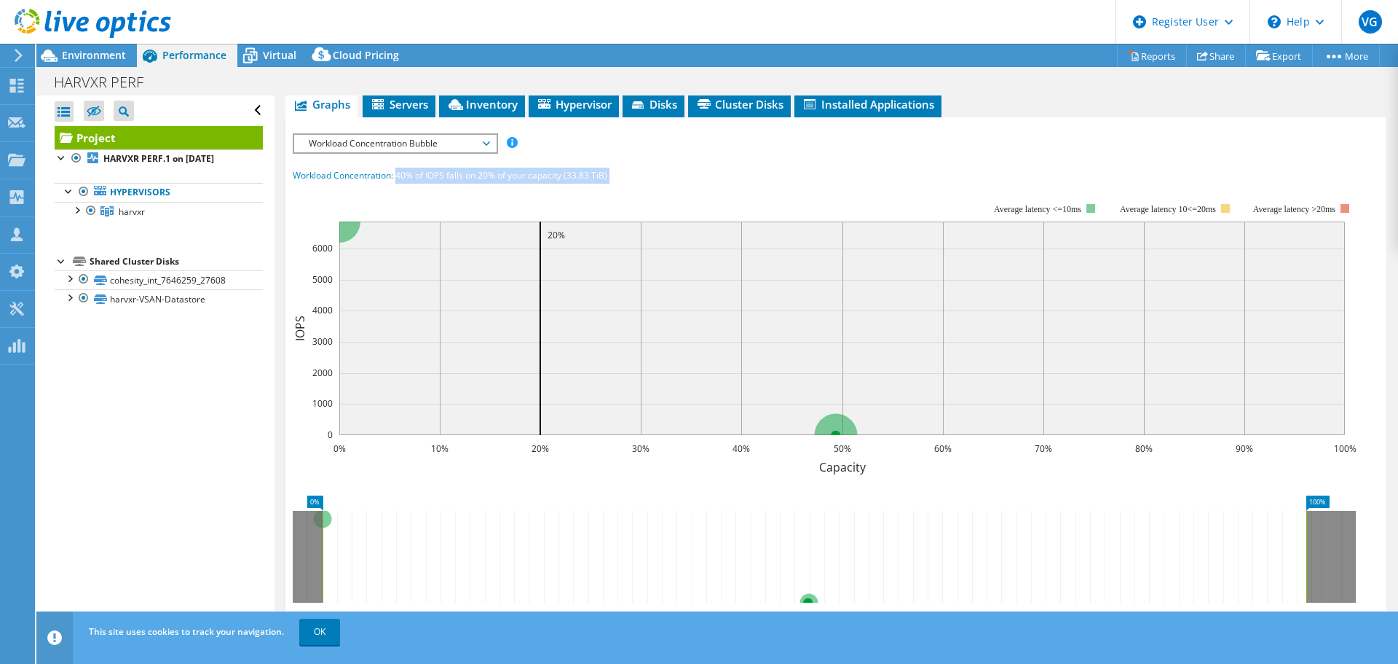
click at [654, 184] on rect at bounding box center [825, 329] width 1064 height 291
click at [446, 184] on rect at bounding box center [825, 329] width 1064 height 291
click at [495, 184] on rect at bounding box center [825, 329] width 1064 height 291
click at [481, 184] on rect at bounding box center [825, 329] width 1064 height 291
click at [481, 169] on span "40% of IOPS falls on 20% of your capacity (33.83 TiB)" at bounding box center [501, 175] width 212 height 12
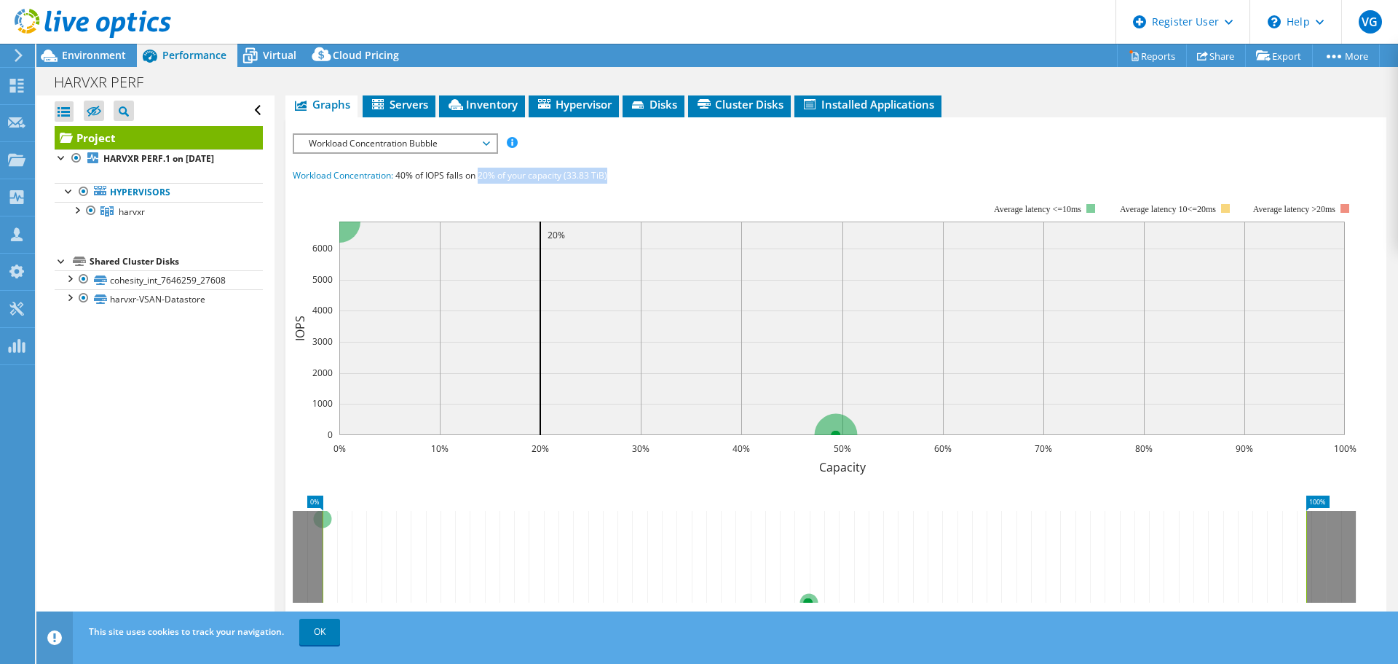
drag, startPoint x: 479, startPoint y: 146, endPoint x: 610, endPoint y: 149, distance: 131.1
click at [610, 168] on div "Workload Concentration: 40% of IOPS falls on 20% of your capacity (33.83 TiB)" at bounding box center [836, 176] width 1087 height 16
click at [127, 48] on div at bounding box center [85, 24] width 171 height 49
click at [124, 50] on span "Environment" at bounding box center [94, 55] width 64 height 14
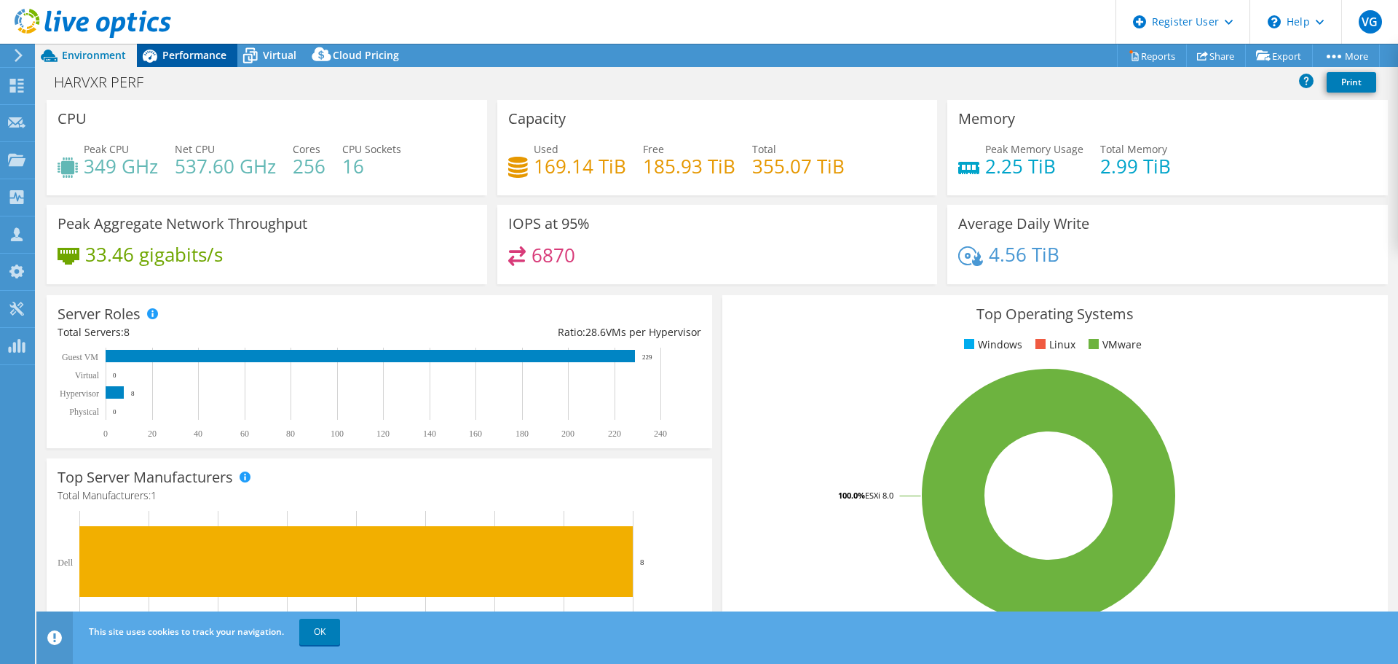
click at [190, 54] on span "Performance" at bounding box center [194, 55] width 64 height 14
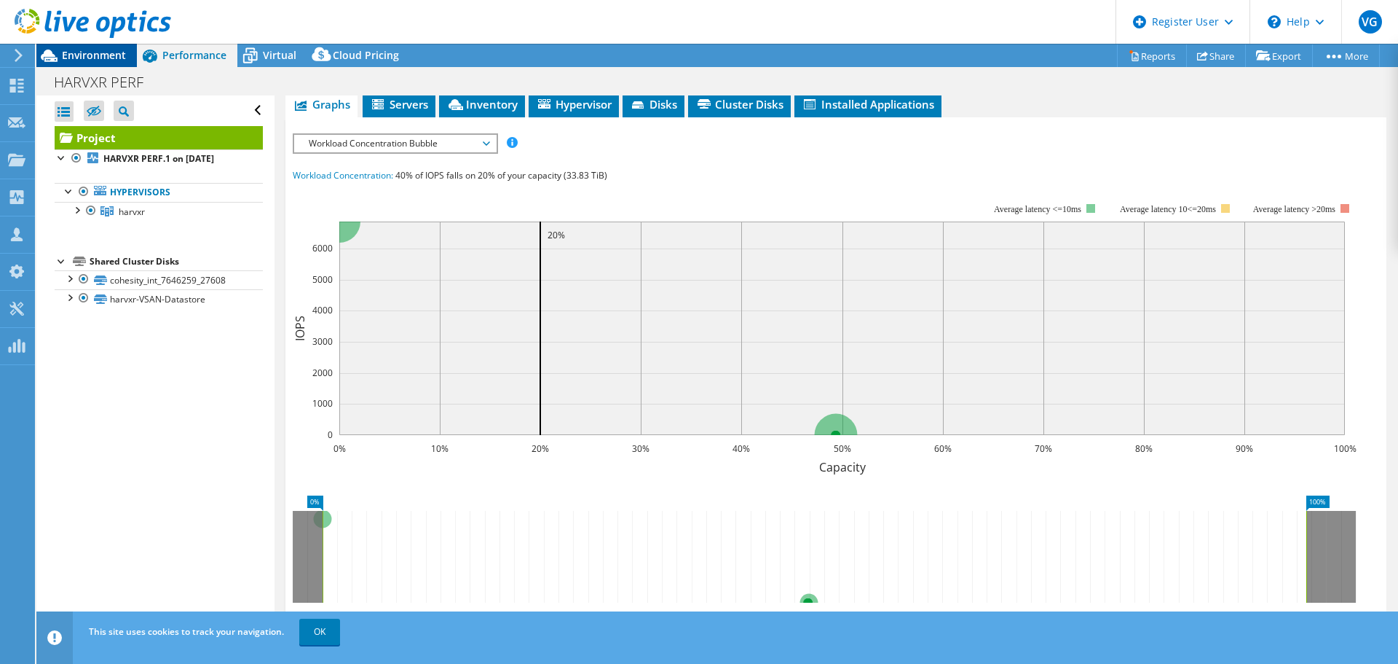
click at [119, 60] on span "Environment" at bounding box center [94, 55] width 64 height 14
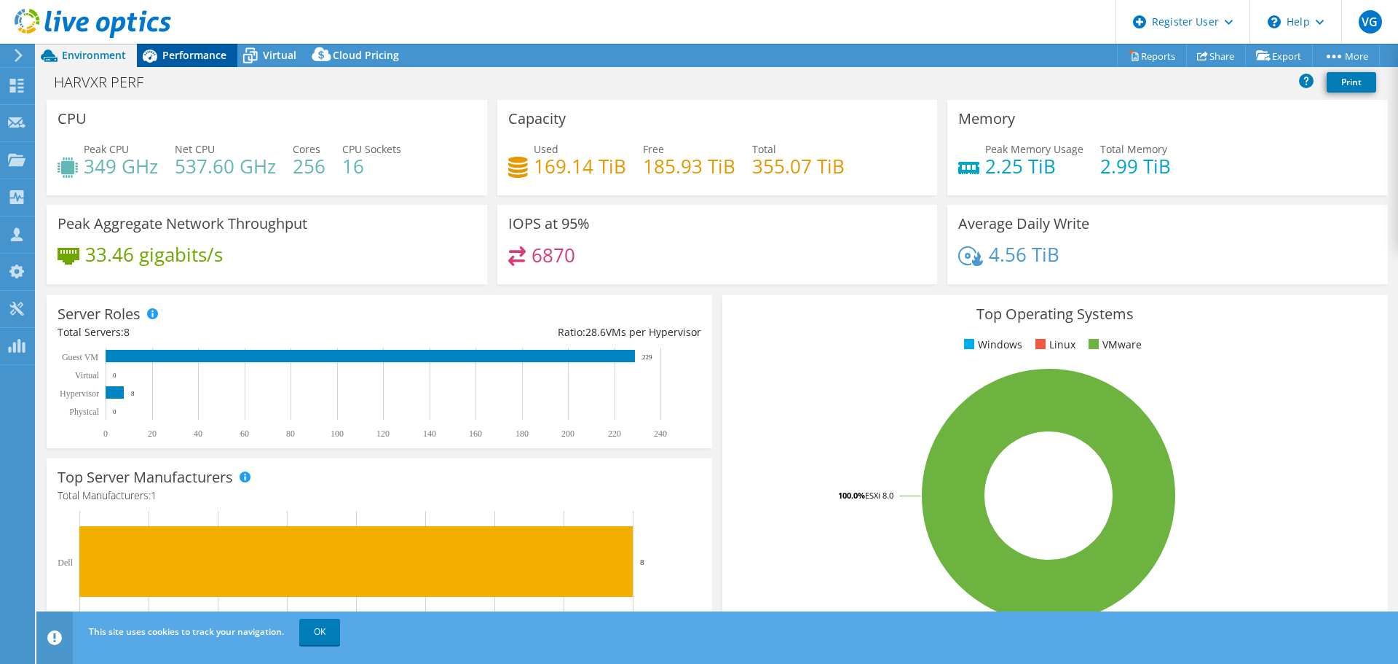
click at [153, 63] on icon at bounding box center [149, 55] width 25 height 25
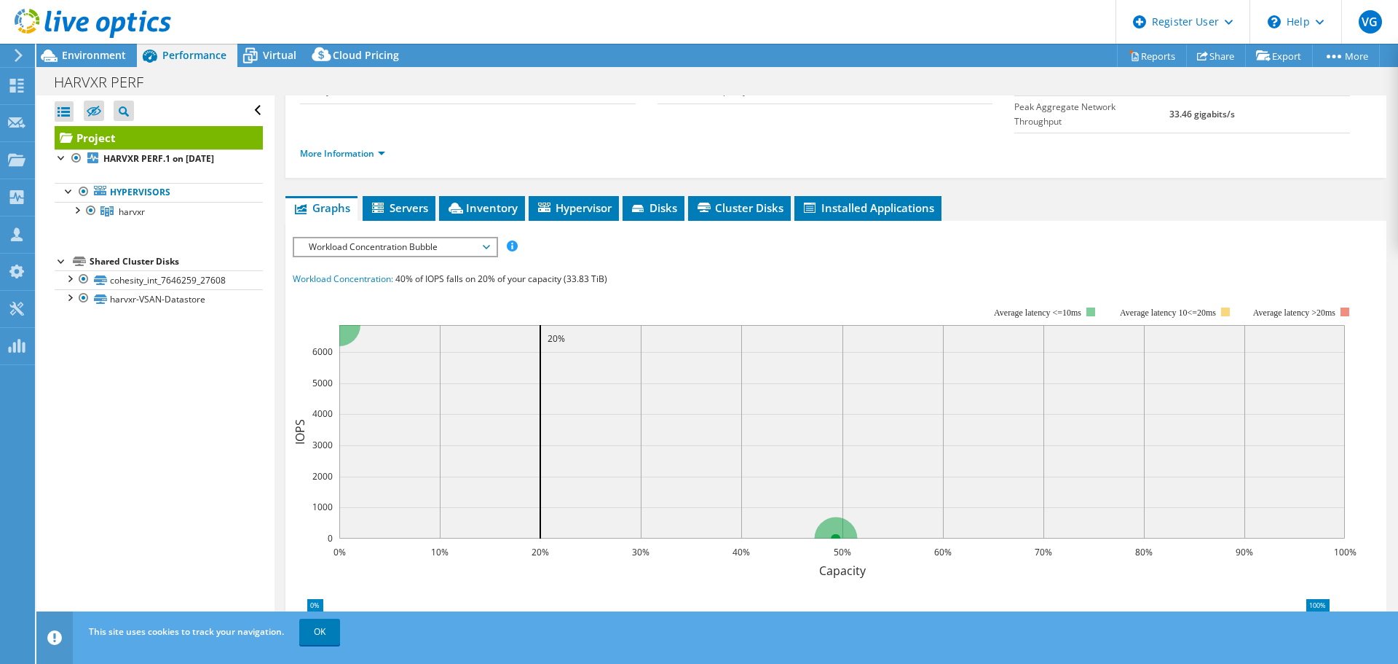
scroll to position [73, 0]
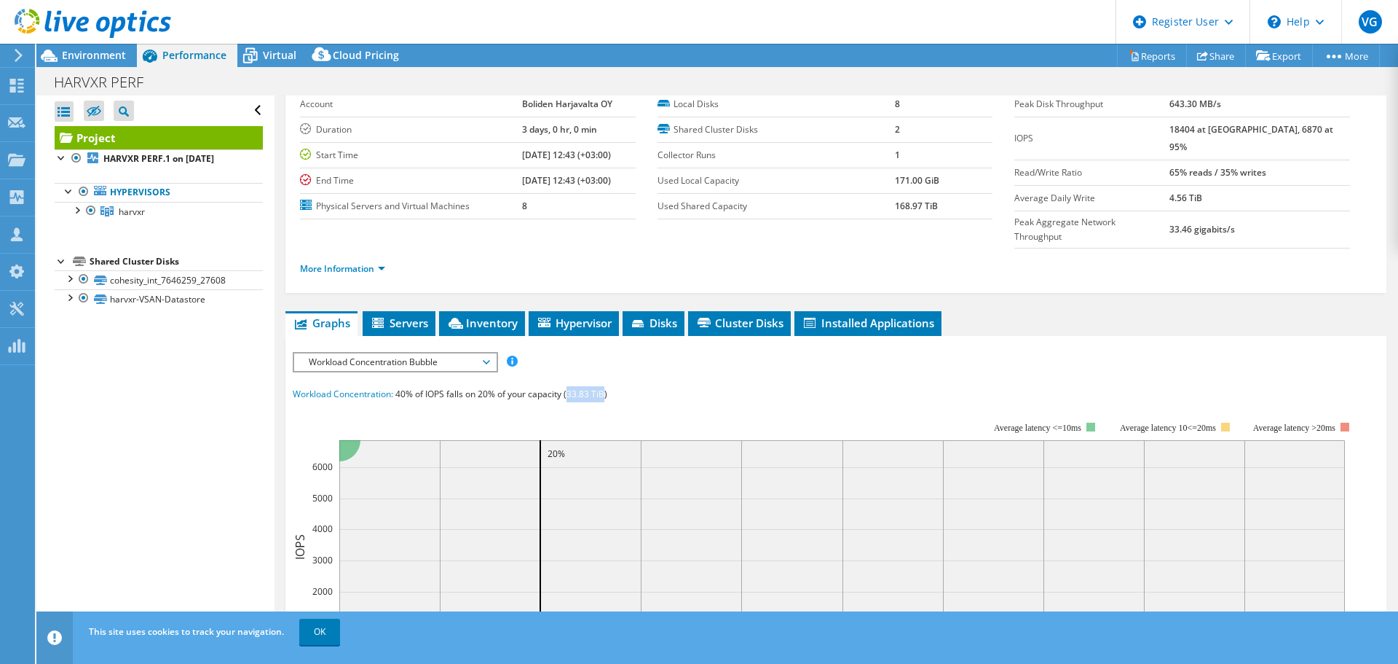
drag, startPoint x: 605, startPoint y: 363, endPoint x: 570, endPoint y: 363, distance: 35.7
click at [570, 387] on span "40% of IOPS falls on 20% of your capacity (33.83 TiB)" at bounding box center [501, 393] width 212 height 12
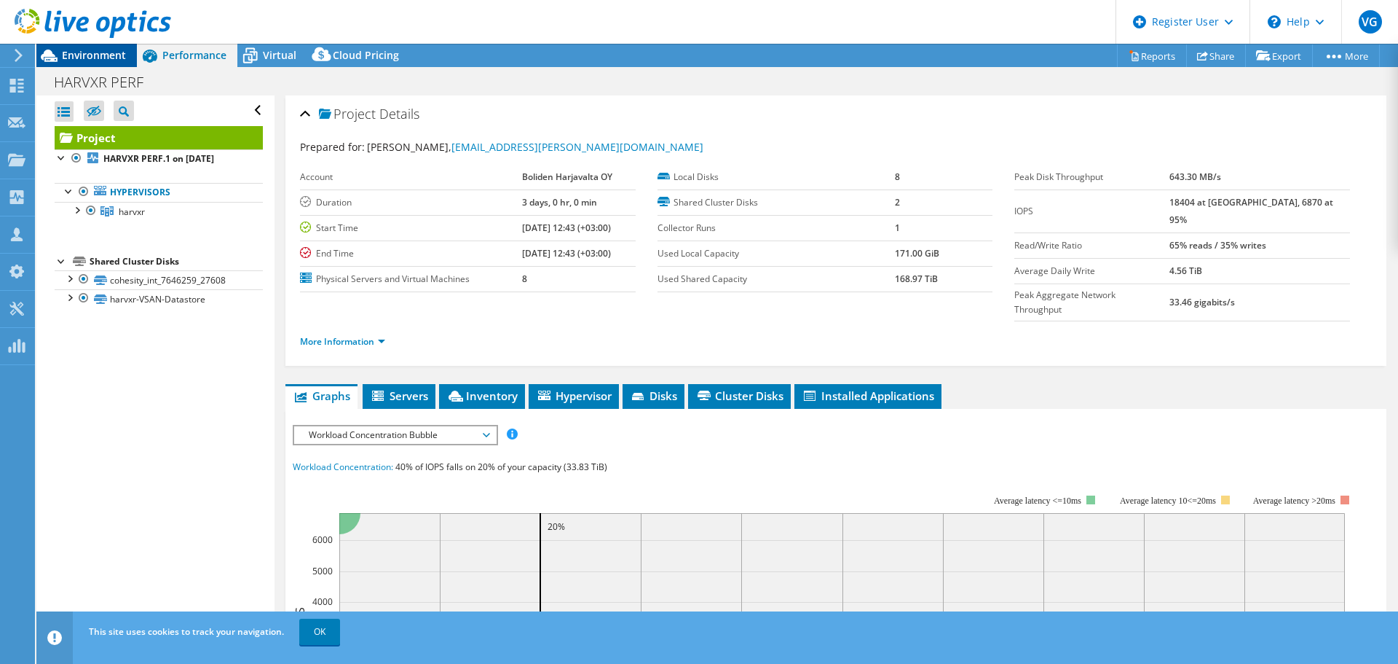
click at [115, 52] on span "Environment" at bounding box center [94, 55] width 64 height 14
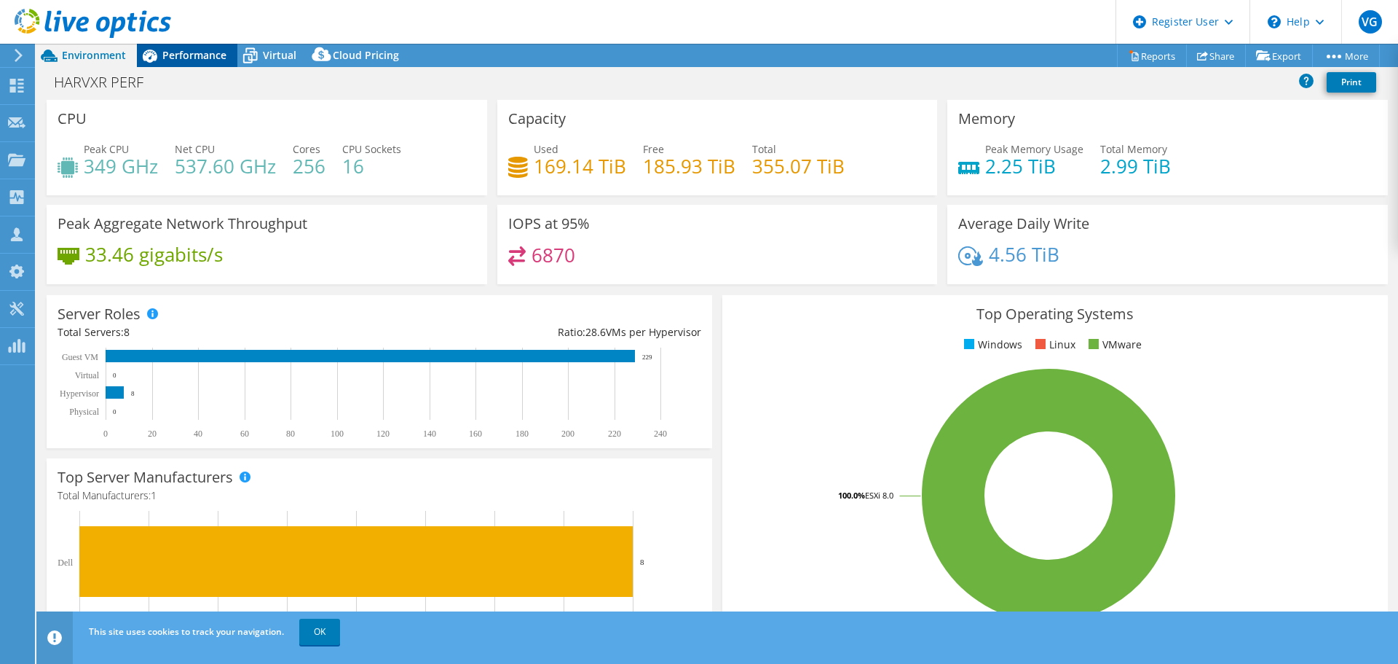
click at [179, 56] on span "Performance" at bounding box center [194, 55] width 64 height 14
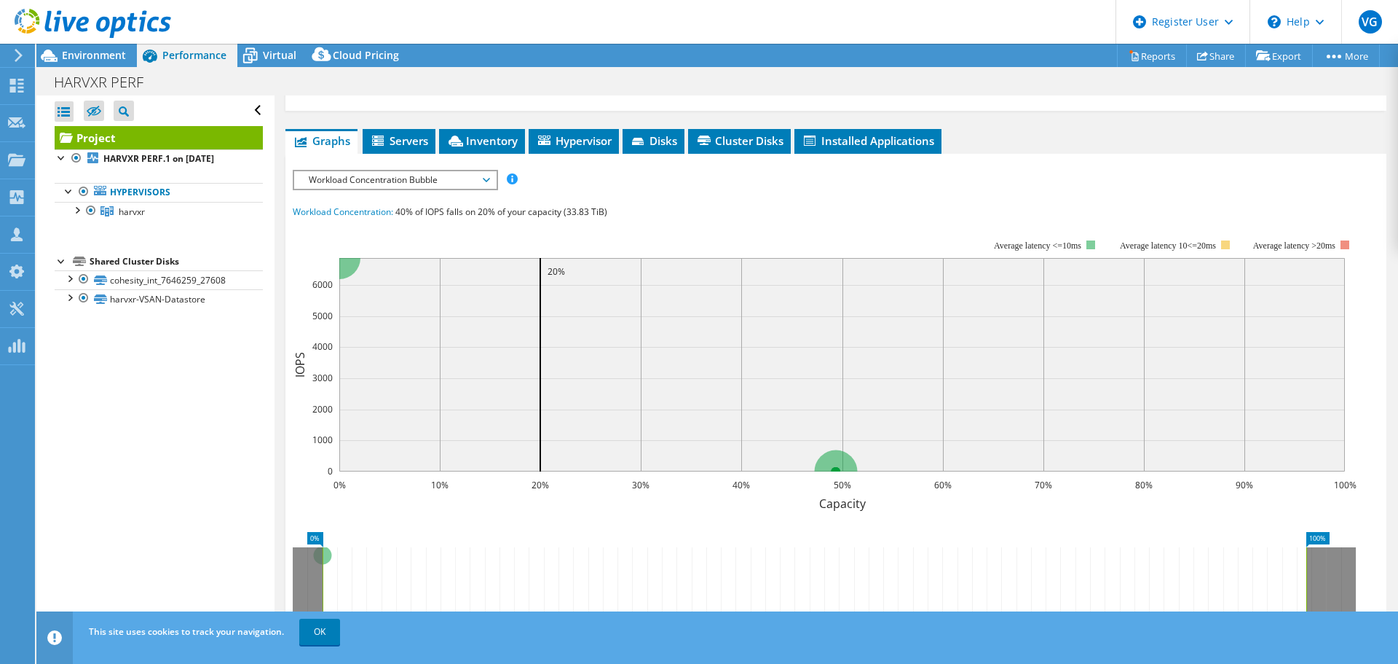
scroll to position [109, 0]
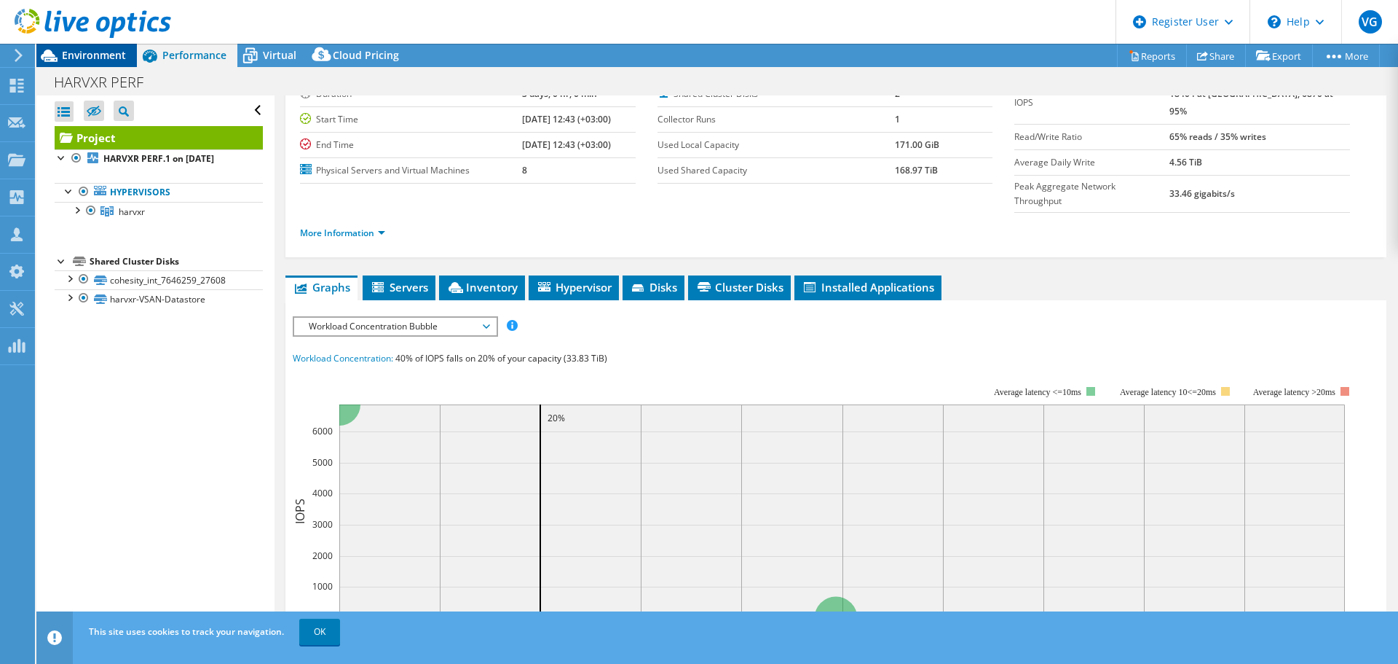
click at [109, 49] on span "Environment" at bounding box center [94, 55] width 64 height 14
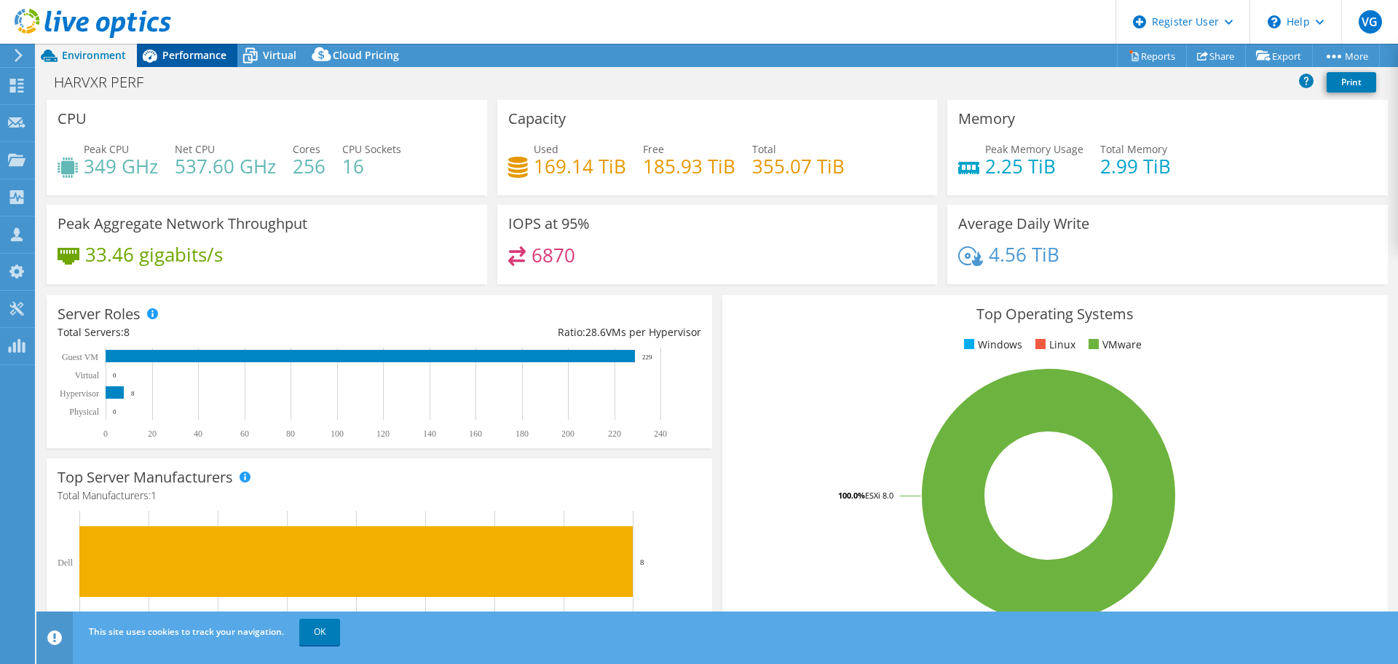
click at [192, 55] on span "Performance" at bounding box center [194, 55] width 64 height 14
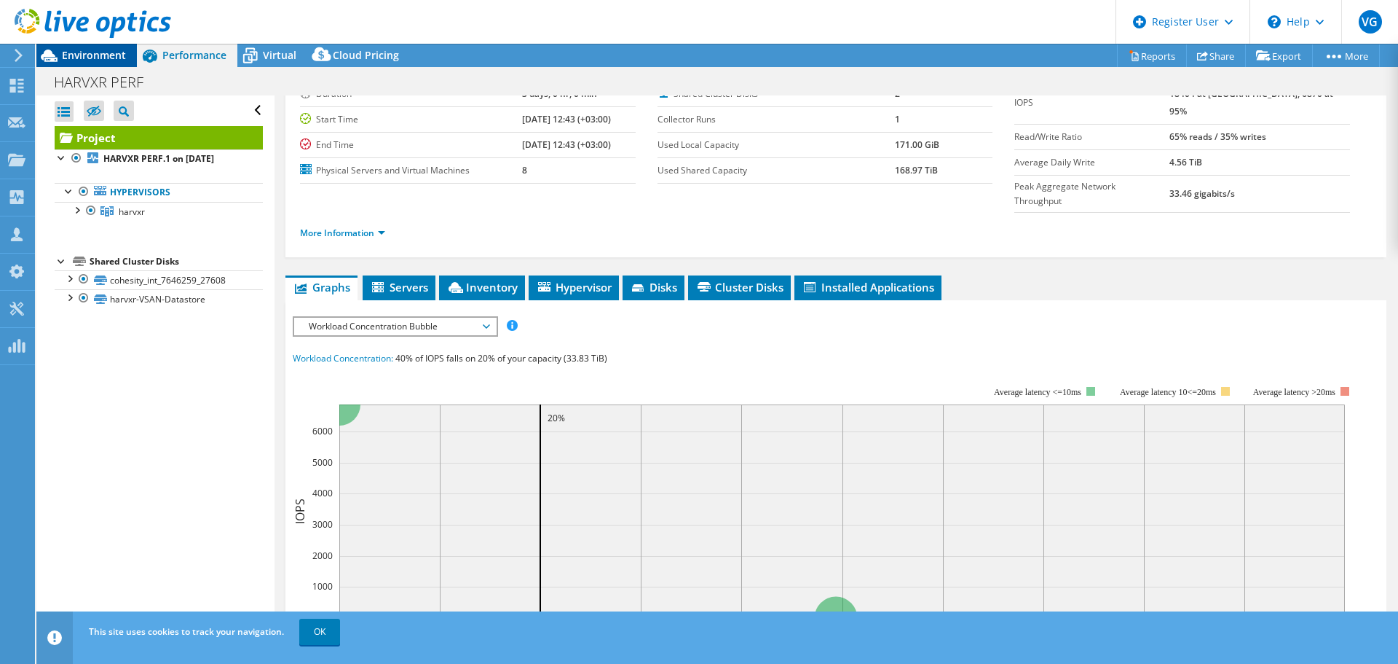
click at [90, 53] on span "Environment" at bounding box center [94, 55] width 64 height 14
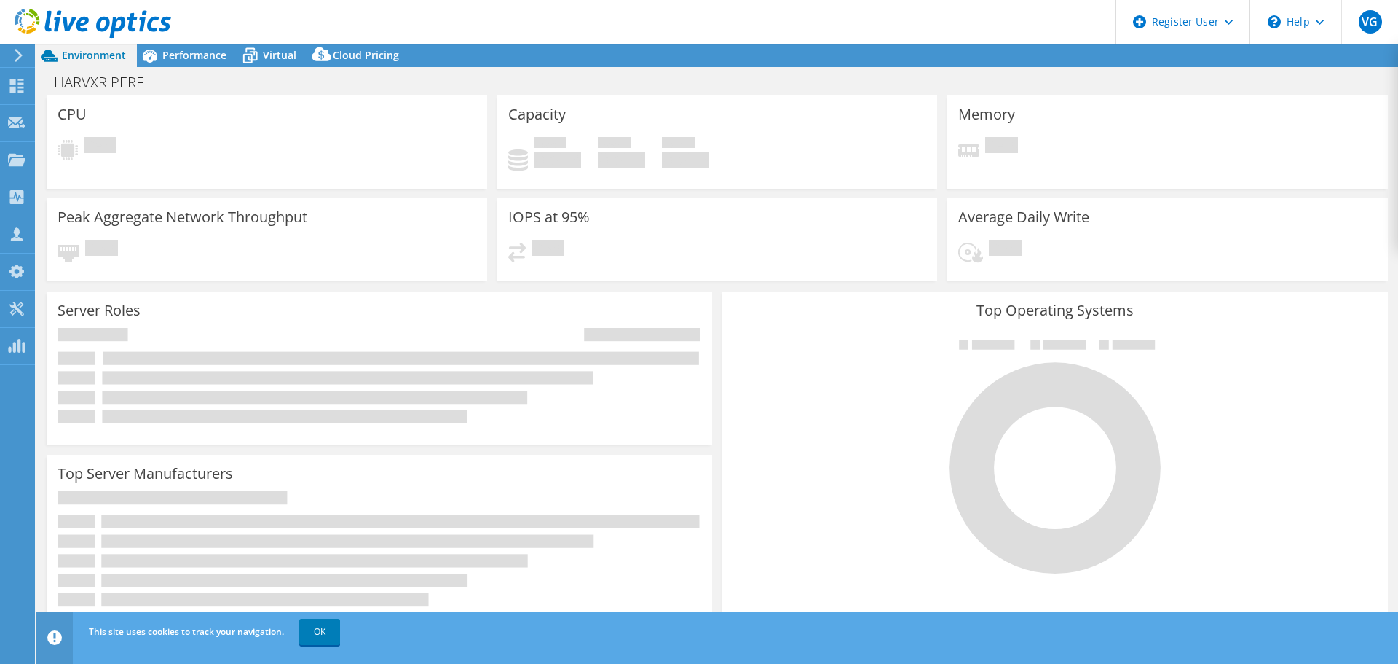
select select "USD"
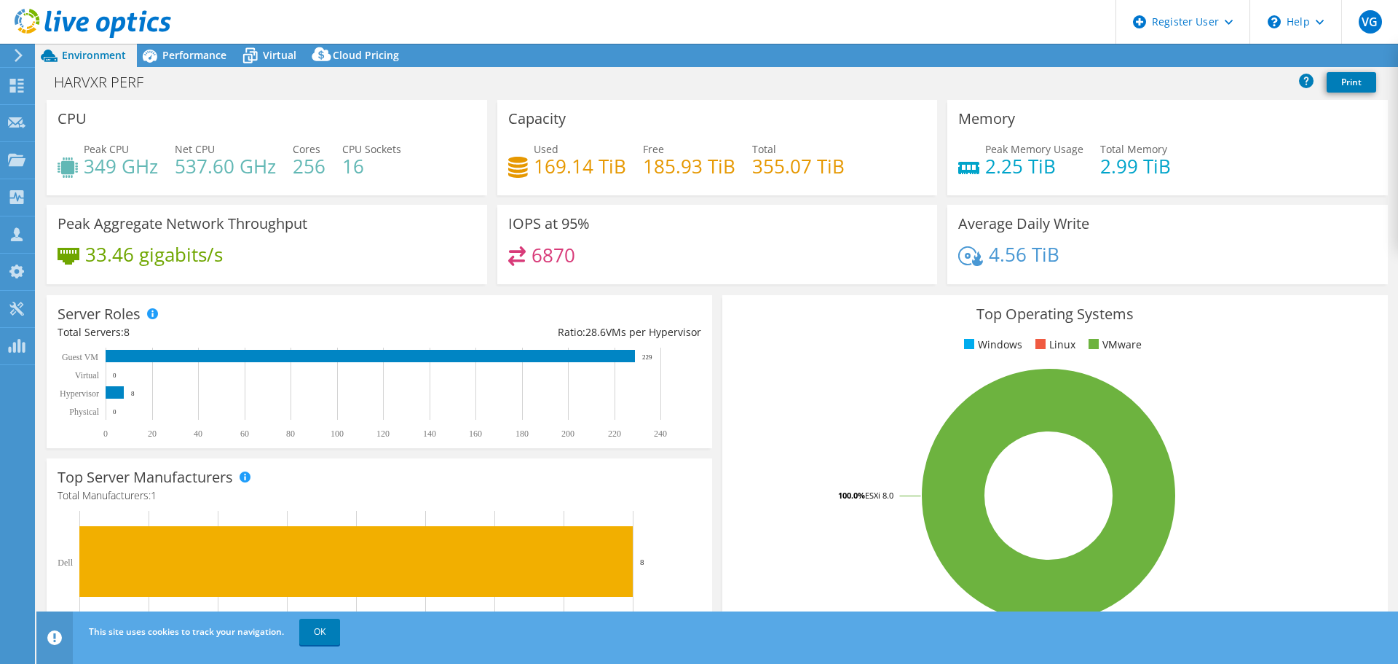
click at [813, 352] on ul "Windows Linux VMware" at bounding box center [1055, 344] width 644 height 17
drag, startPoint x: 529, startPoint y: 166, endPoint x: 563, endPoint y: 181, distance: 37.2
click at [535, 166] on div "Used 169.14 TiB" at bounding box center [567, 157] width 118 height 33
click at [619, 181] on div "Used 169.14 TiB Free 185.93 TiB Total 355.07 TiB" at bounding box center [717, 164] width 419 height 47
click at [191, 47] on div "Performance" at bounding box center [187, 55] width 101 height 23
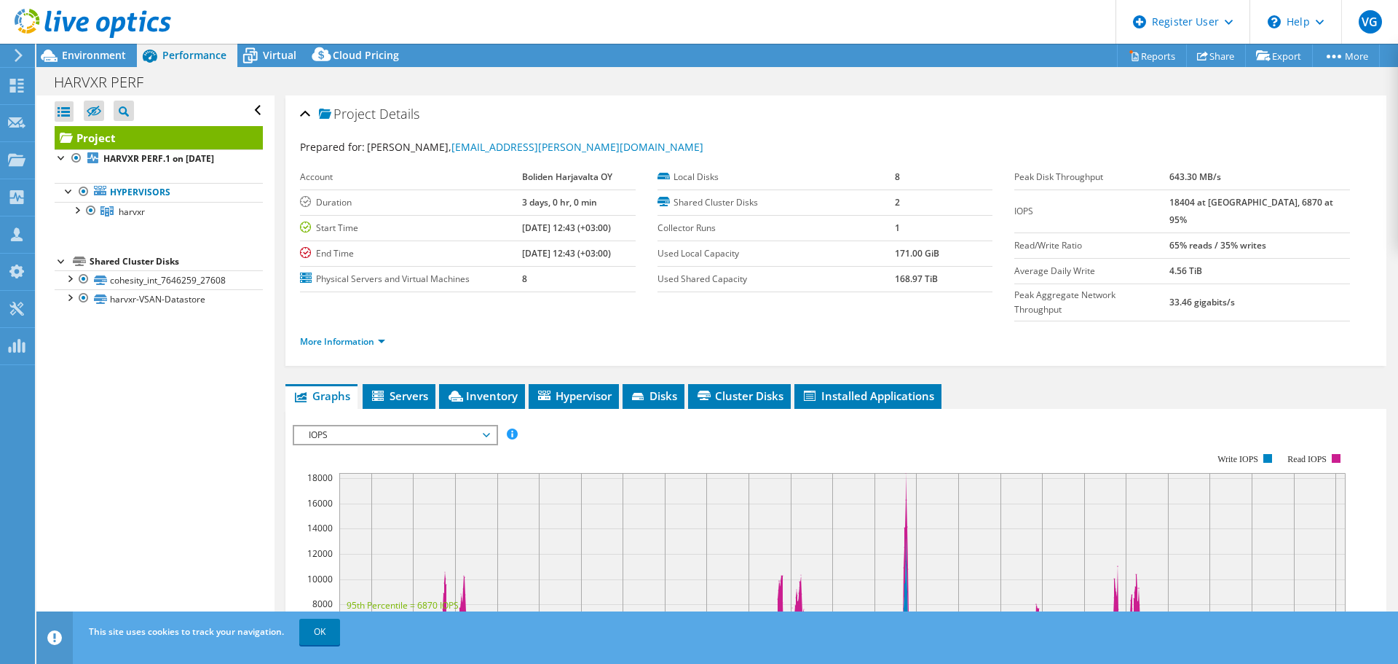
scroll to position [73, 0]
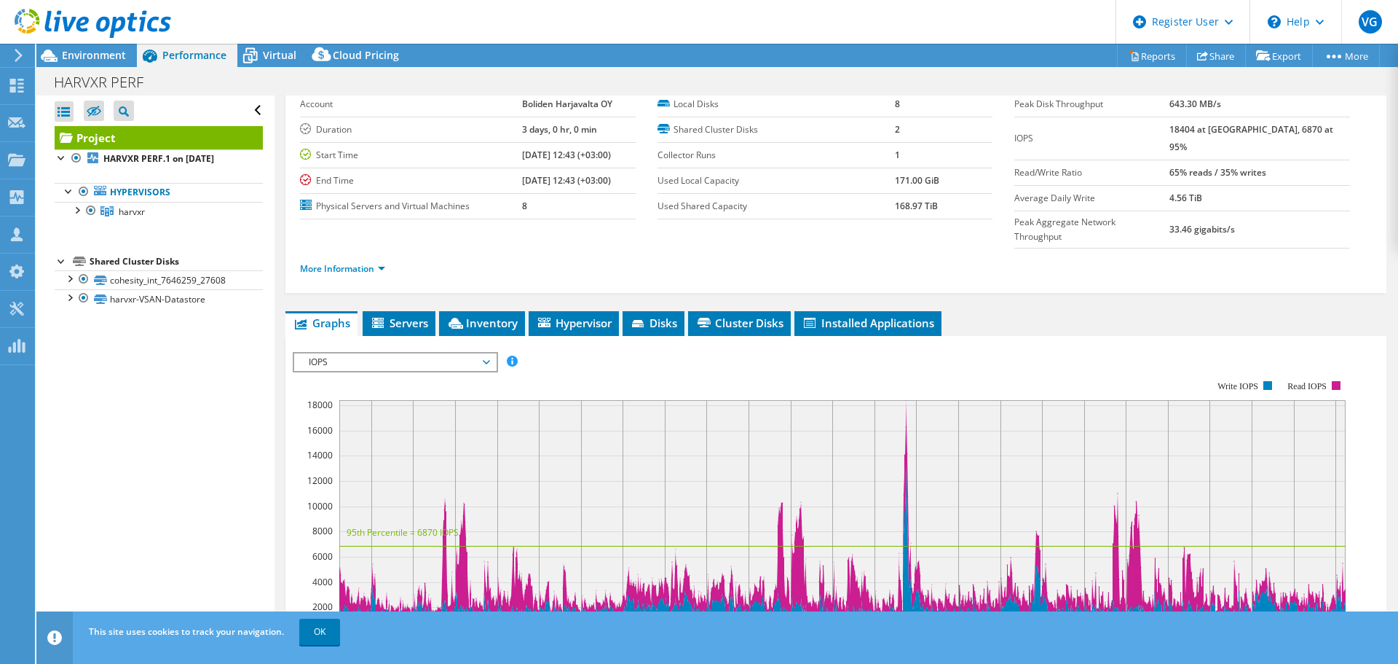
click at [460, 353] on span "IOPS" at bounding box center [395, 361] width 187 height 17
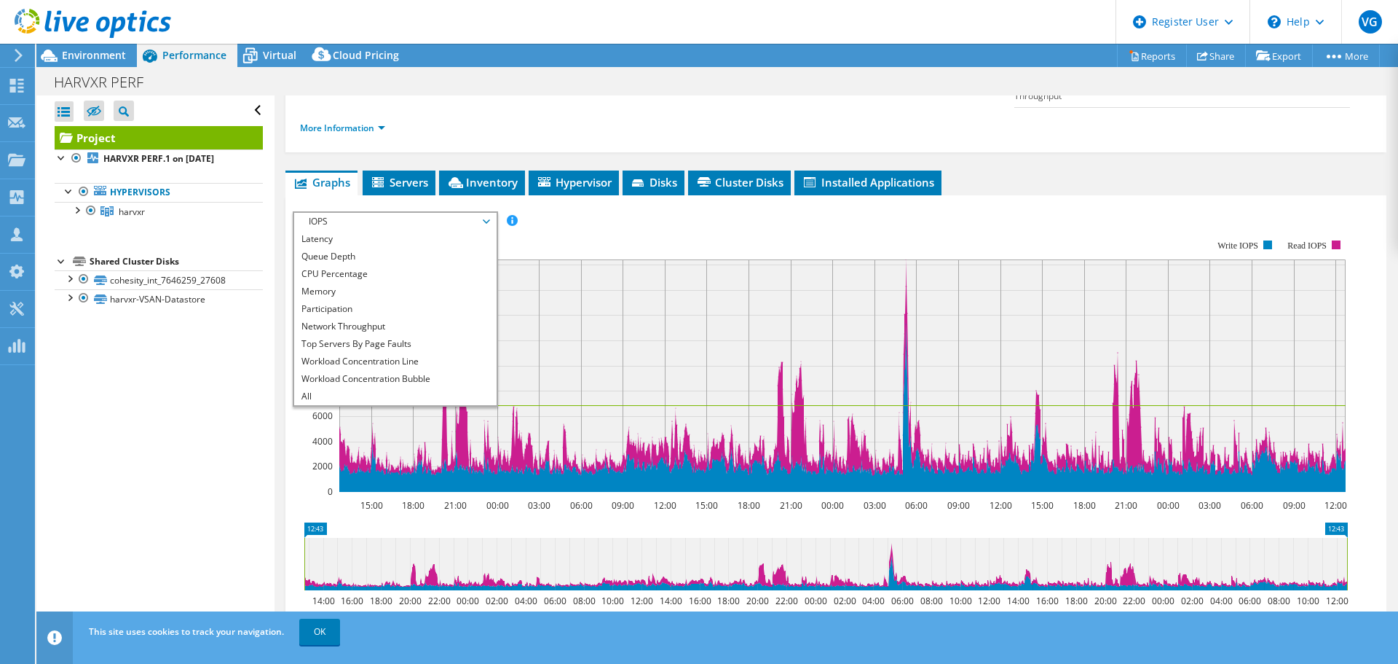
scroll to position [219, 0]
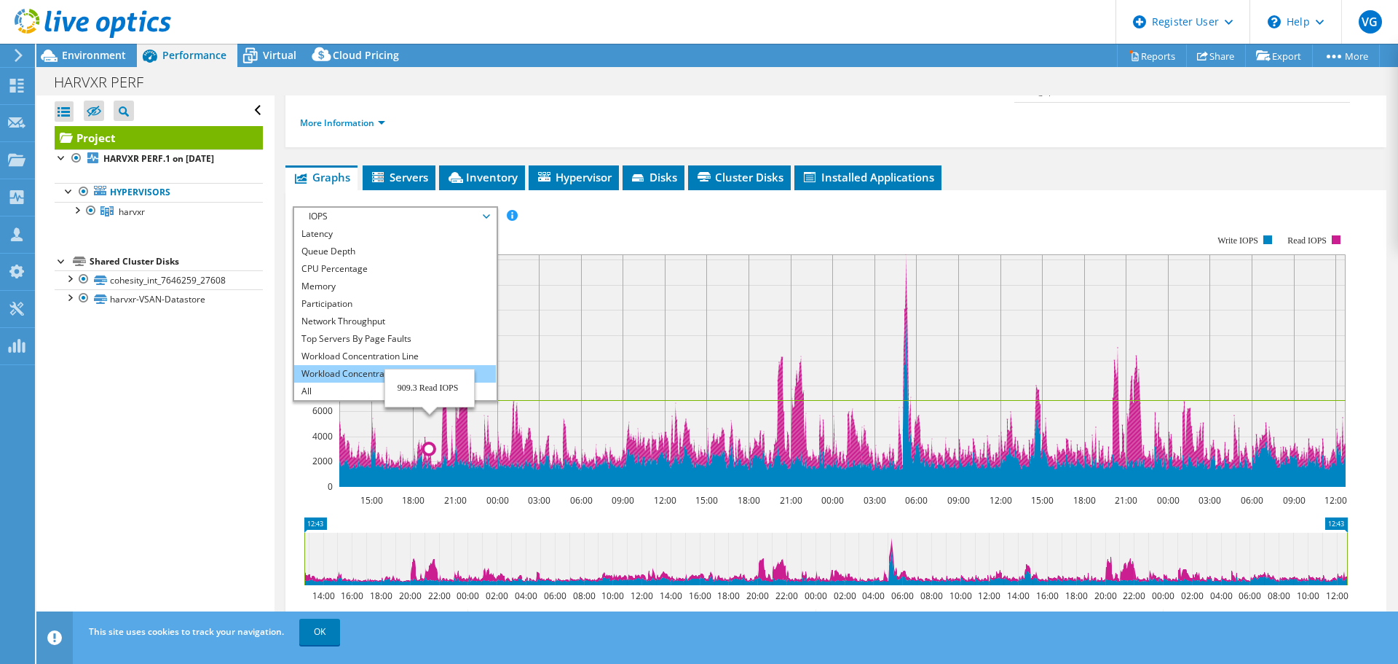
click at [437, 365] on li "Workload Concentration Bubble" at bounding box center [395, 373] width 202 height 17
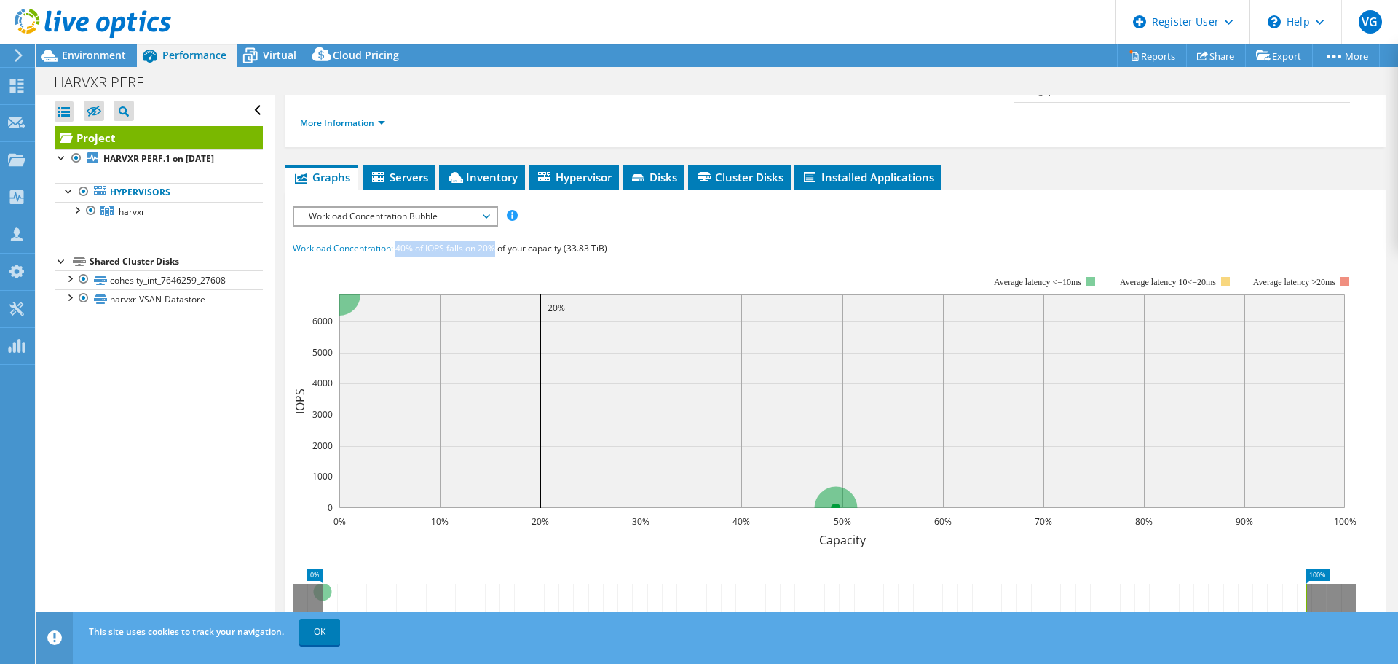
drag, startPoint x: 398, startPoint y: 220, endPoint x: 495, endPoint y: 220, distance: 96.9
click at [495, 242] on span "40% of IOPS falls on 20% of your capacity (33.83 TiB)" at bounding box center [501, 248] width 212 height 12
click at [513, 256] on rect at bounding box center [825, 401] width 1064 height 291
click at [509, 256] on rect at bounding box center [825, 401] width 1064 height 291
click at [497, 242] on span "40% of IOPS falls on 20% of your capacity (33.83 TiB)" at bounding box center [501, 248] width 212 height 12
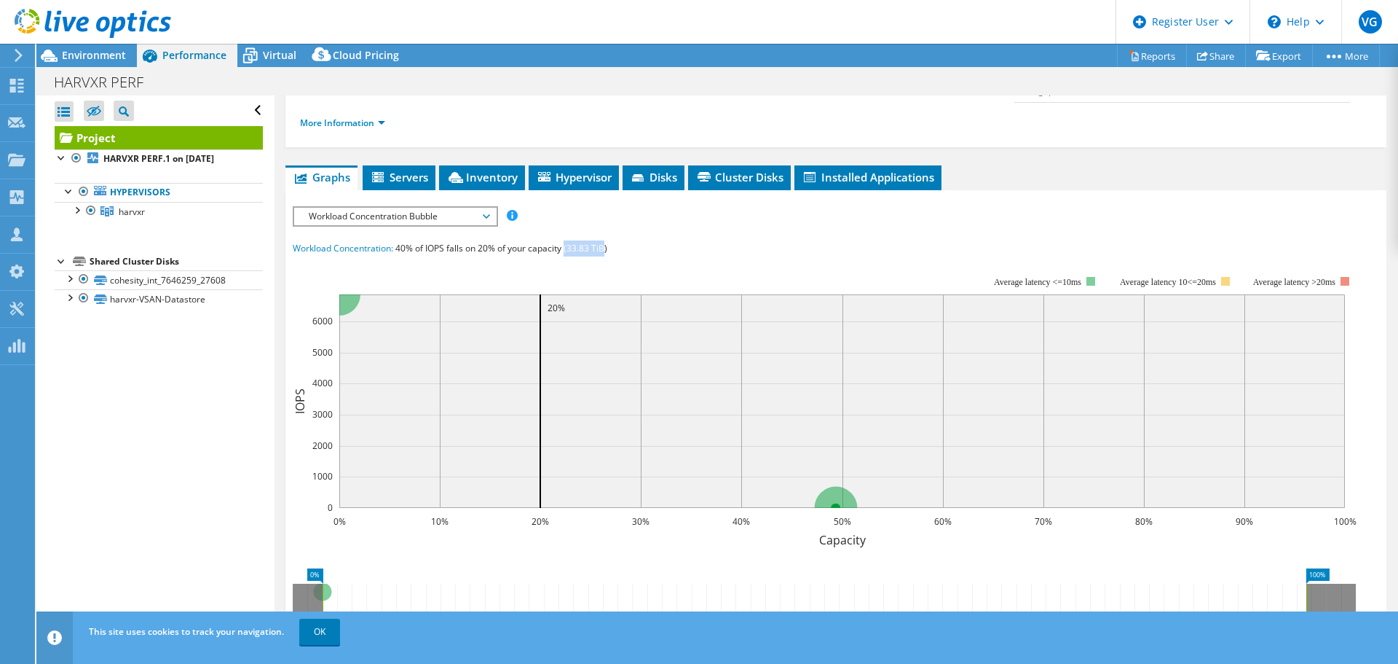
drag, startPoint x: 568, startPoint y: 221, endPoint x: 606, endPoint y: 219, distance: 37.9
click at [606, 242] on span "40% of IOPS falls on 20% of your capacity (33.83 TiB)" at bounding box center [501, 248] width 212 height 12
click at [597, 256] on rect at bounding box center [825, 401] width 1064 height 291
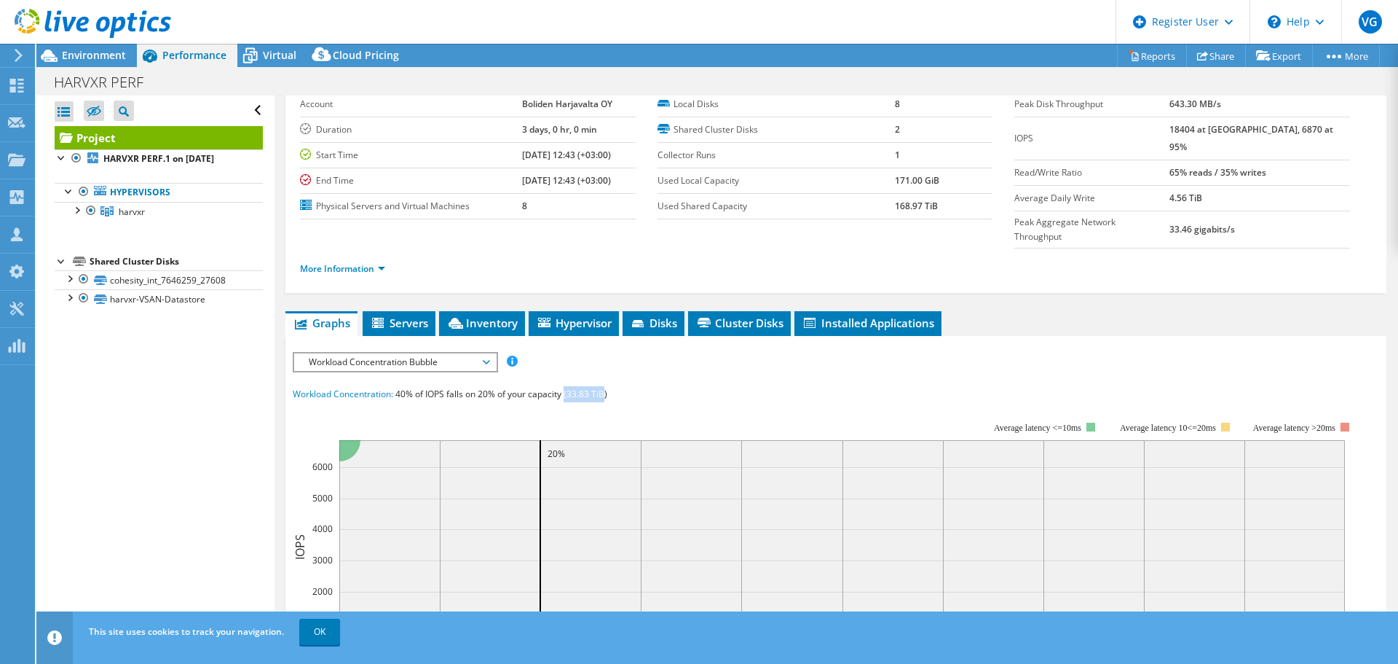
scroll to position [146, 0]
